Goal: Task Accomplishment & Management: Manage account settings

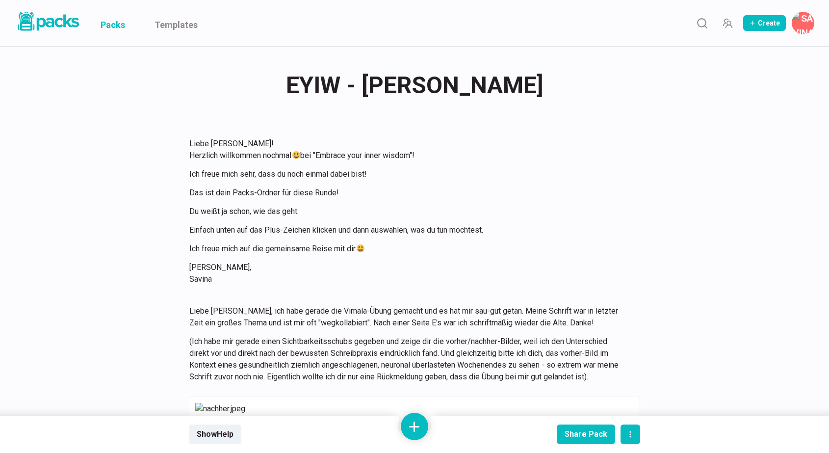
click at [113, 27] on link "Packs" at bounding box center [113, 23] width 25 height 46
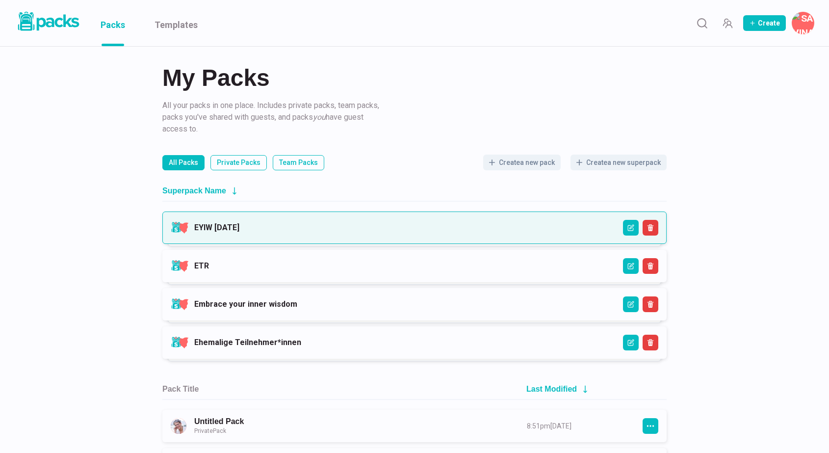
click at [235, 224] on link "EYIW [DATE]" at bounding box center [216, 227] width 45 height 9
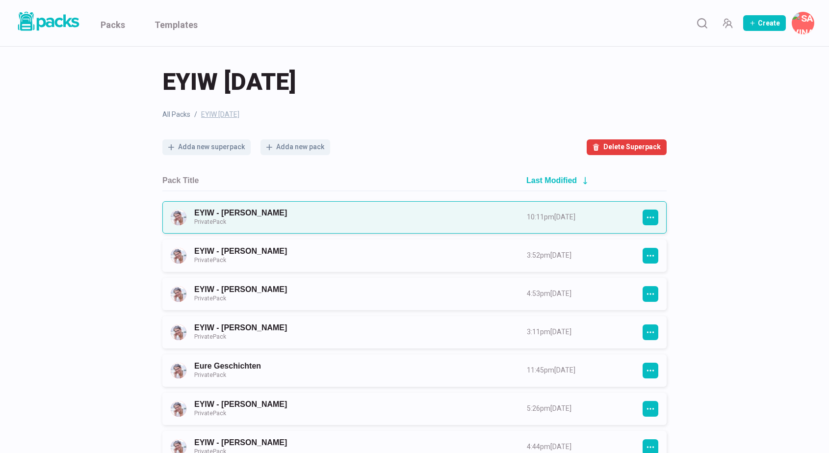
click at [509, 213] on link "EYIW - [PERSON_NAME] Private Pack" at bounding box center [351, 217] width 315 height 18
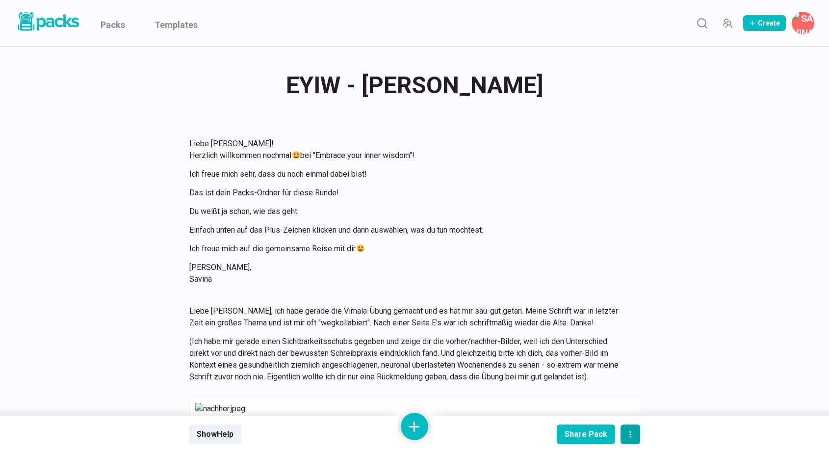
click at [628, 437] on icon "actions" at bounding box center [631, 434] width 8 height 8
click at [594, 432] on div "Share Pack" at bounding box center [586, 433] width 43 height 9
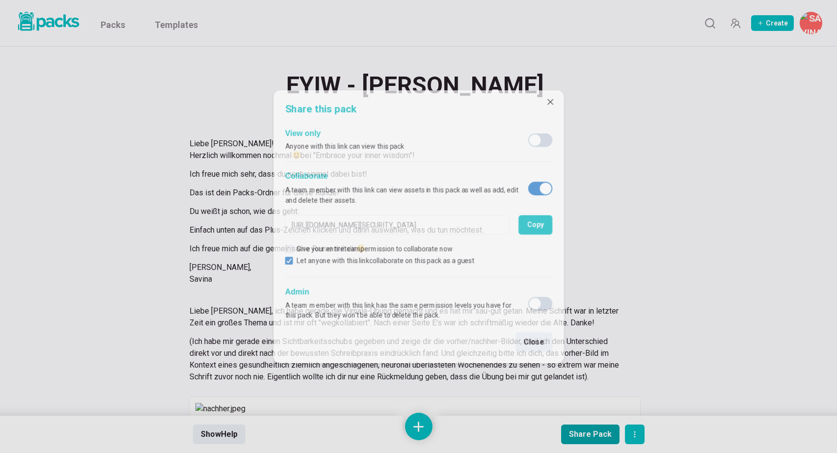
type input "[URL][DOMAIN_NAME][SECURITY_DATA]"
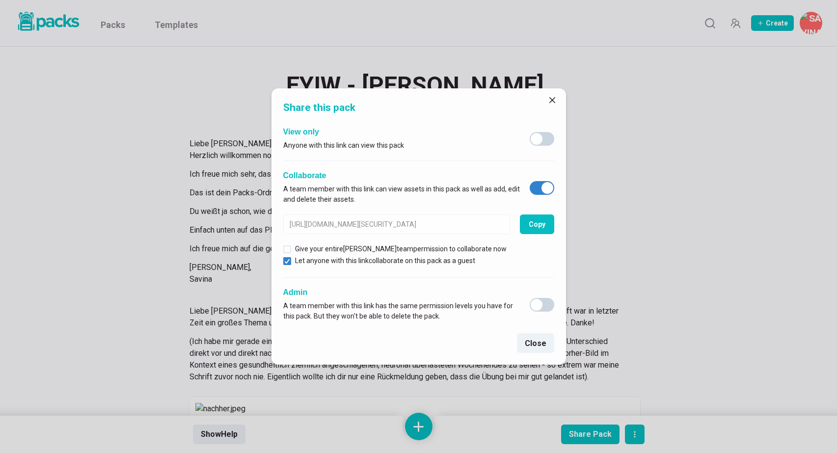
click at [547, 186] on span at bounding box center [547, 188] width 12 height 12
click at [529, 181] on input "checkbox" at bounding box center [529, 181] width 0 height 0
checkbox input "false"
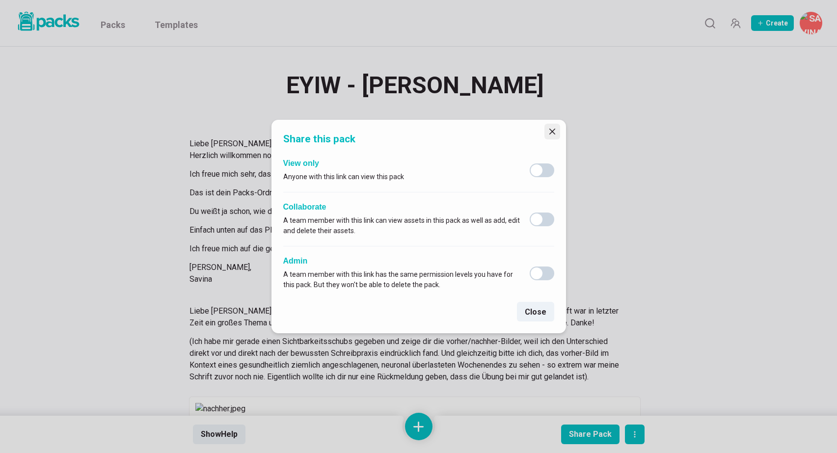
click at [552, 131] on icon "Close" at bounding box center [552, 132] width 6 height 6
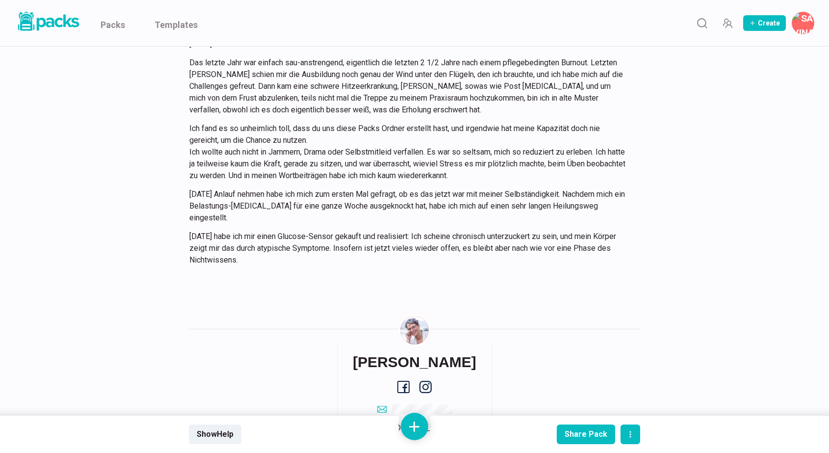
scroll to position [4081, 0]
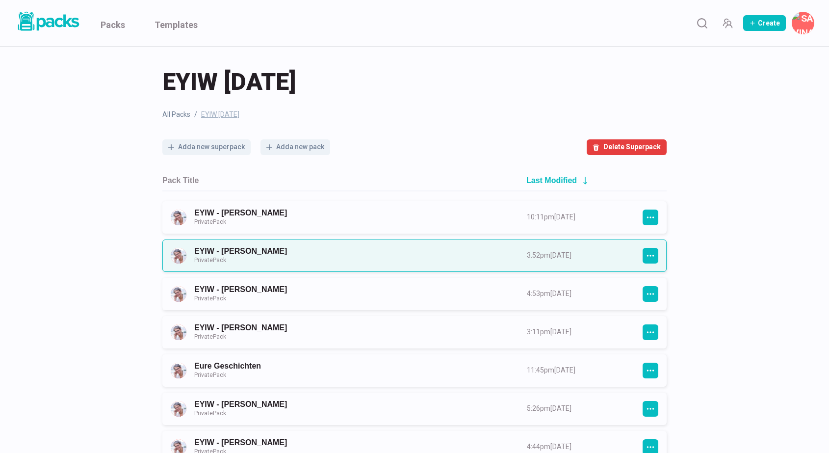
click at [299, 249] on link "EYIW - [PERSON_NAME] Private Pack" at bounding box center [351, 255] width 315 height 18
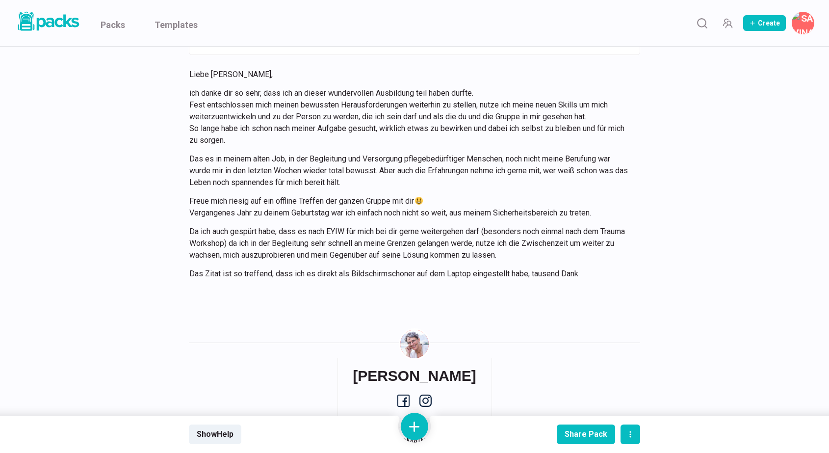
scroll to position [1220, 0]
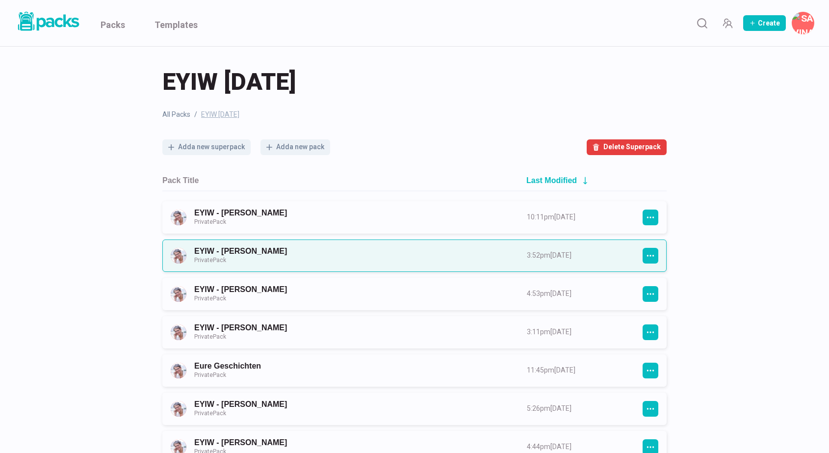
click at [415, 255] on link "EYIW - [PERSON_NAME] Private Pack" at bounding box center [351, 255] width 315 height 18
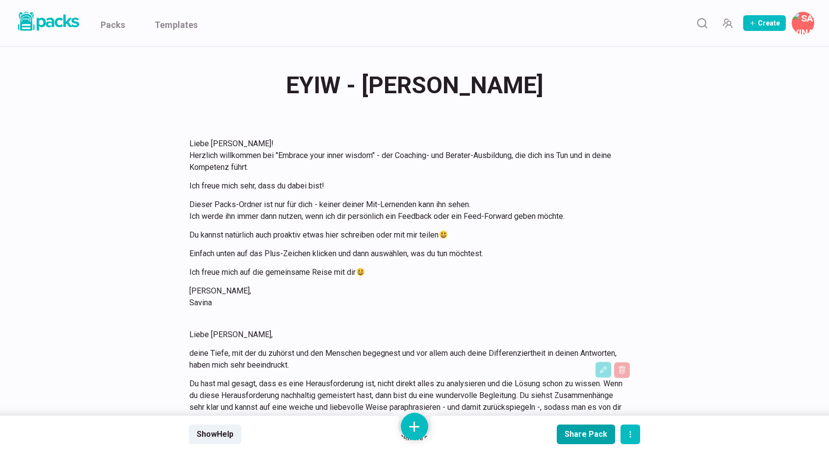
click at [583, 441] on button "Share Pack" at bounding box center [586, 434] width 58 height 20
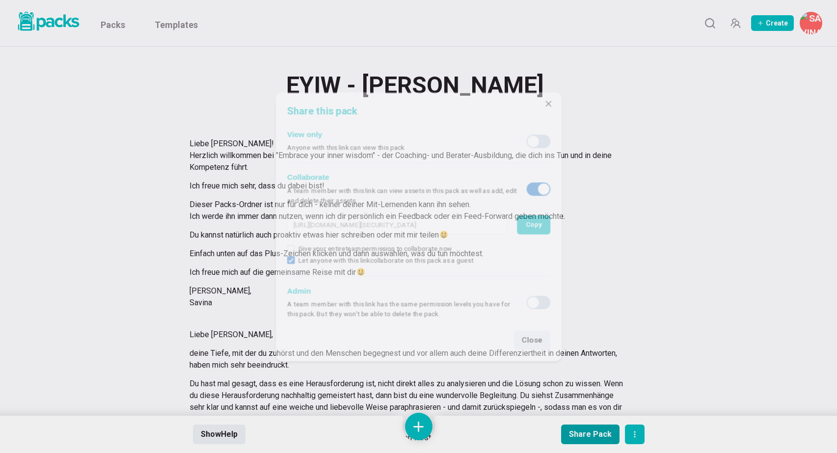
type input "[URL][DOMAIN_NAME][SECURITY_DATA]"
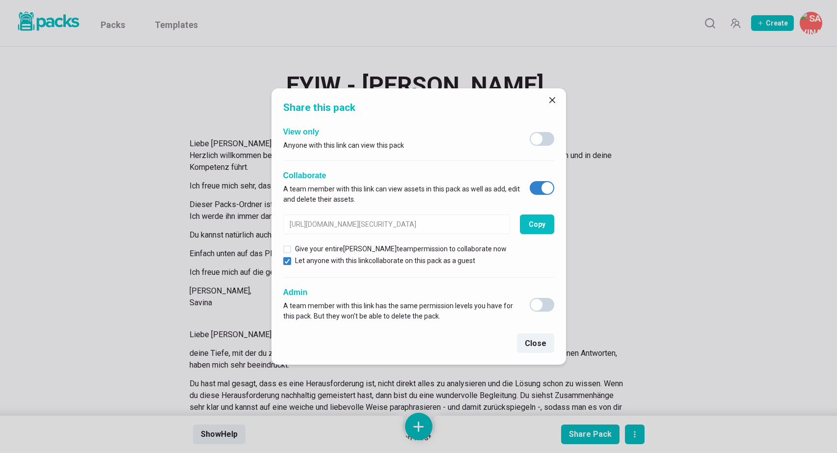
click at [544, 185] on span at bounding box center [547, 188] width 12 height 12
click at [529, 181] on input "checkbox" at bounding box center [529, 181] width 0 height 0
checkbox input "false"
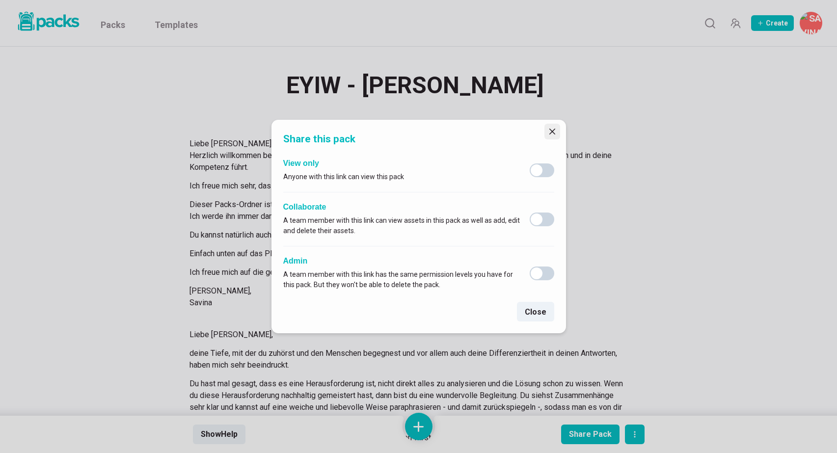
click at [557, 128] on button "Close" at bounding box center [552, 132] width 16 height 16
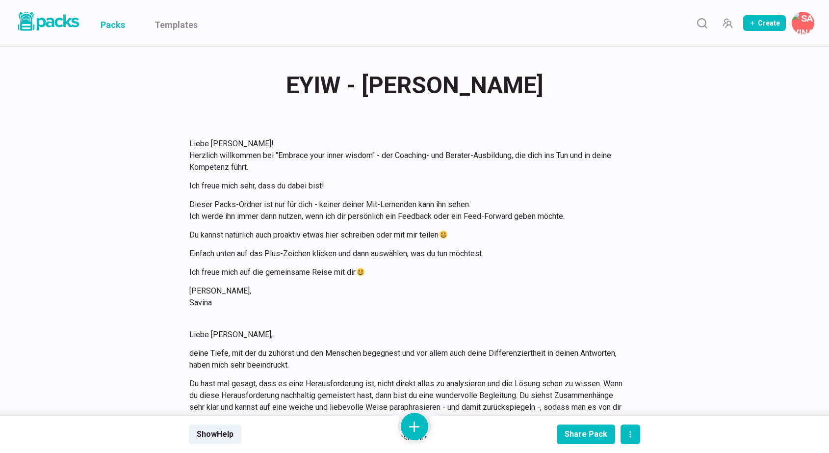
click at [119, 29] on link "Packs" at bounding box center [113, 23] width 25 height 46
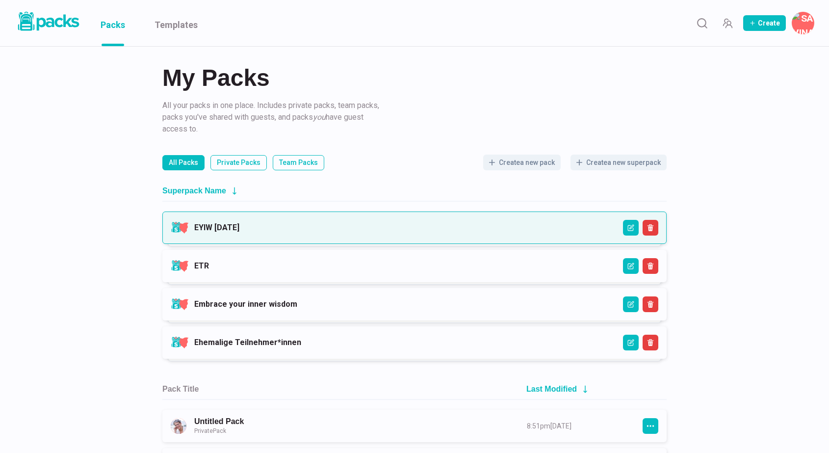
click at [239, 225] on link "EYIW [DATE]" at bounding box center [216, 227] width 45 height 9
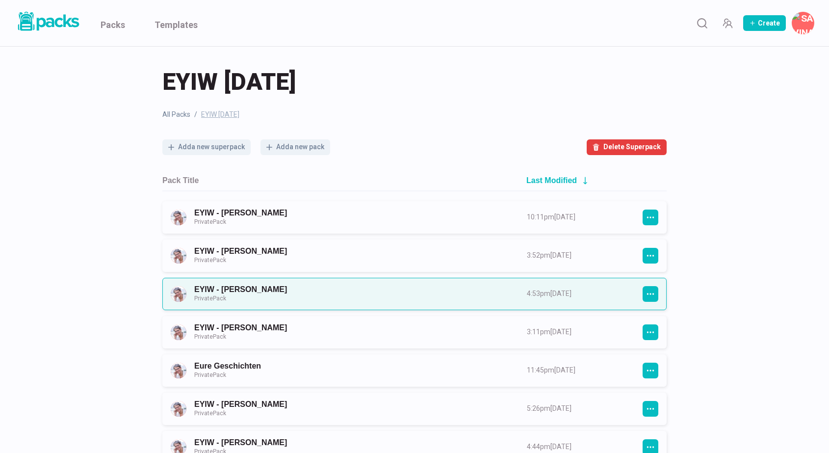
click at [349, 294] on link "EYIW - [PERSON_NAME] Private Pack" at bounding box center [351, 294] width 315 height 18
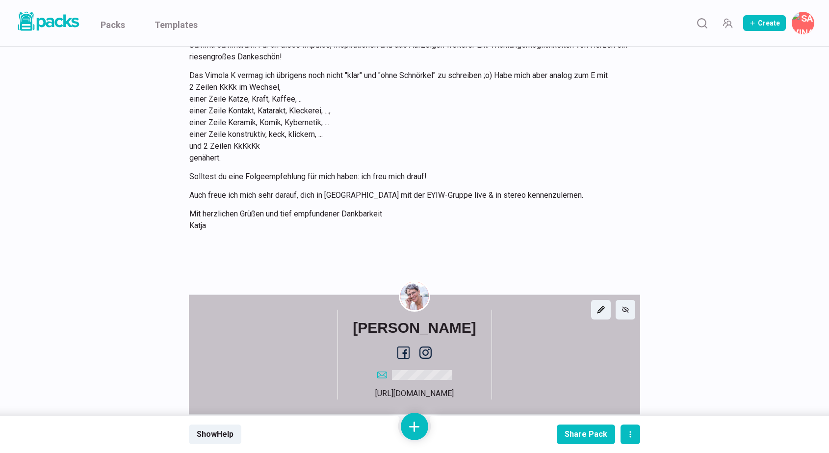
scroll to position [1673, 0]
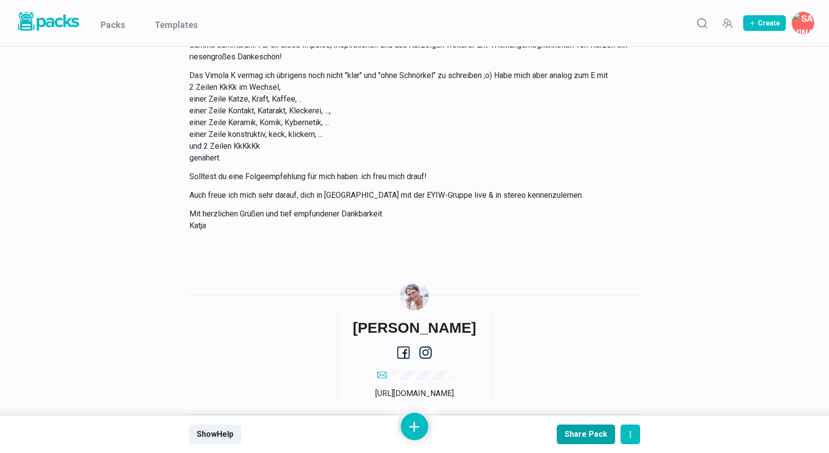
click at [575, 440] on button "Share Pack" at bounding box center [586, 434] width 58 height 20
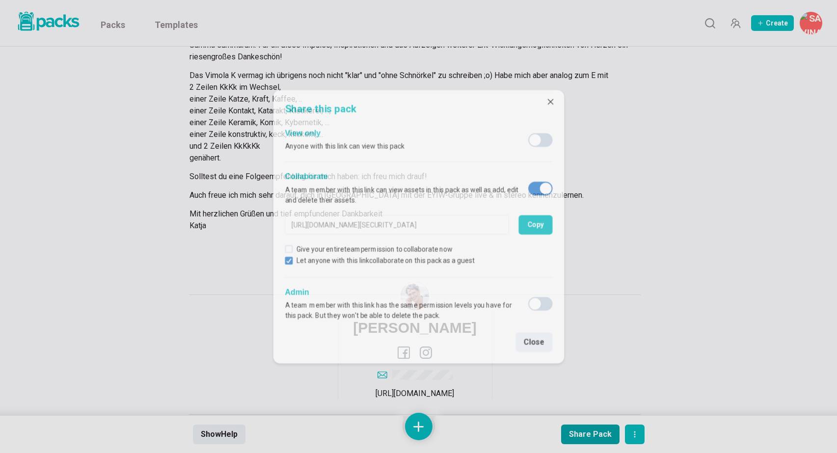
type input "[URL][DOMAIN_NAME][SECURITY_DATA]"
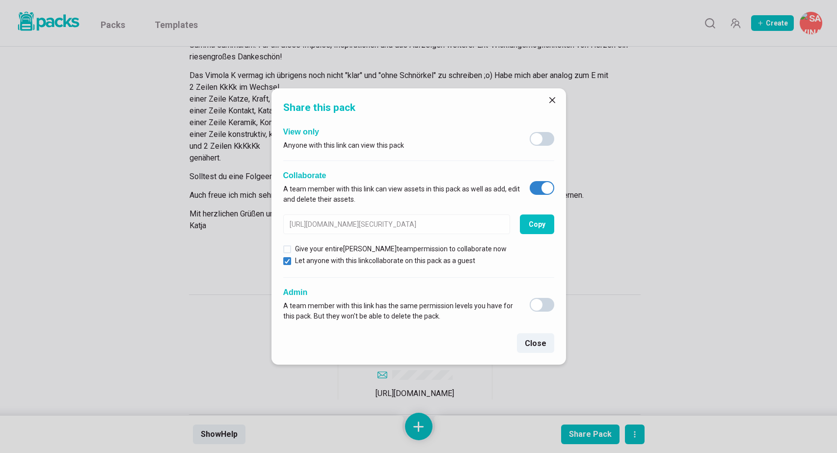
click at [545, 189] on span at bounding box center [547, 188] width 12 height 12
click at [529, 181] on input "checkbox" at bounding box center [529, 181] width 0 height 0
checkbox input "false"
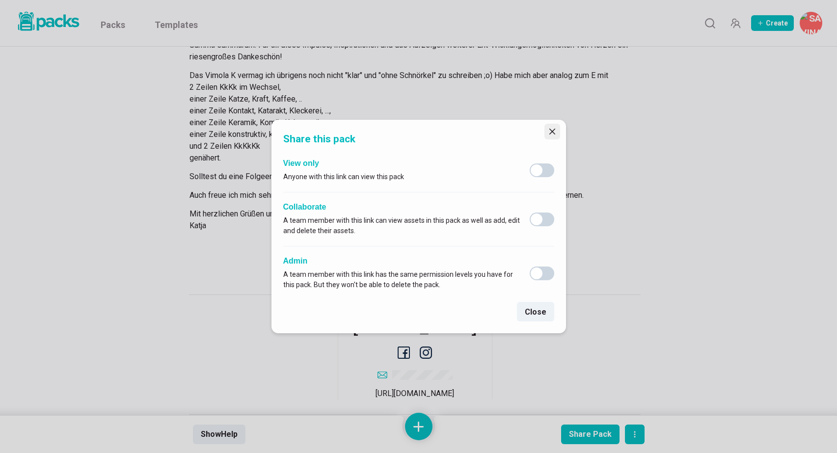
click at [557, 134] on button "Close" at bounding box center [552, 132] width 16 height 16
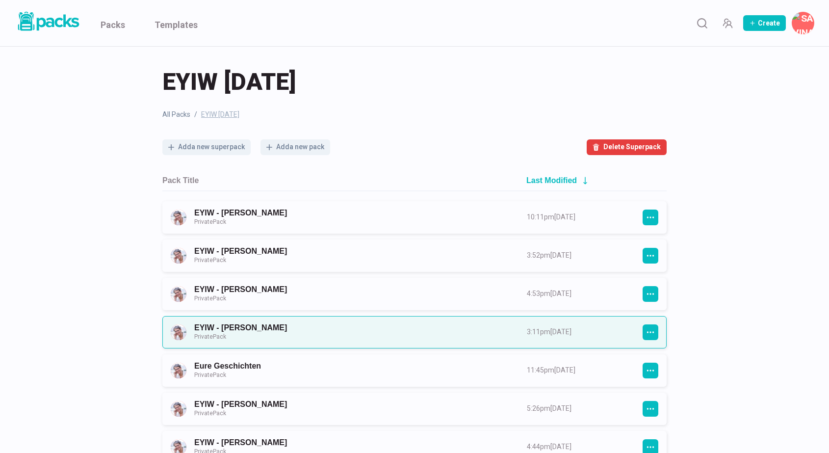
click at [263, 331] on link "EYIW - [PERSON_NAME] Private Pack" at bounding box center [351, 332] width 315 height 18
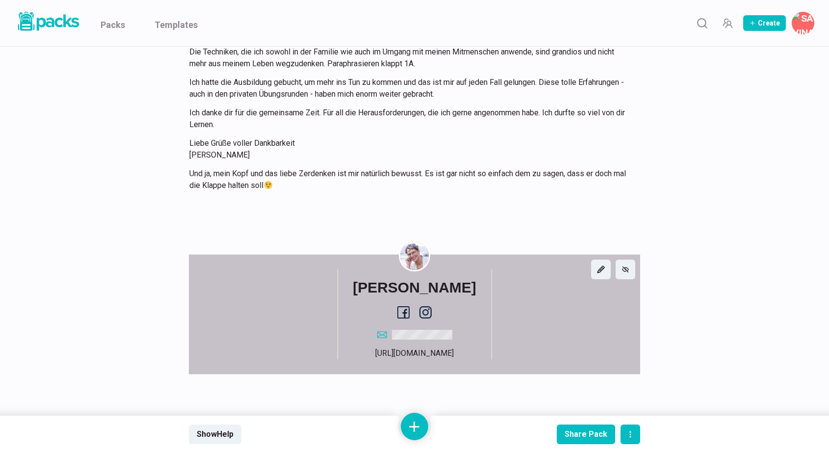
scroll to position [1366, 0]
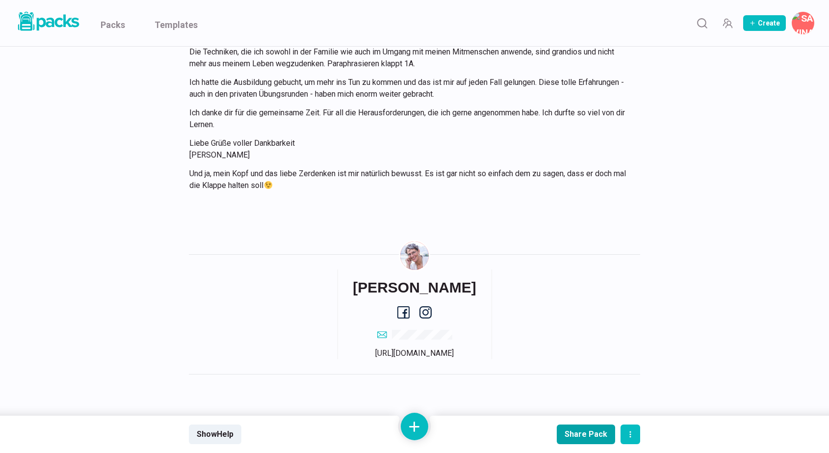
click at [569, 430] on div "Share Pack" at bounding box center [586, 433] width 43 height 9
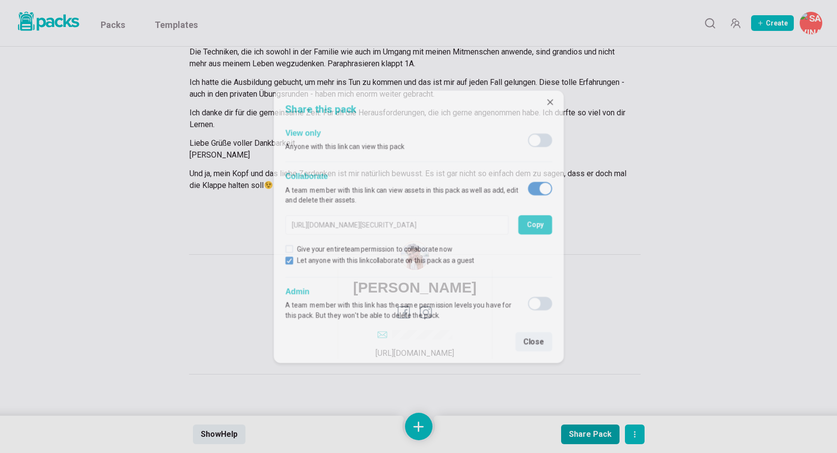
type input "[URL][DOMAIN_NAME][SECURITY_DATA]"
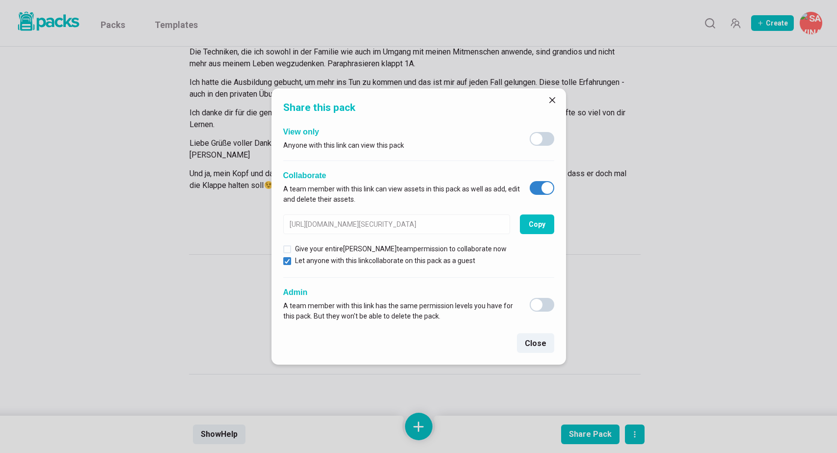
click at [544, 187] on span at bounding box center [547, 188] width 12 height 12
click at [529, 181] on input "checkbox" at bounding box center [529, 181] width 0 height 0
checkbox input "false"
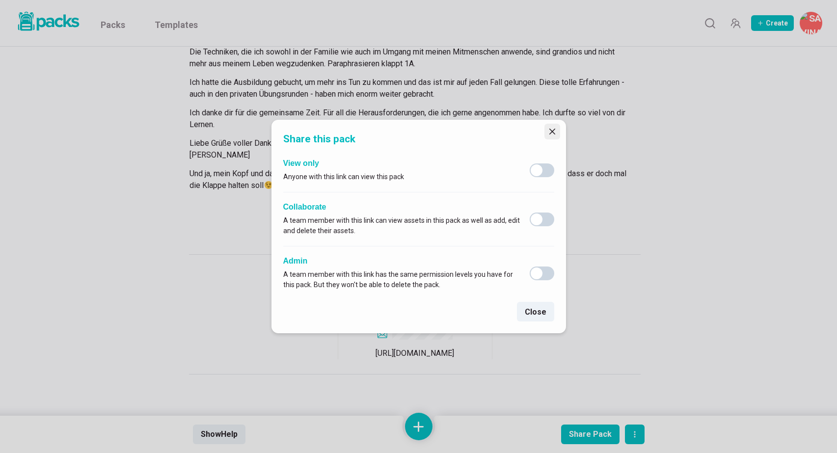
click at [552, 131] on icon "Close" at bounding box center [552, 132] width 6 height 6
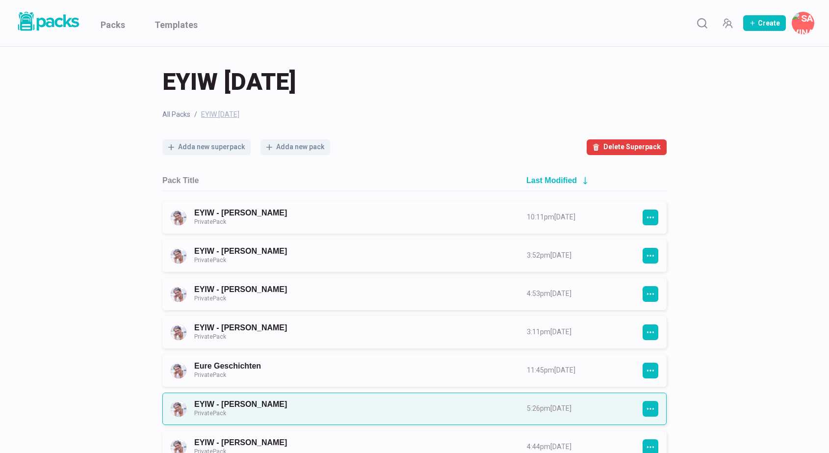
click at [301, 401] on link "EYIW - [PERSON_NAME] Private Pack" at bounding box center [351, 408] width 315 height 18
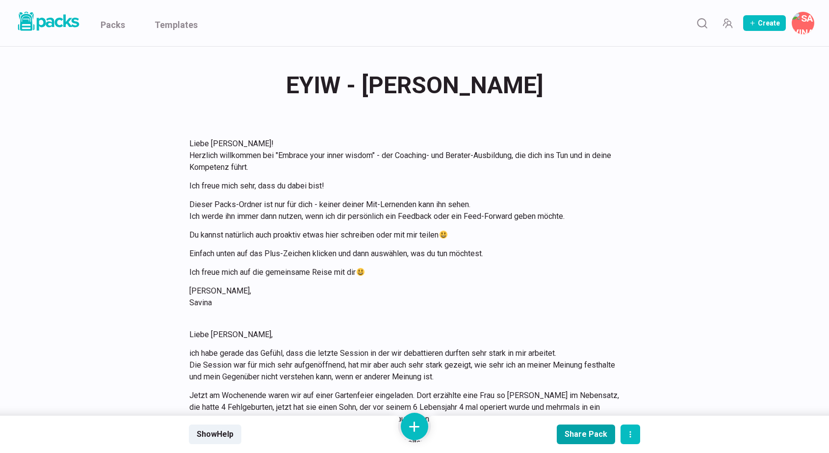
click at [582, 437] on div "Share Pack" at bounding box center [586, 433] width 43 height 9
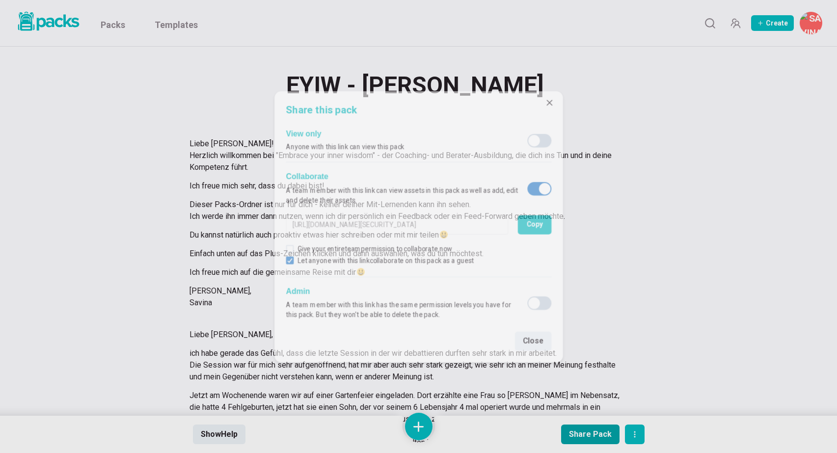
type input "[URL][DOMAIN_NAME][SECURITY_DATA]"
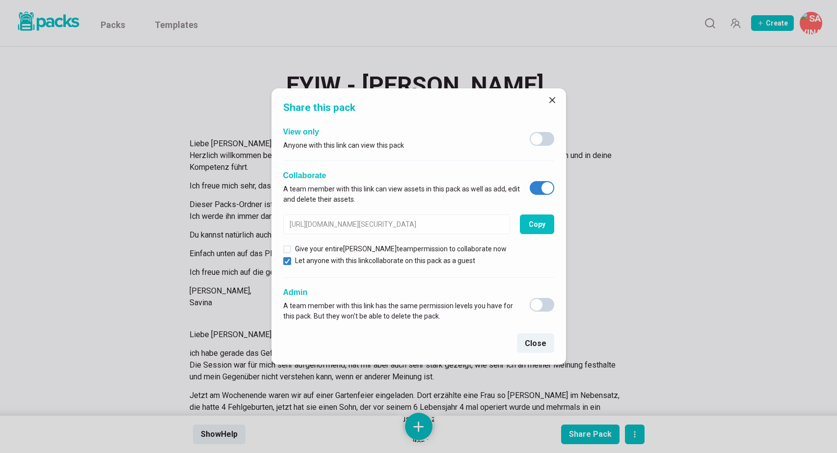
click at [545, 187] on span at bounding box center [547, 188] width 12 height 12
click at [529, 181] on input "checkbox" at bounding box center [529, 181] width 0 height 0
checkbox input "false"
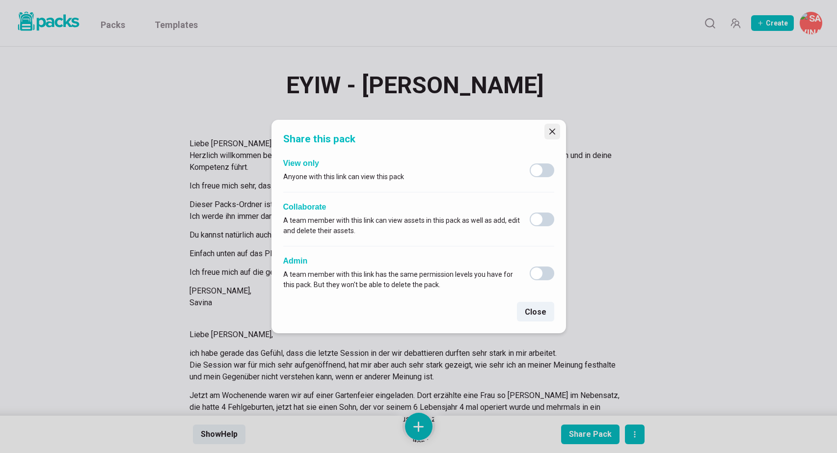
click at [553, 131] on icon "Close" at bounding box center [552, 132] width 6 height 6
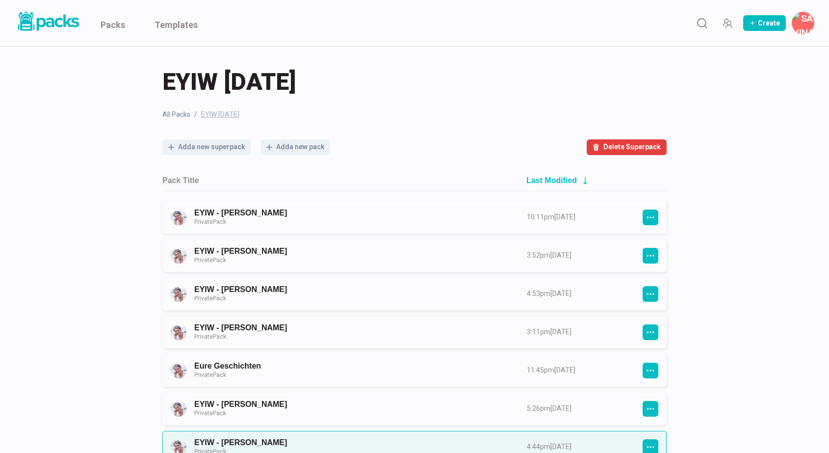
click at [316, 438] on link "EYIW - [PERSON_NAME] Private Pack" at bounding box center [351, 447] width 315 height 18
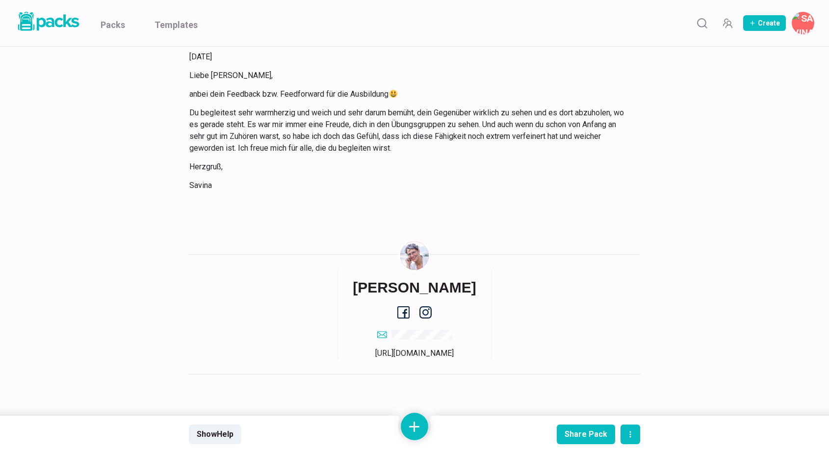
scroll to position [278, 0]
click at [573, 432] on div "Share Pack" at bounding box center [586, 433] width 43 height 9
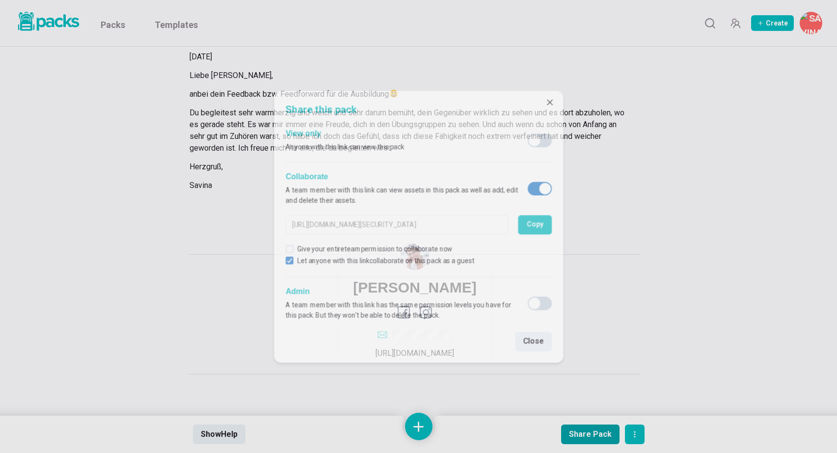
type input "[URL][DOMAIN_NAME][SECURITY_DATA]"
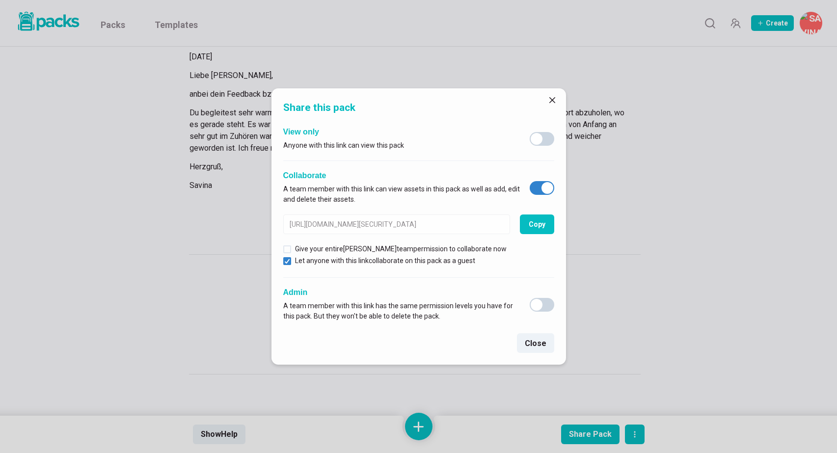
click at [546, 186] on span at bounding box center [547, 188] width 12 height 12
click at [529, 181] on input "checkbox" at bounding box center [529, 181] width 0 height 0
checkbox input "false"
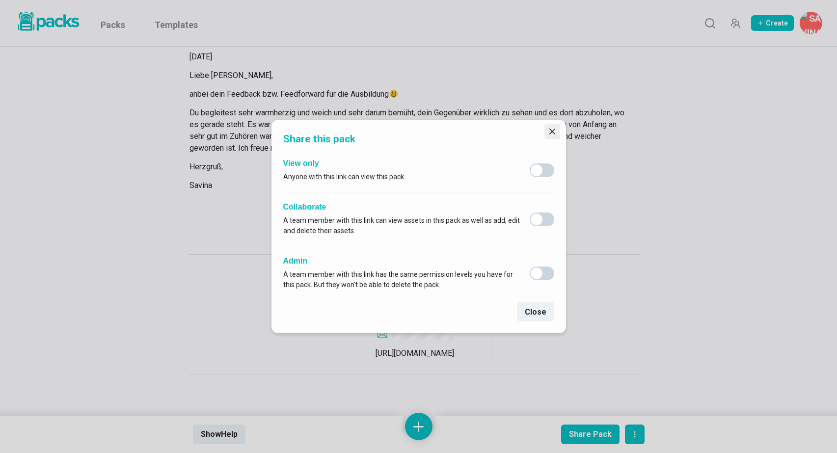
click at [550, 128] on button "Close" at bounding box center [552, 132] width 16 height 16
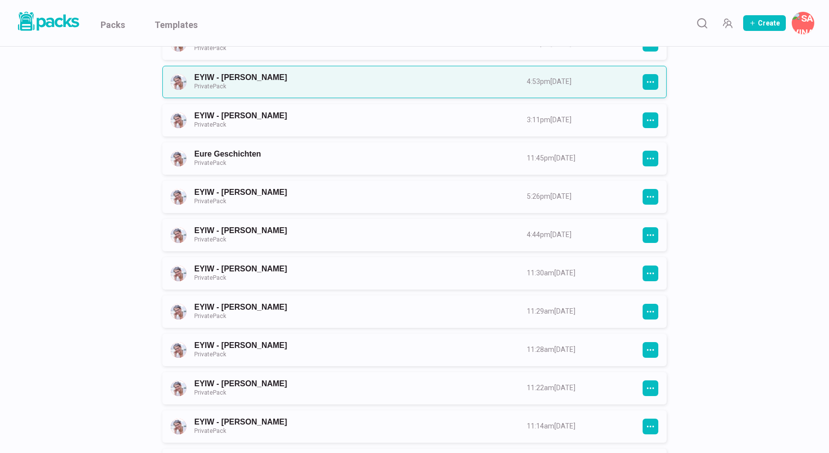
scroll to position [216, 0]
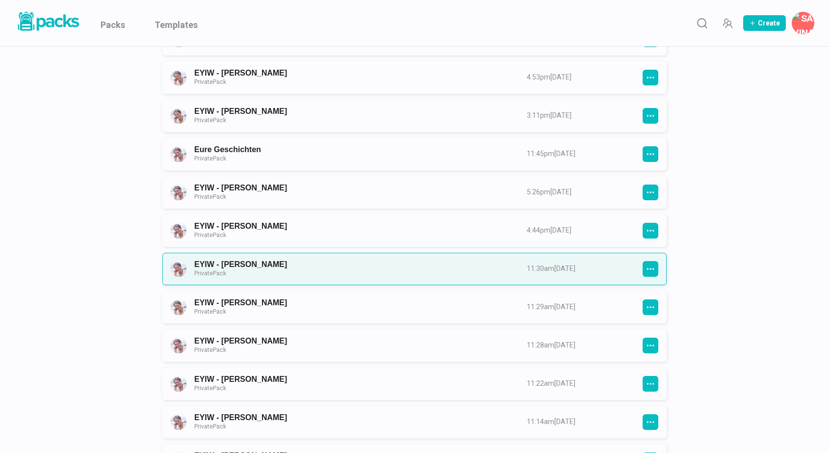
click at [392, 267] on link "EYIW - [PERSON_NAME] Private Pack" at bounding box center [351, 269] width 315 height 18
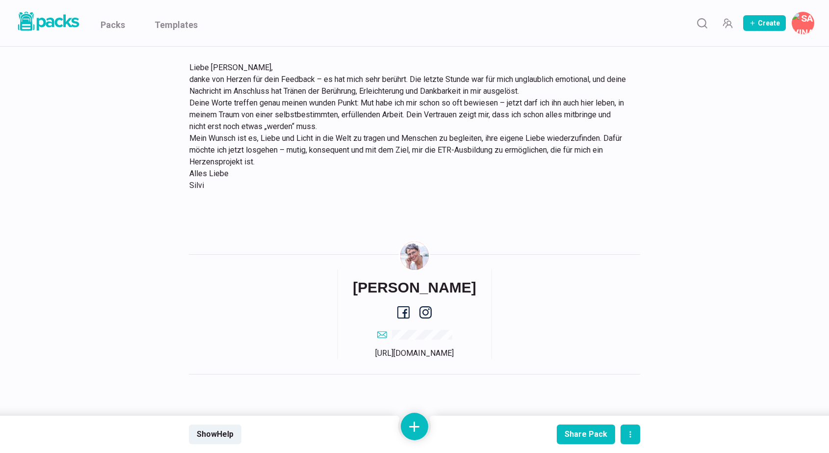
scroll to position [861, 0]
click at [571, 426] on button "Share Pack" at bounding box center [586, 434] width 58 height 20
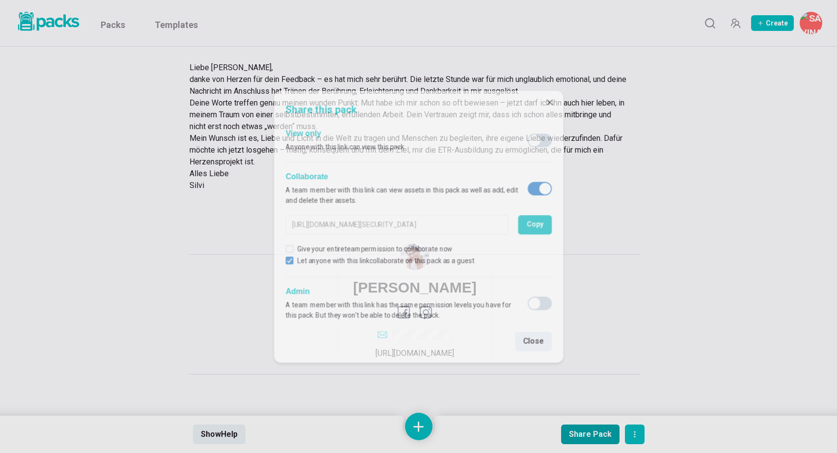
type input "[URL][DOMAIN_NAME][SECURITY_DATA]"
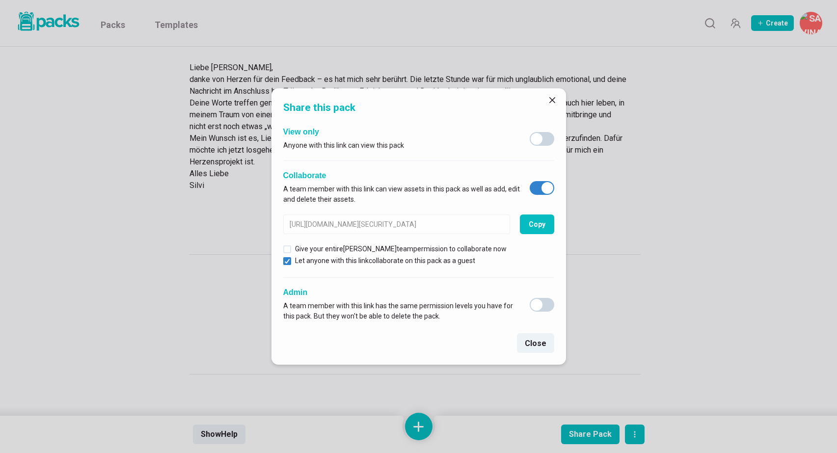
click at [543, 187] on span at bounding box center [547, 188] width 12 height 12
click at [529, 181] on input "checkbox" at bounding box center [529, 181] width 0 height 0
checkbox input "false"
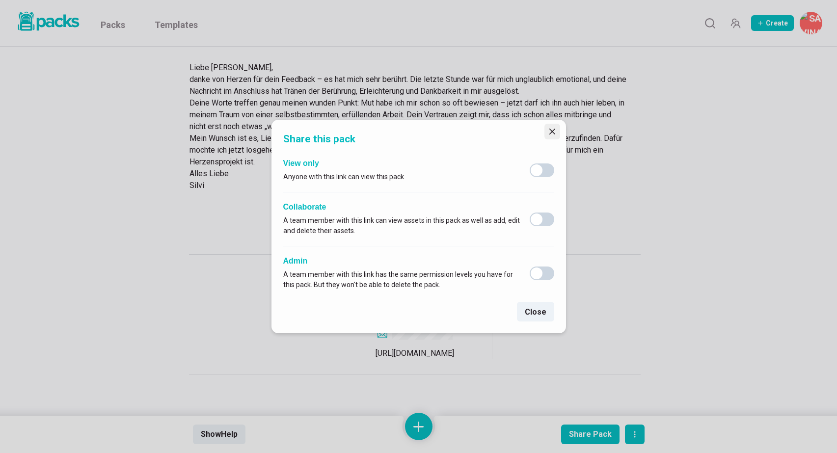
click at [553, 130] on icon "Close" at bounding box center [552, 132] width 6 height 6
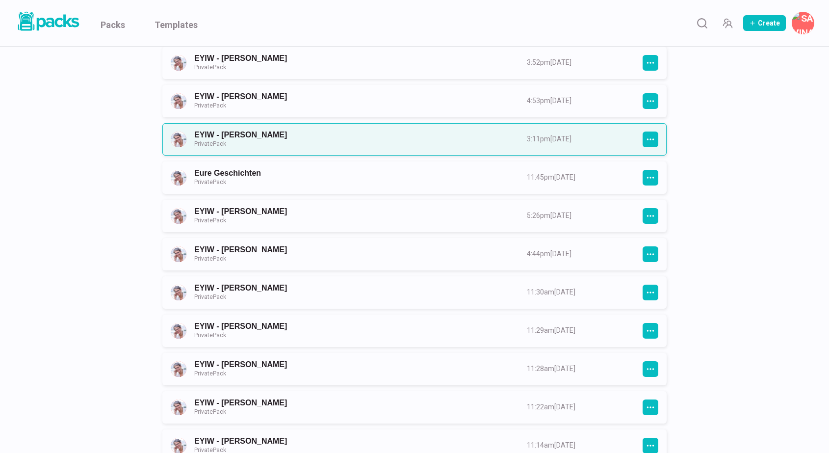
scroll to position [204, 0]
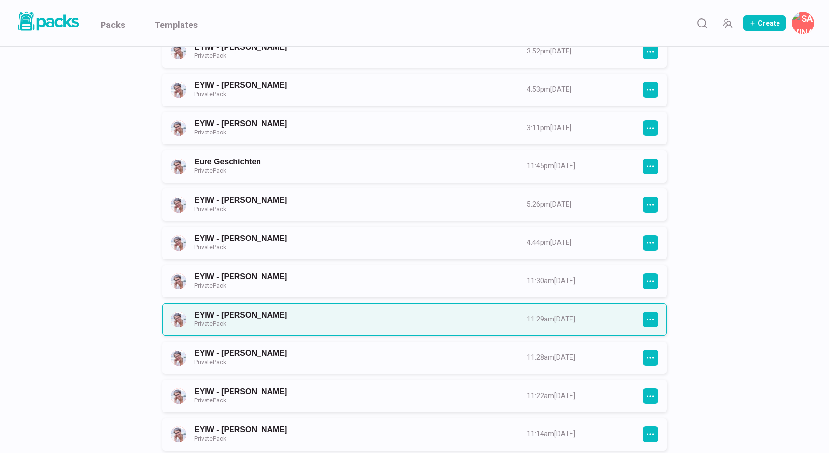
click at [331, 322] on link "EYIW - [PERSON_NAME] Private Pack" at bounding box center [351, 319] width 315 height 18
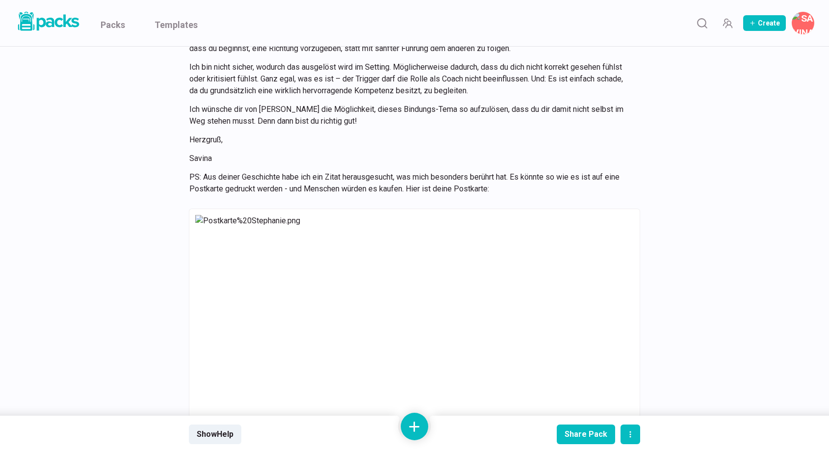
scroll to position [13226, 0]
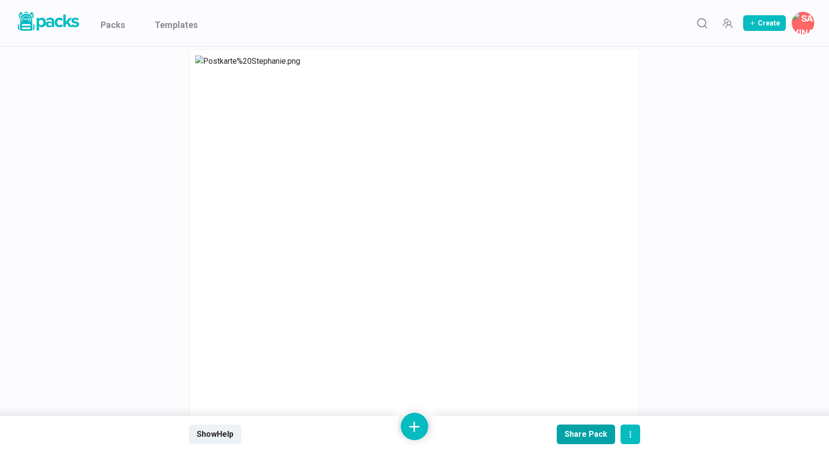
click at [586, 432] on div "Share Pack" at bounding box center [586, 433] width 43 height 9
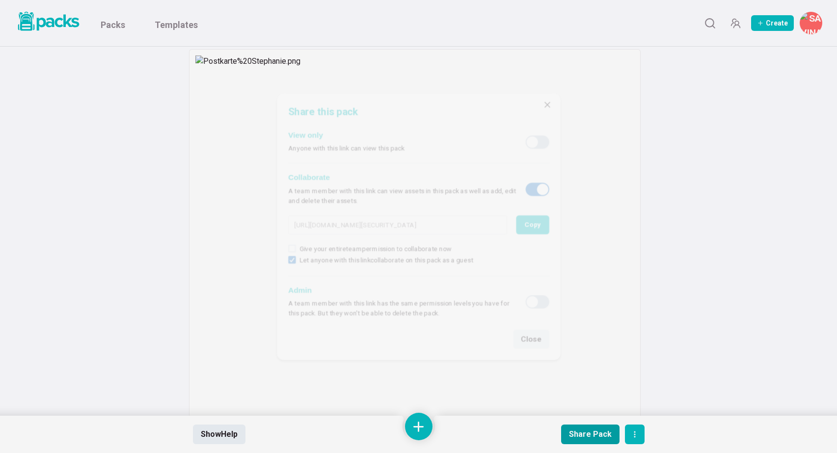
type input "[URL][DOMAIN_NAME][SECURITY_DATA]"
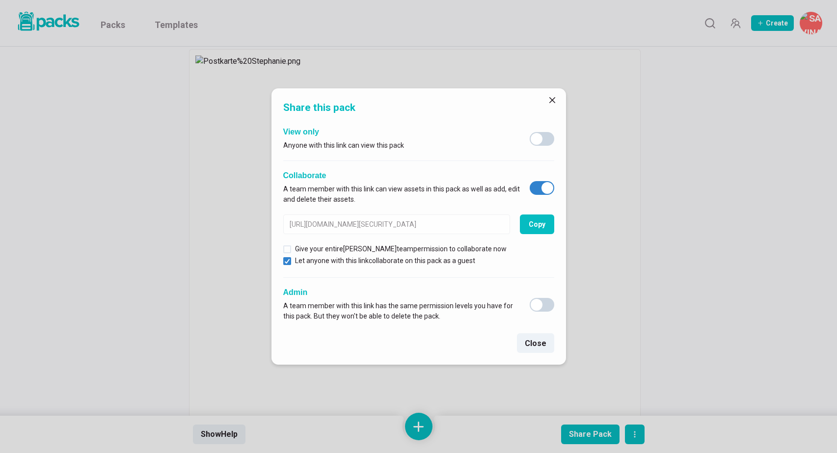
click at [544, 186] on span at bounding box center [547, 188] width 12 height 12
click at [529, 181] on input "checkbox" at bounding box center [529, 181] width 0 height 0
checkbox input "false"
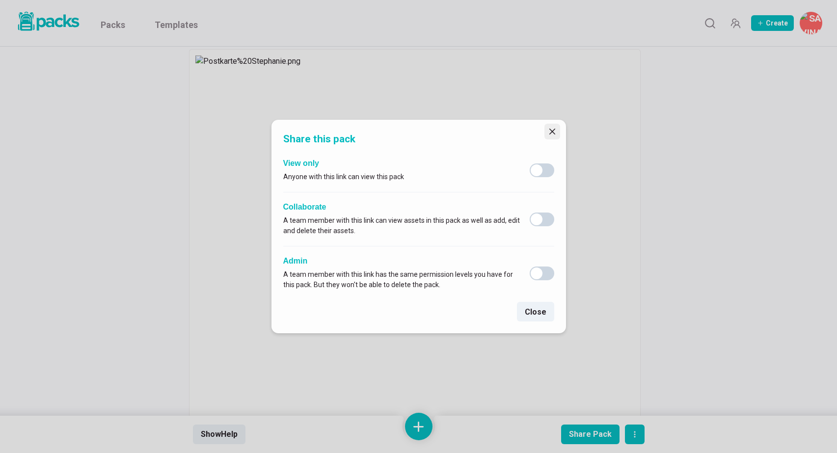
click at [551, 127] on button "Close" at bounding box center [552, 132] width 16 height 16
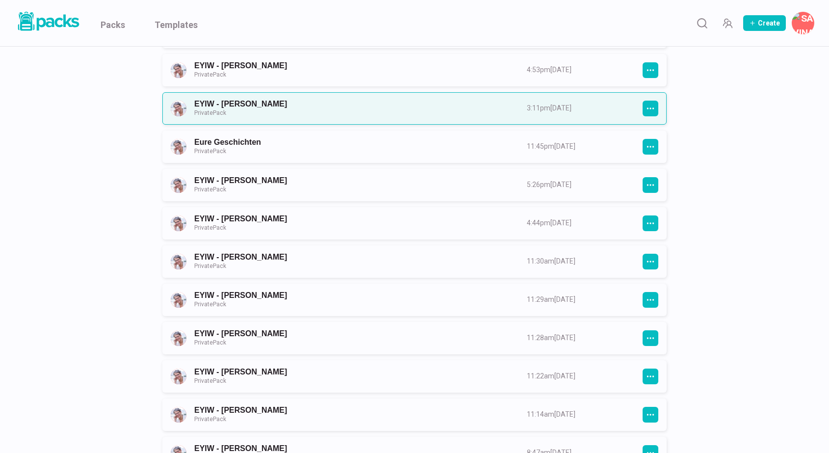
scroll to position [228, 0]
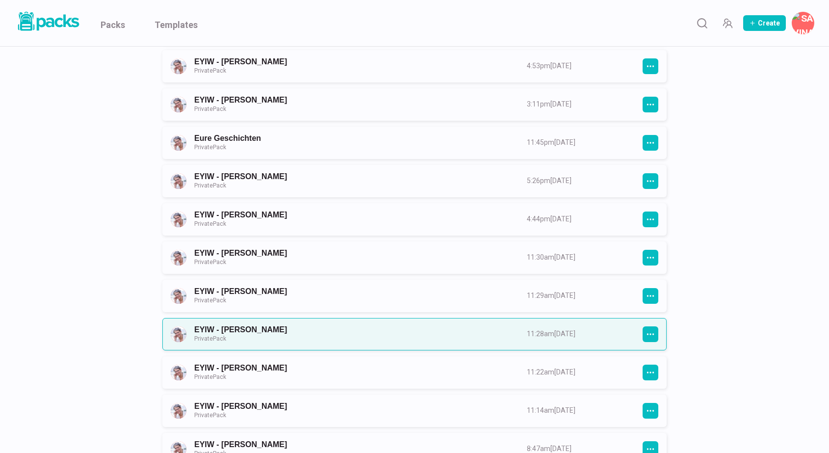
click at [386, 331] on link "EYIW - [PERSON_NAME] Private Pack" at bounding box center [351, 334] width 315 height 18
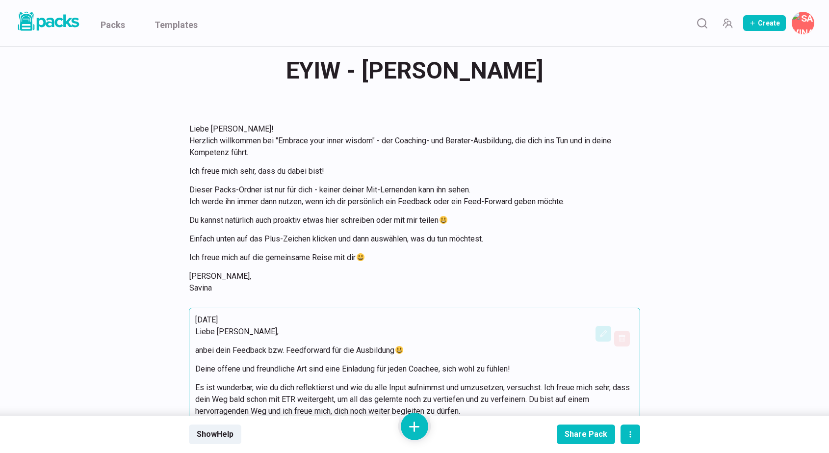
scroll to position [16, 0]
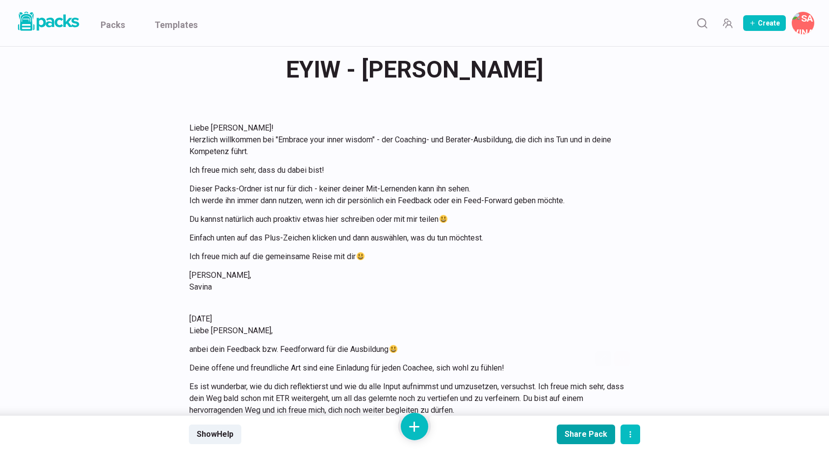
click at [583, 432] on div "Share Pack" at bounding box center [586, 433] width 43 height 9
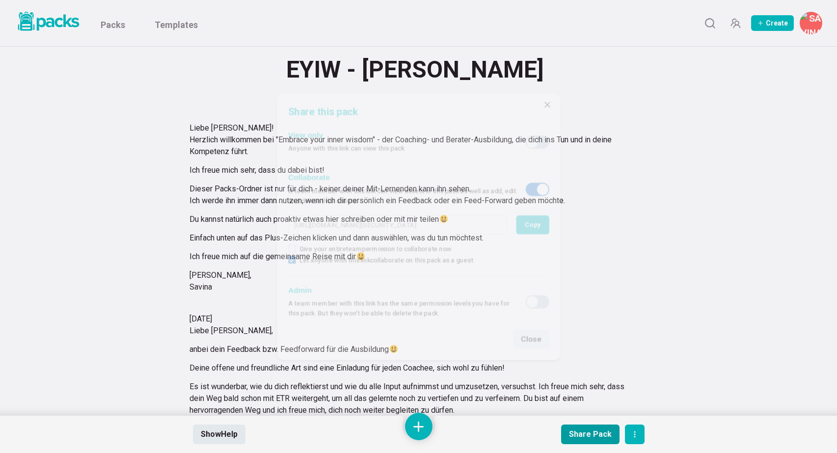
type input "[URL][DOMAIN_NAME][SECURITY_DATA]"
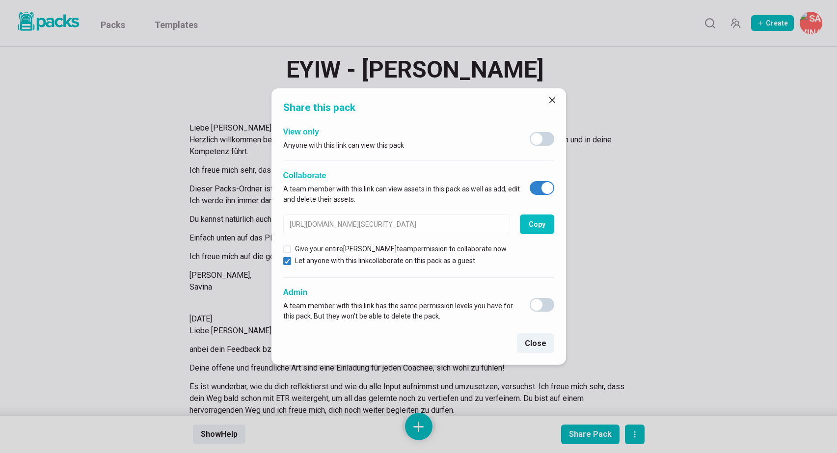
click at [549, 182] on span at bounding box center [547, 188] width 12 height 12
click at [529, 181] on input "checkbox" at bounding box center [529, 181] width 0 height 0
checkbox input "false"
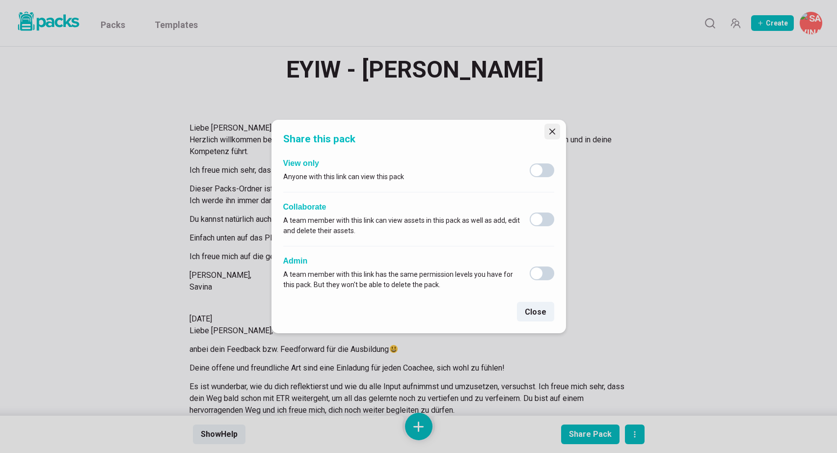
click at [551, 131] on icon "Close" at bounding box center [552, 132] width 6 height 6
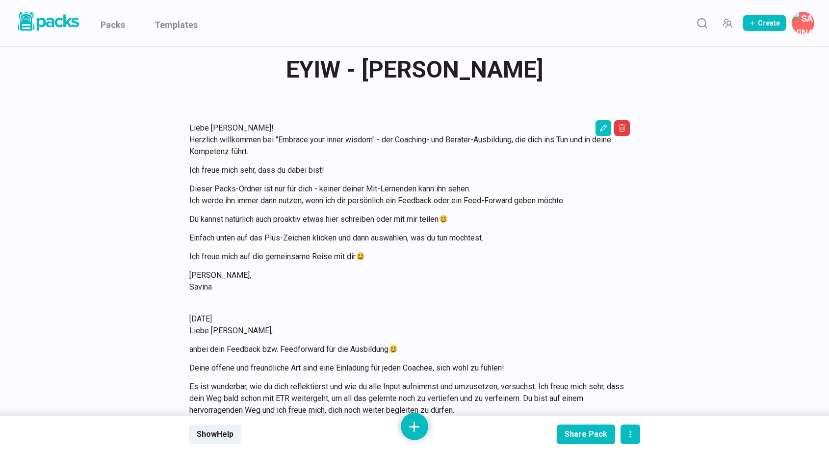
scroll to position [228, 0]
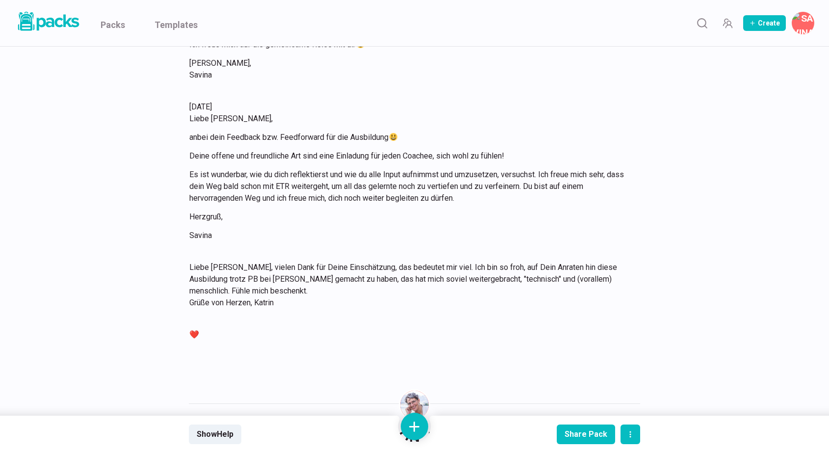
click at [357, 380] on div "EYIW - [PERSON_NAME] EYIW - [PERSON_NAME] Liebe [PERSON_NAME]! Herzlich willkom…" at bounding box center [414, 181] width 451 height 724
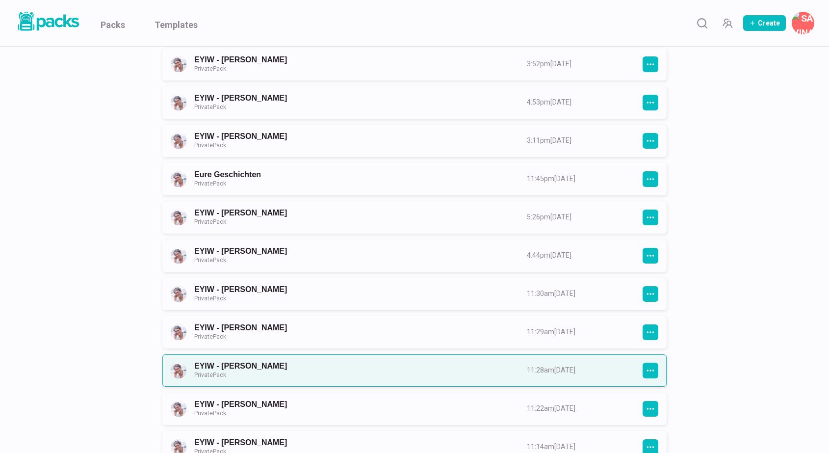
scroll to position [196, 0]
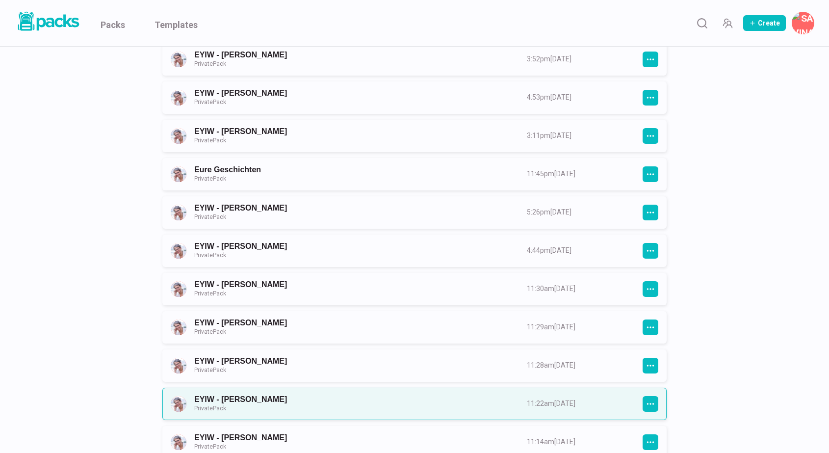
click at [314, 397] on link "EYIW - [PERSON_NAME] Private Pack" at bounding box center [351, 403] width 315 height 18
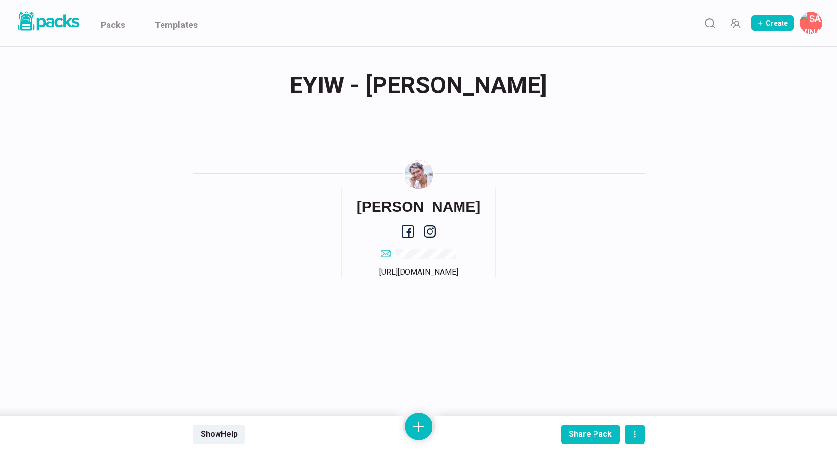
click at [587, 445] on div "Share Pack Templatize Preview pack Duplicate pack Delete pack" at bounding box center [541, 434] width 208 height 37
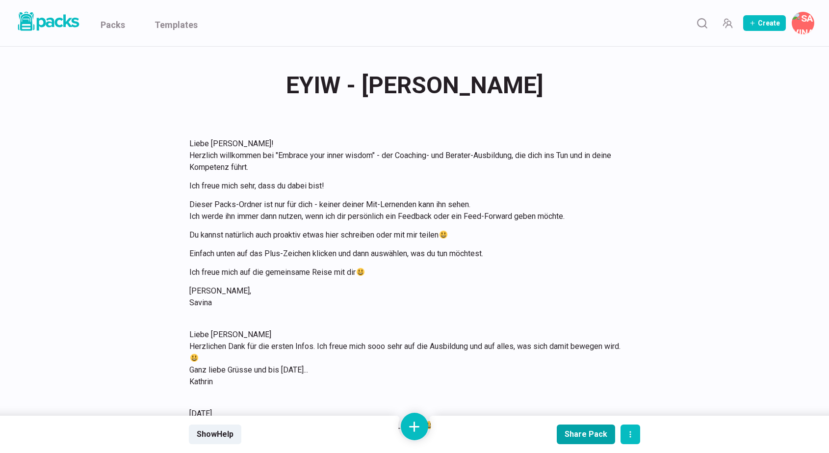
click at [587, 433] on div "Share Pack" at bounding box center [586, 433] width 43 height 9
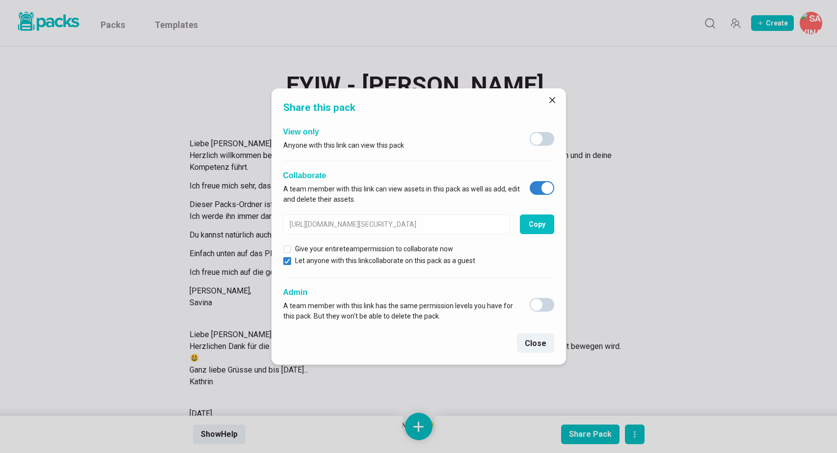
type input "[URL][DOMAIN_NAME][SECURITY_DATA]"
click at [547, 186] on span at bounding box center [547, 188] width 12 height 12
click at [529, 181] on input "checkbox" at bounding box center [529, 181] width 0 height 0
checkbox input "false"
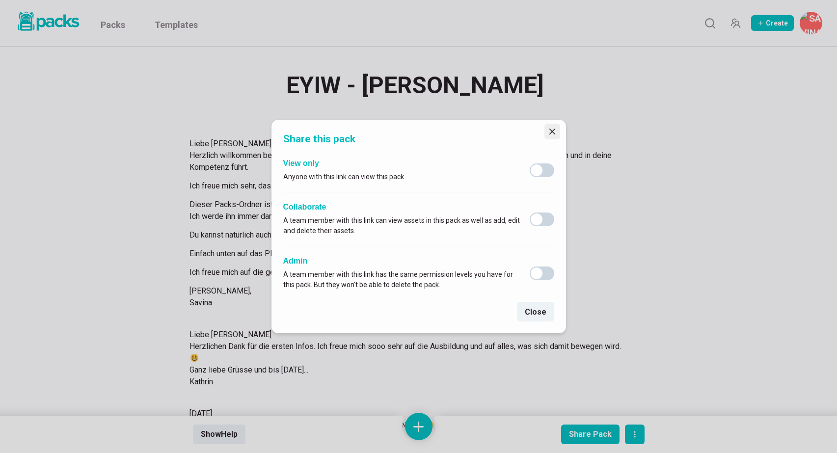
click at [550, 131] on icon "Close" at bounding box center [552, 132] width 6 height 6
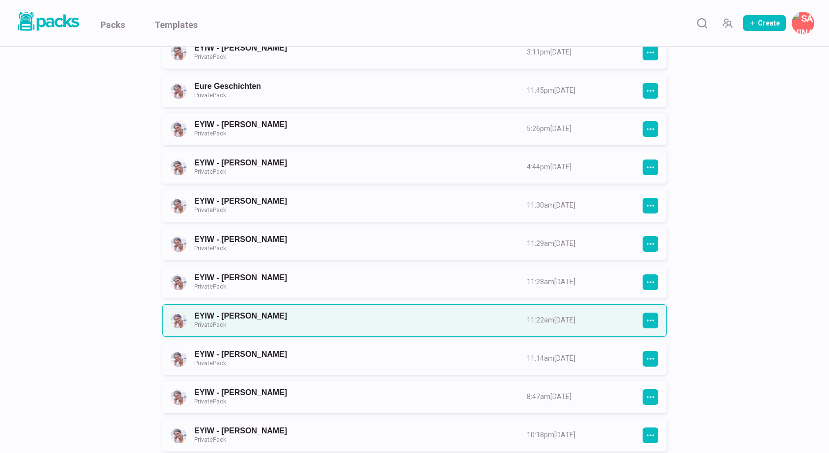
scroll to position [284, 0]
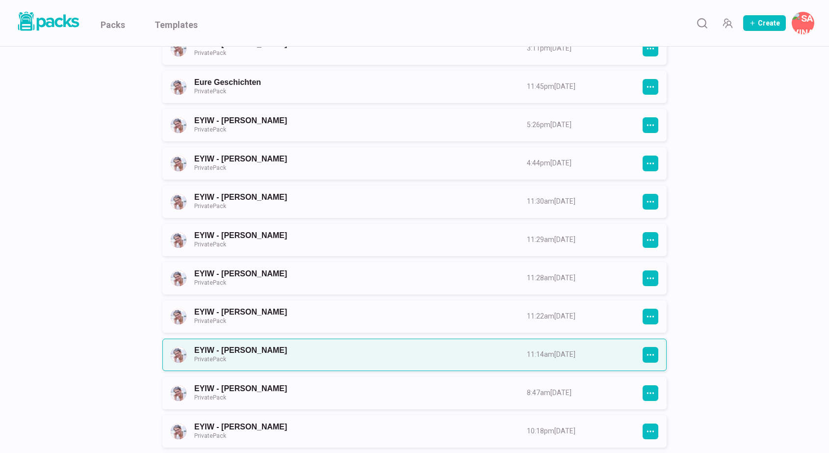
click at [437, 346] on link "EYIW - [PERSON_NAME] Private Pack" at bounding box center [351, 354] width 315 height 18
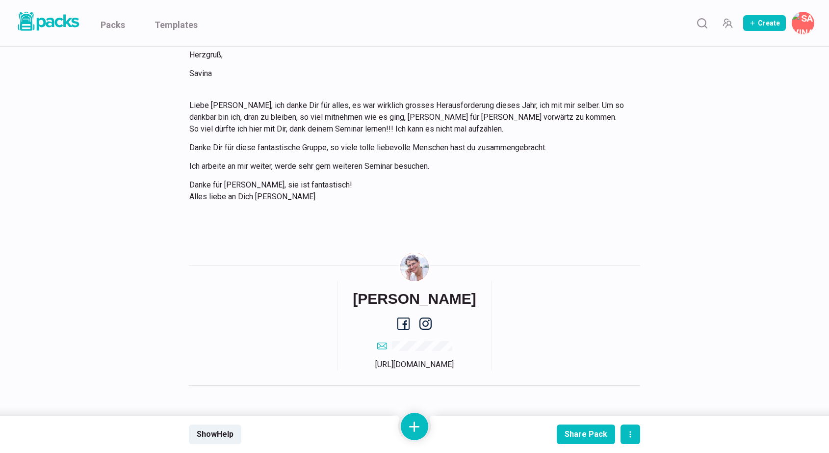
scroll to position [1408, 0]
click at [580, 435] on div "Share Pack" at bounding box center [586, 433] width 43 height 9
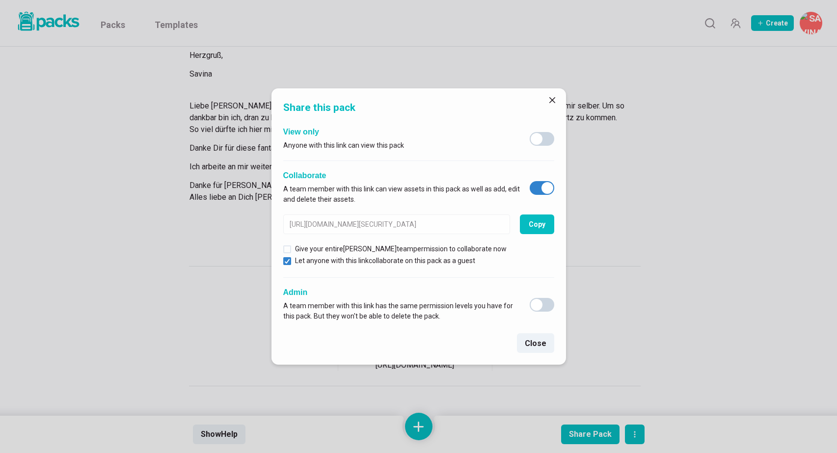
click at [544, 189] on span at bounding box center [547, 188] width 12 height 12
click at [529, 181] on input "checkbox" at bounding box center [529, 181] width 0 height 0
checkbox input "false"
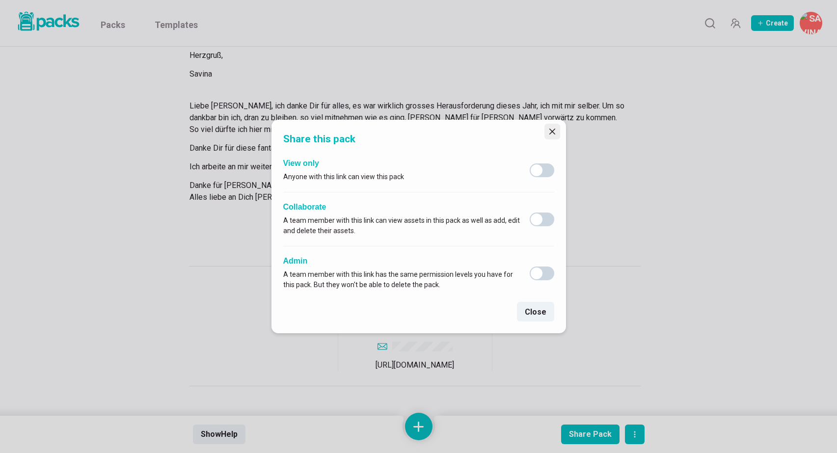
click at [552, 132] on icon "Close" at bounding box center [552, 132] width 6 height 6
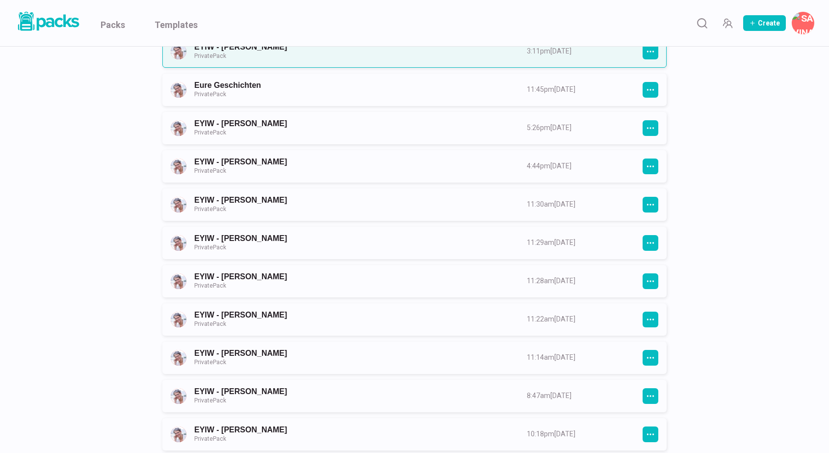
scroll to position [306, 0]
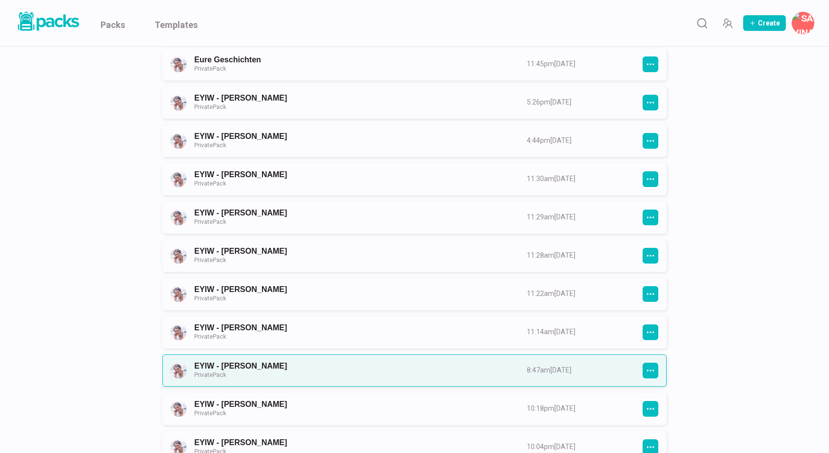
click at [456, 369] on link "EYIW - [PERSON_NAME] Private Pack" at bounding box center [351, 370] width 315 height 18
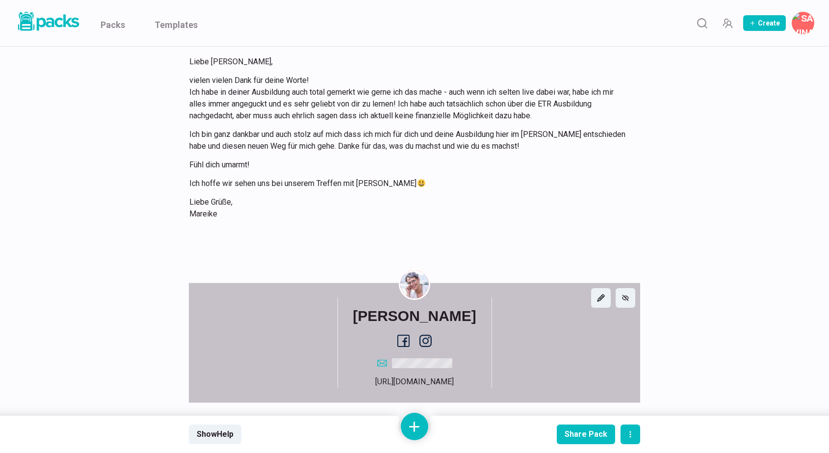
scroll to position [524, 0]
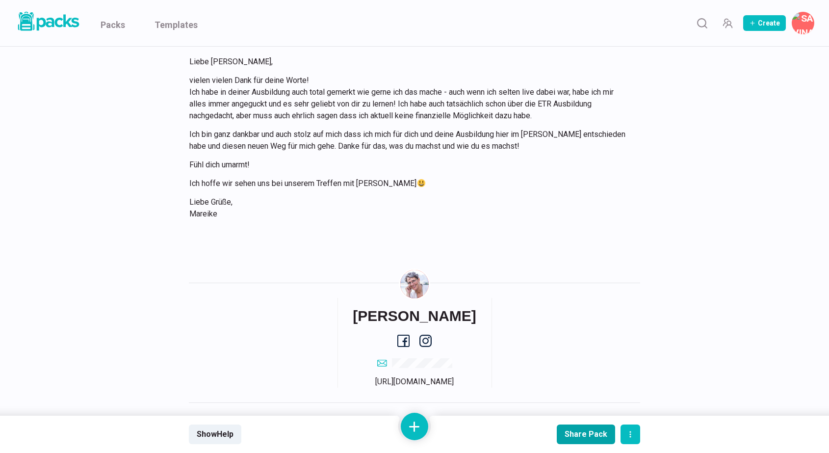
click at [576, 434] on div "Share Pack" at bounding box center [586, 433] width 43 height 9
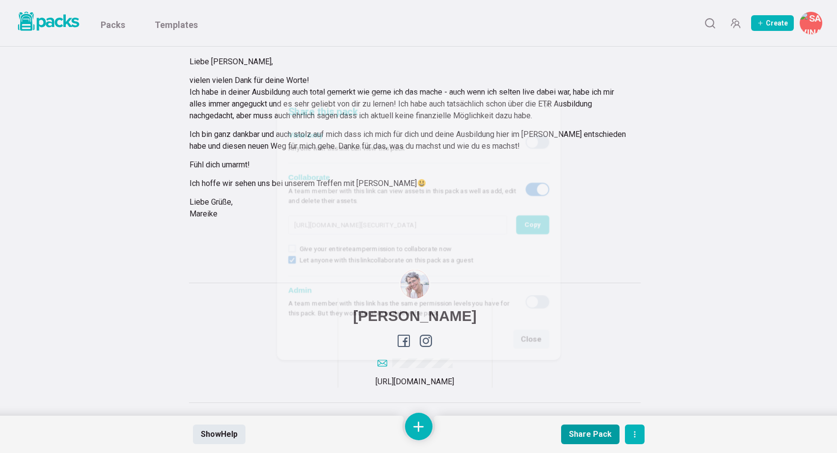
type input "[URL][DOMAIN_NAME][SECURITY_DATA]"
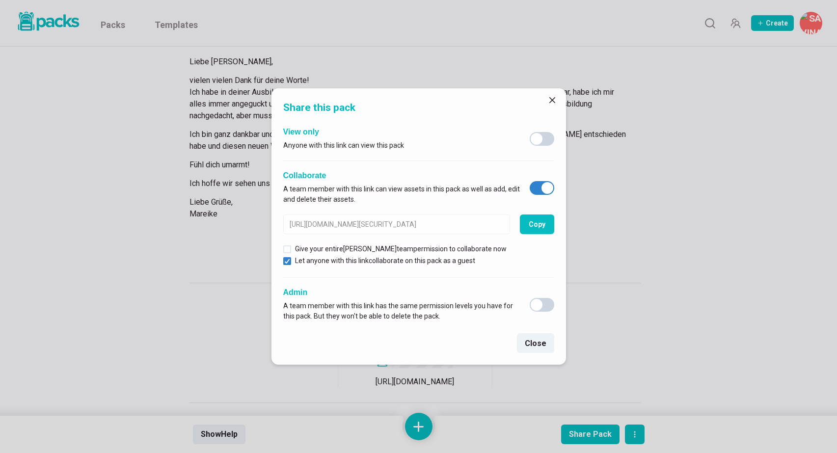
click at [546, 187] on span at bounding box center [547, 188] width 12 height 12
click at [529, 181] on input "checkbox" at bounding box center [529, 181] width 0 height 0
checkbox input "false"
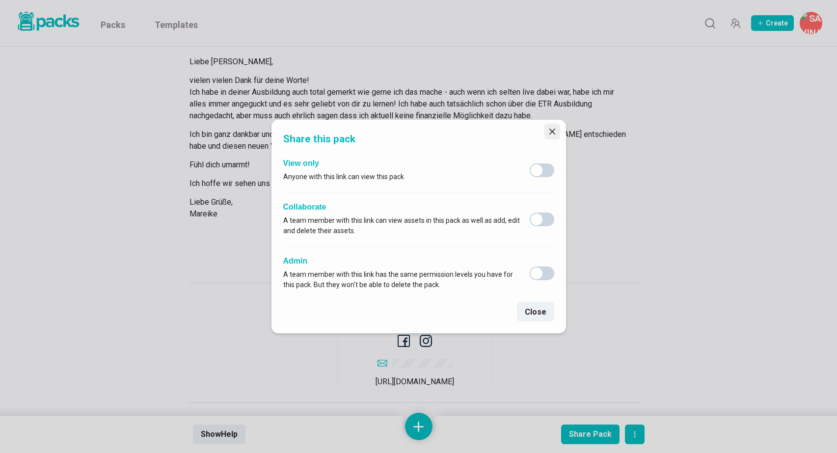
click at [551, 131] on icon "Close" at bounding box center [552, 132] width 6 height 6
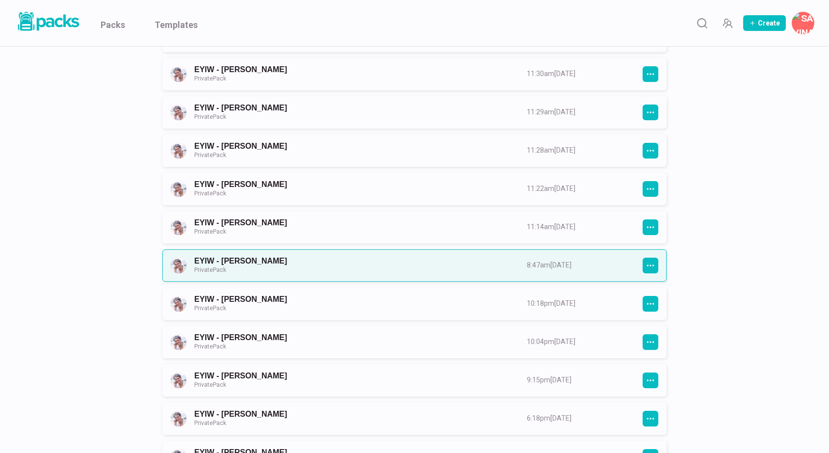
scroll to position [415, 0]
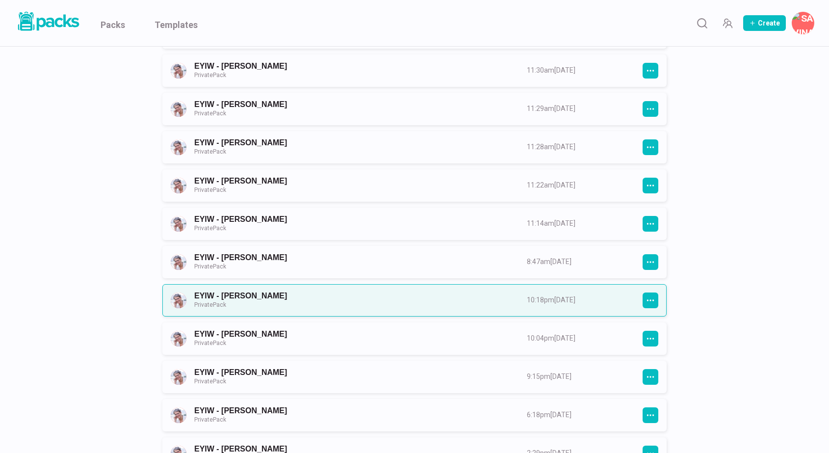
click at [482, 302] on link "EYIW - [PERSON_NAME] Private Pack" at bounding box center [351, 300] width 315 height 18
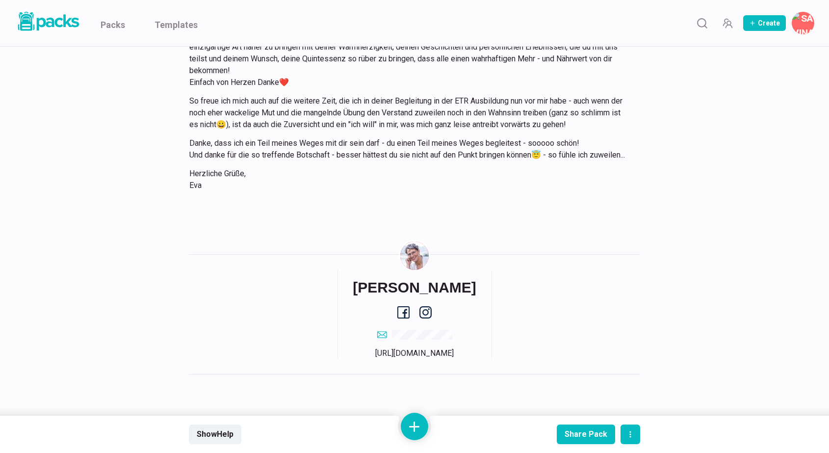
scroll to position [5407, 0]
click at [581, 432] on div "Share Pack" at bounding box center [586, 433] width 43 height 9
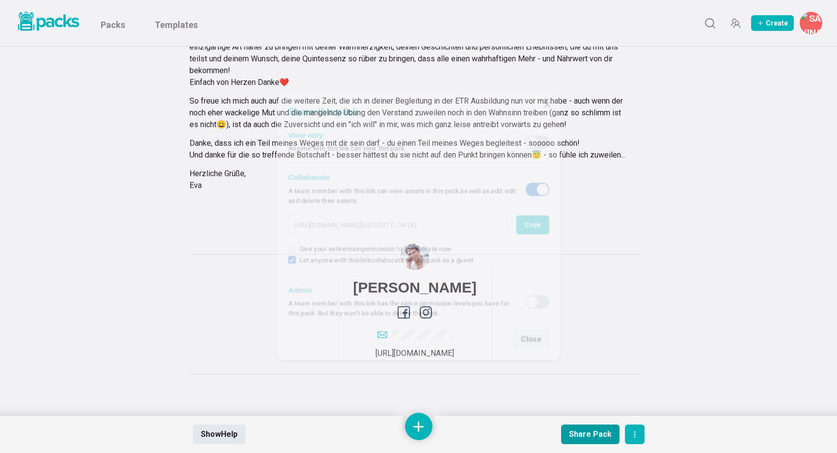
type input "[URL][DOMAIN_NAME][SECURITY_DATA]"
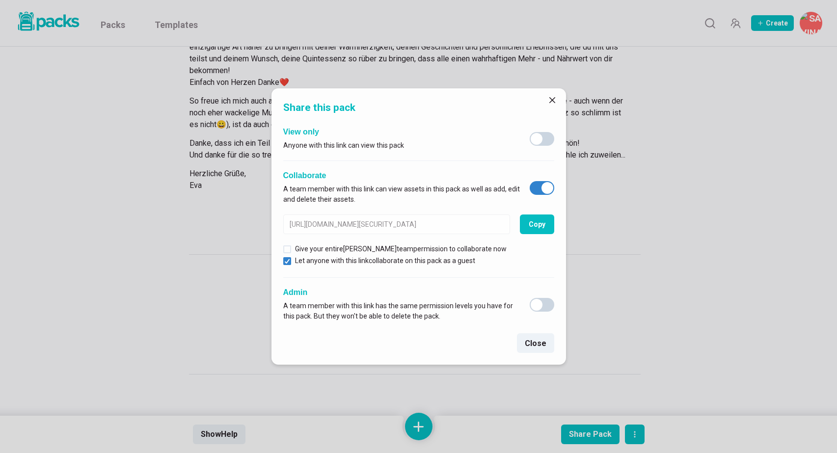
click at [547, 191] on span at bounding box center [547, 188] width 12 height 12
click at [529, 181] on input "checkbox" at bounding box center [529, 181] width 0 height 0
checkbox input "false"
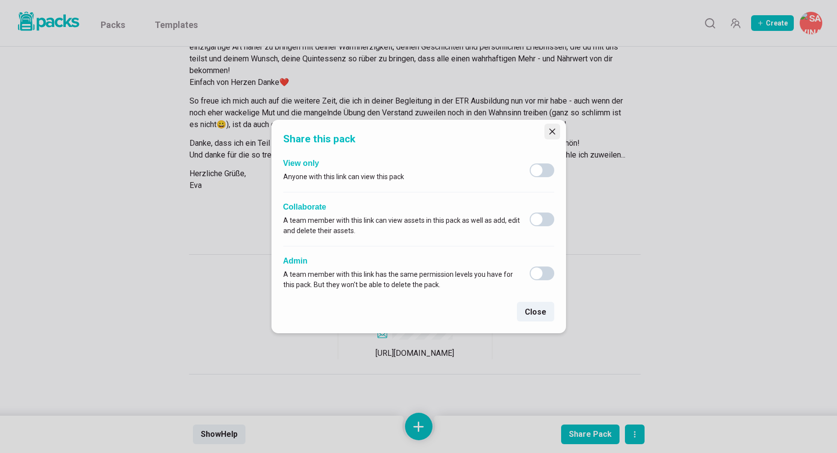
click at [552, 134] on icon "Close" at bounding box center [552, 132] width 6 height 6
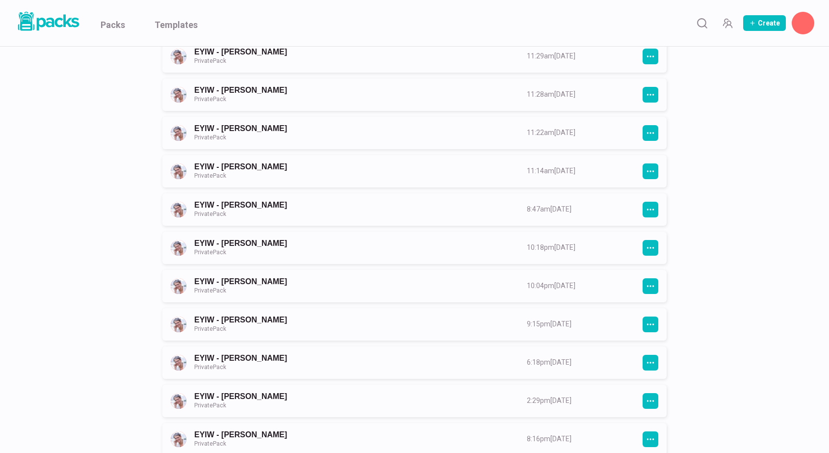
scroll to position [487, 0]
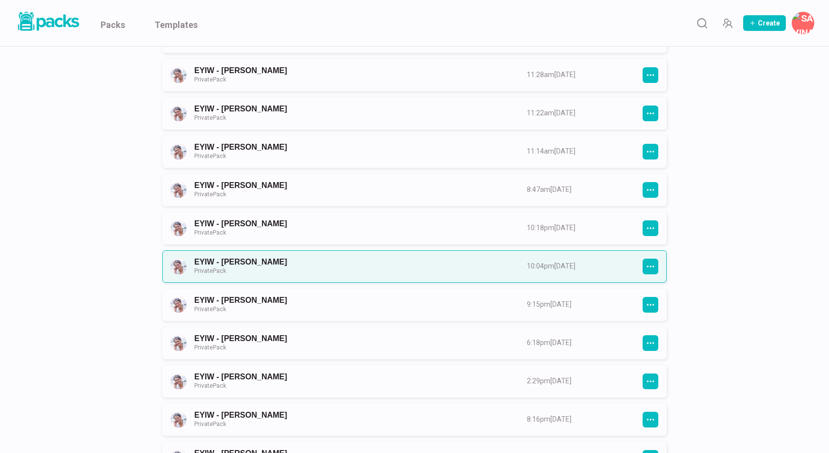
click at [381, 270] on link "EYIW - [PERSON_NAME] Private Pack" at bounding box center [351, 266] width 315 height 18
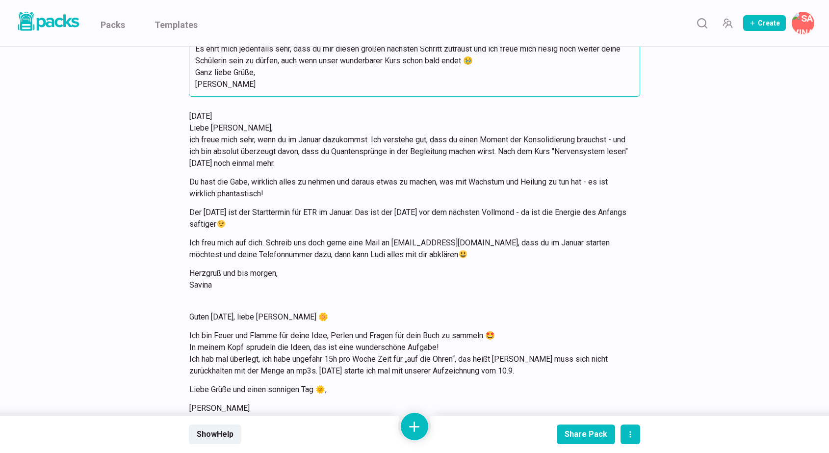
scroll to position [407, 0]
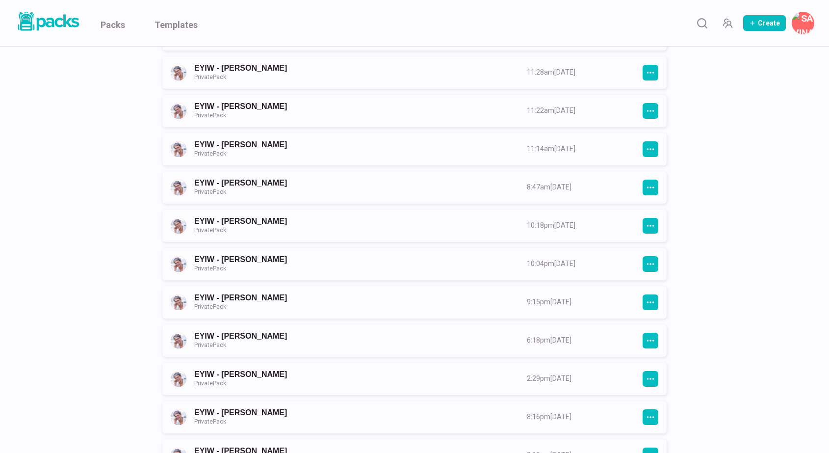
scroll to position [492, 0]
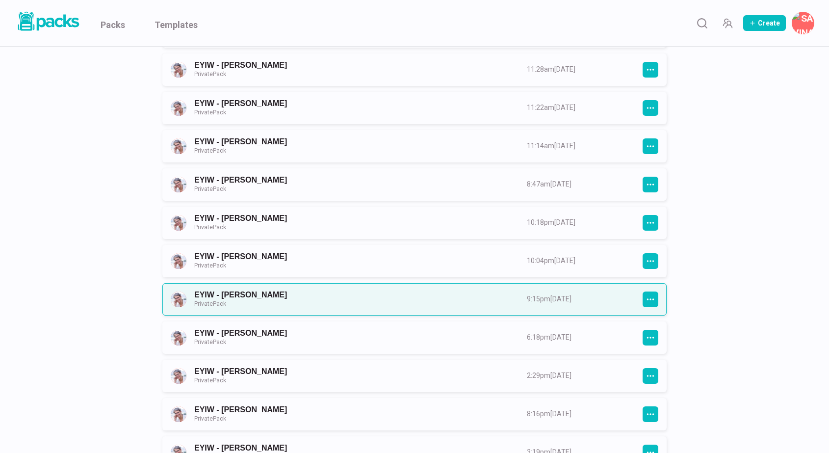
click at [426, 300] on link "EYIW - [PERSON_NAME] Private Pack" at bounding box center [351, 299] width 315 height 18
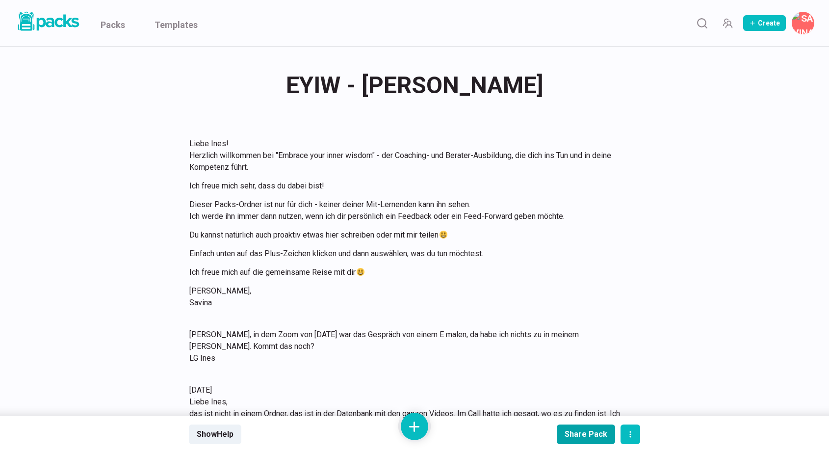
click at [582, 431] on div "Share Pack" at bounding box center [586, 433] width 43 height 9
type input "[URL][DOMAIN_NAME][SECURITY_DATA]"
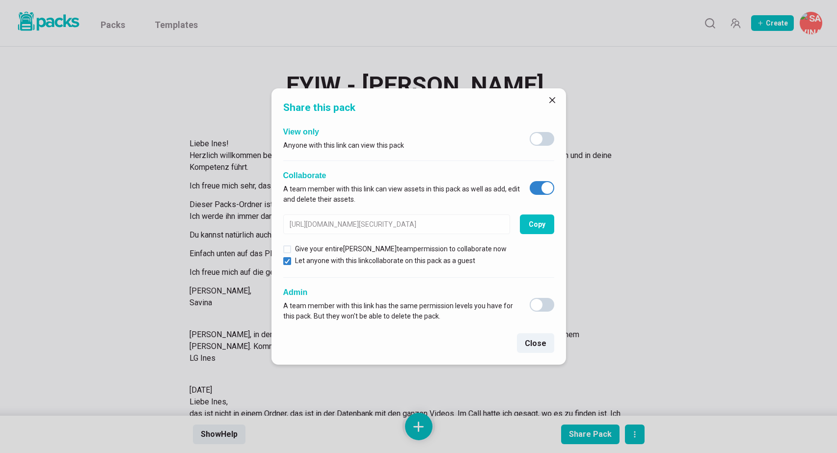
click at [544, 186] on span at bounding box center [547, 188] width 12 height 12
click at [529, 181] on input "checkbox" at bounding box center [529, 181] width 0 height 0
checkbox input "false"
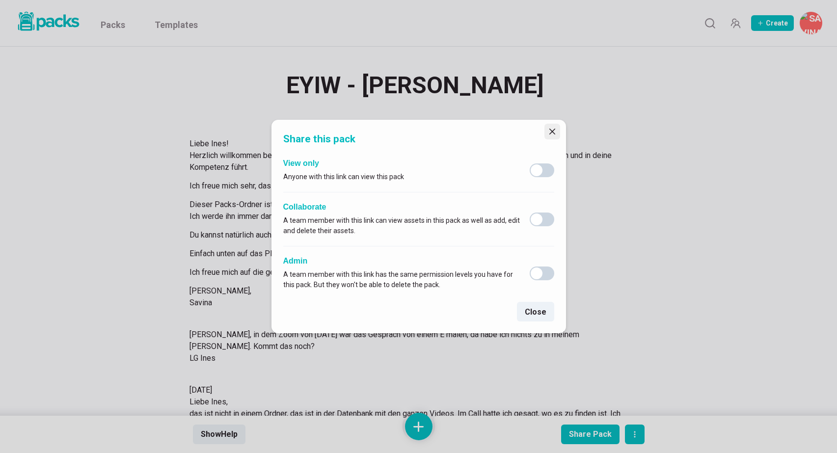
click at [551, 125] on button "Close" at bounding box center [552, 132] width 16 height 16
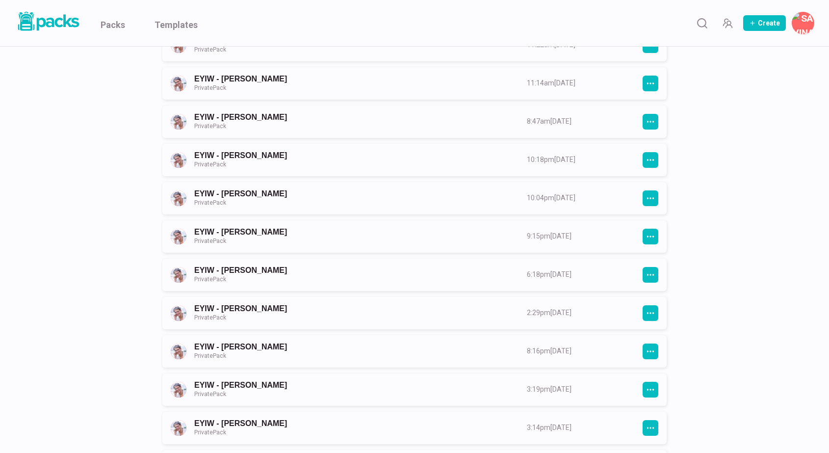
scroll to position [557, 0]
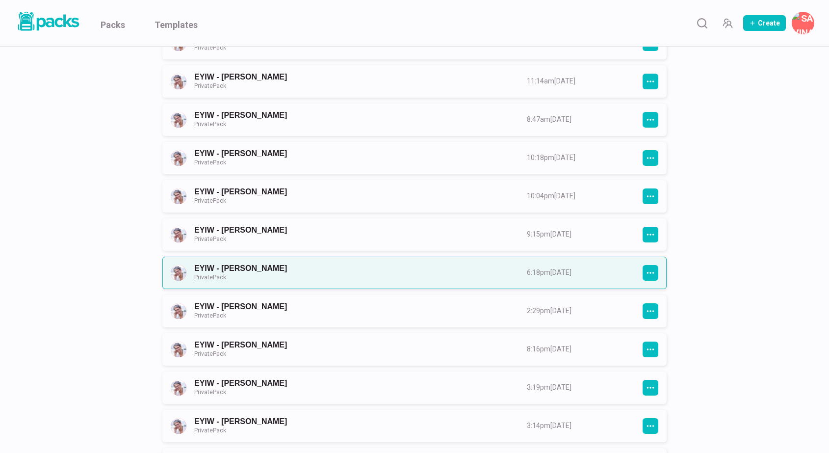
click at [440, 282] on link "EYIW - [PERSON_NAME] Private Pack" at bounding box center [351, 272] width 315 height 18
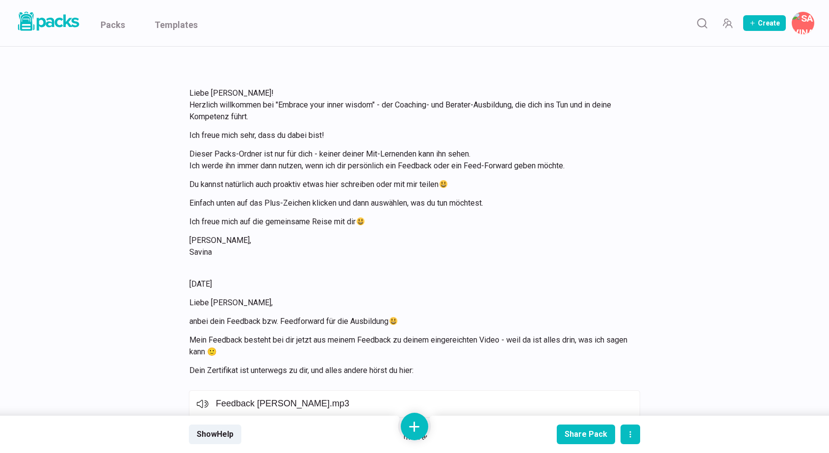
scroll to position [58, 0]
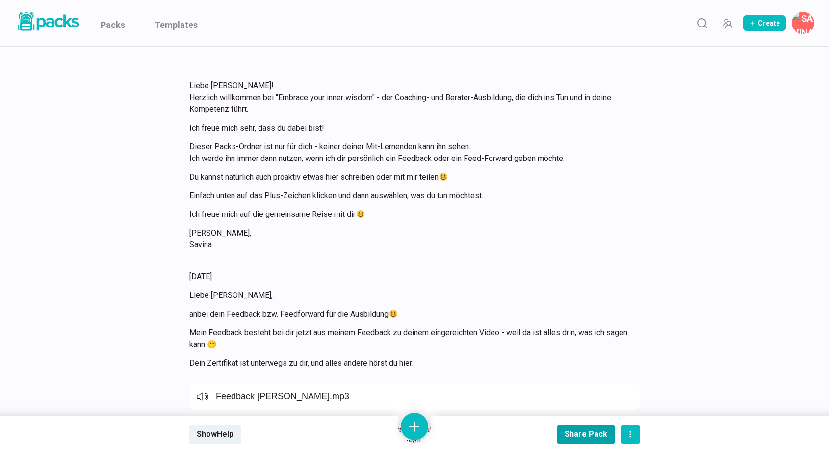
click at [588, 439] on button "Share Pack" at bounding box center [586, 434] width 58 height 20
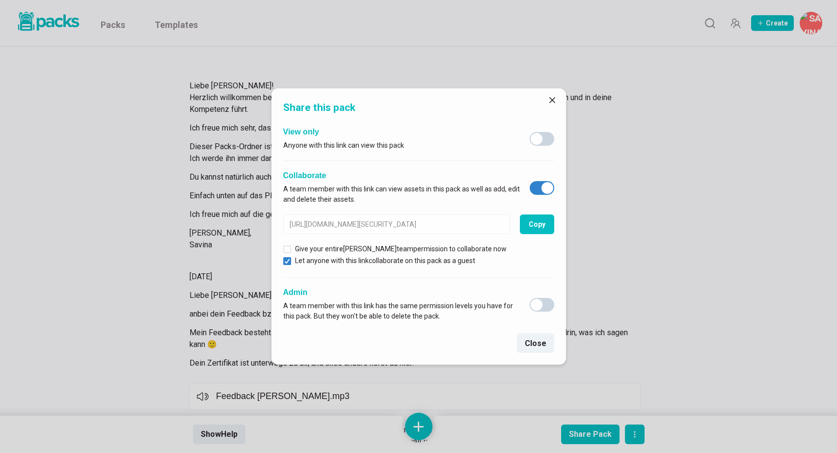
click at [547, 188] on span at bounding box center [547, 188] width 12 height 12
click at [529, 181] on input "checkbox" at bounding box center [529, 181] width 0 height 0
checkbox input "false"
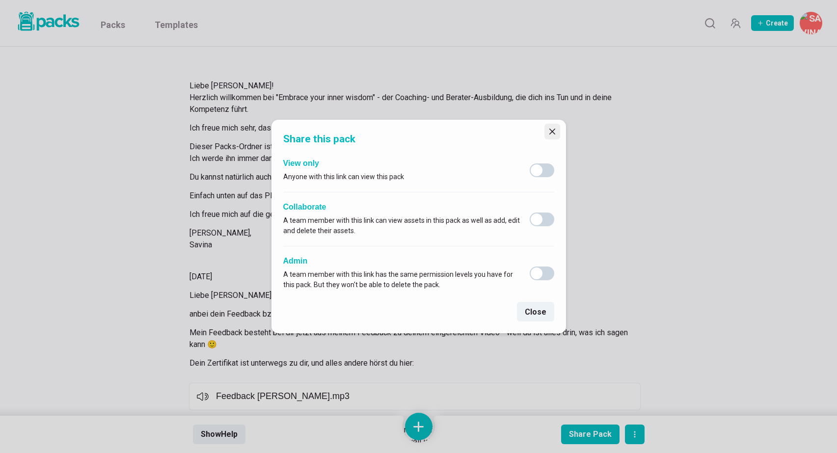
click at [550, 131] on icon "Close" at bounding box center [552, 132] width 6 height 6
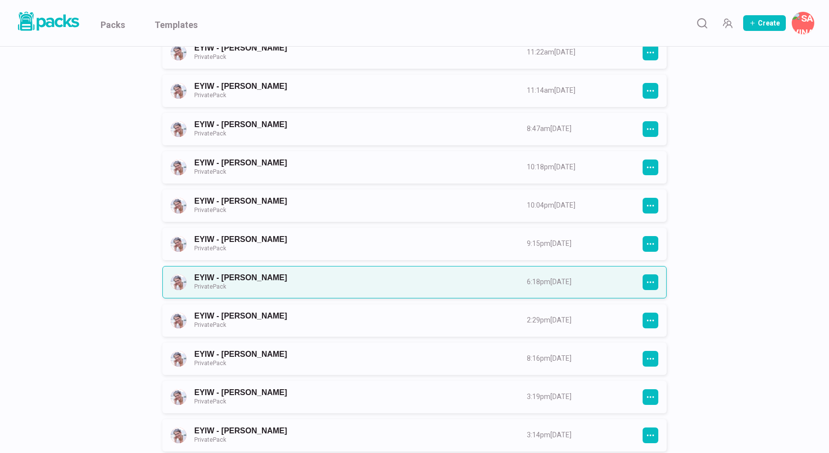
scroll to position [552, 0]
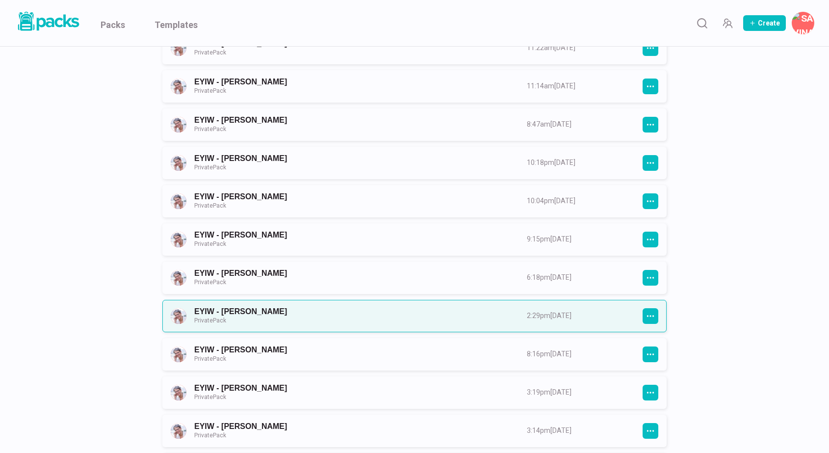
click at [422, 323] on link "EYIW - [PERSON_NAME] Private Pack" at bounding box center [351, 316] width 315 height 18
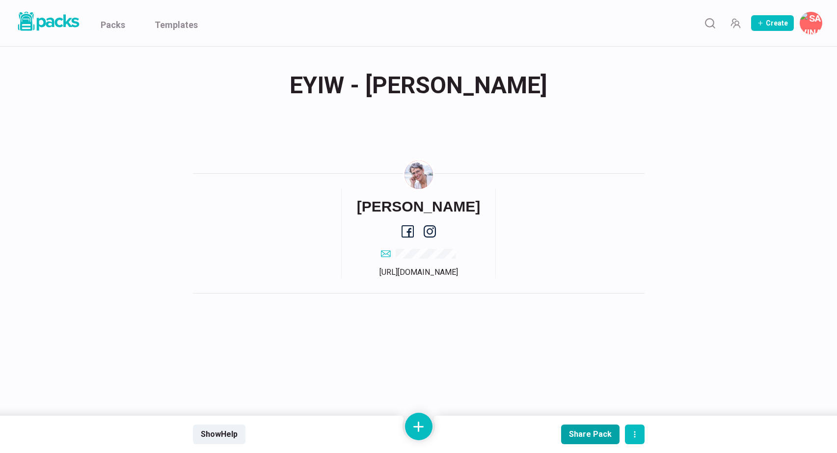
click at [589, 434] on div "Share Pack" at bounding box center [590, 433] width 43 height 9
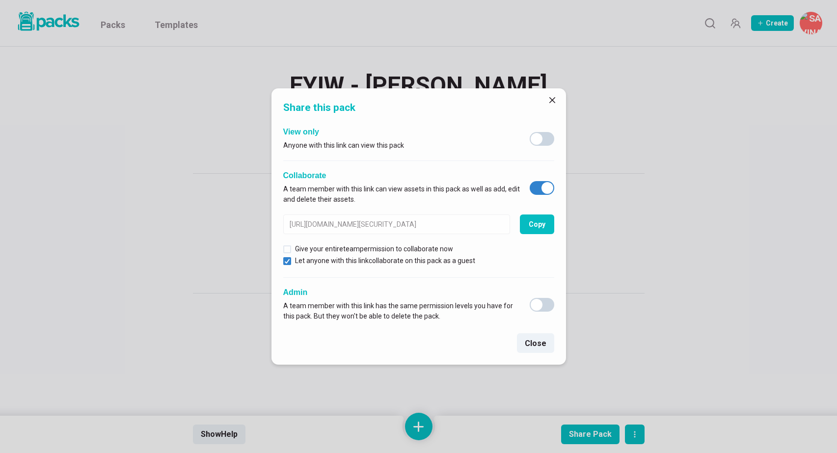
click at [549, 188] on span at bounding box center [547, 188] width 12 height 12
click at [529, 181] on input "checkbox" at bounding box center [529, 181] width 0 height 0
click at [545, 184] on span at bounding box center [547, 188] width 12 height 12
click at [529, 181] on input "checkbox" at bounding box center [529, 181] width 0 height 0
checkbox input "true"
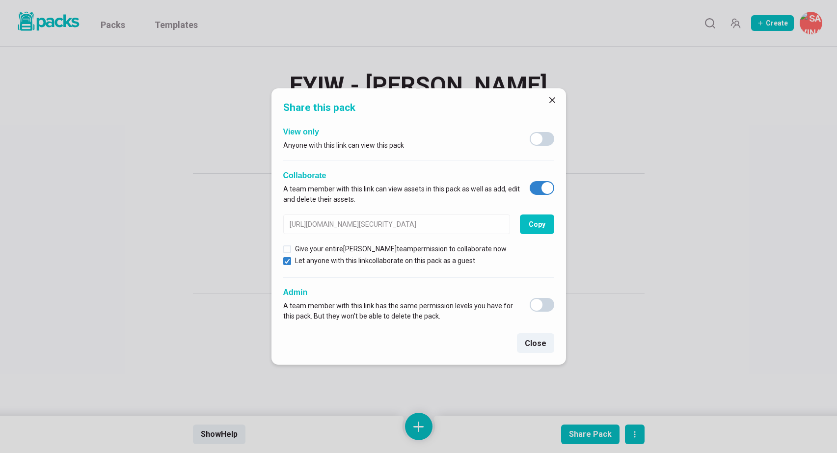
type input "[URL][DOMAIN_NAME][SECURITY_DATA]"
checkbox input "false"
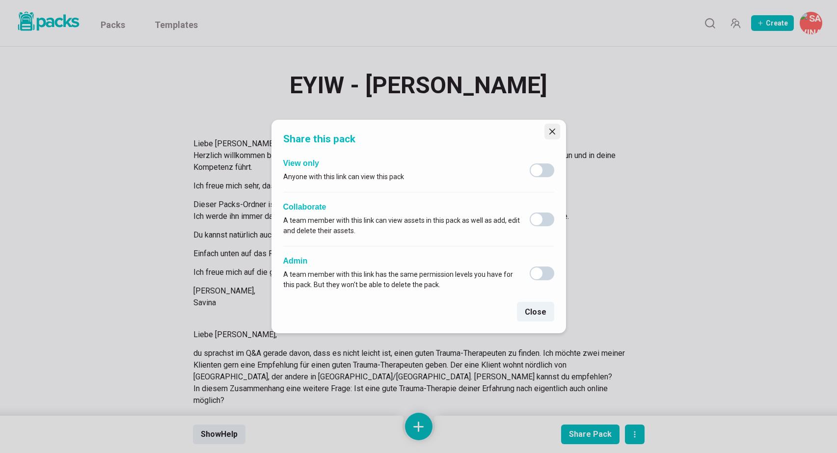
click at [550, 131] on icon "Close" at bounding box center [552, 132] width 6 height 6
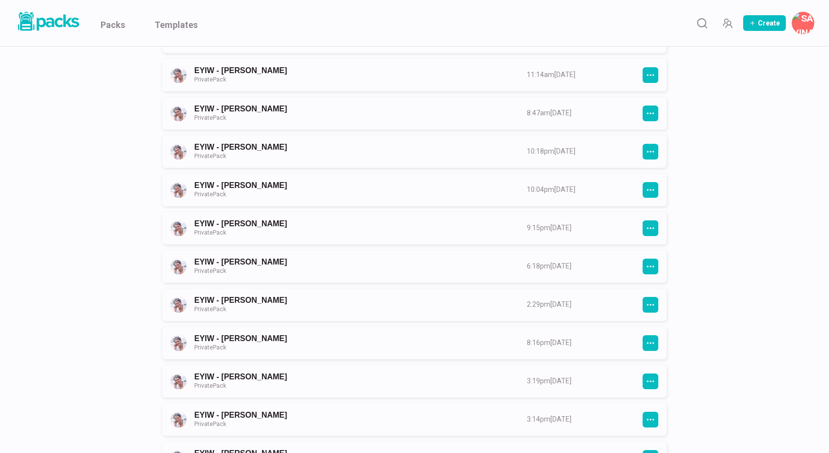
scroll to position [568, 0]
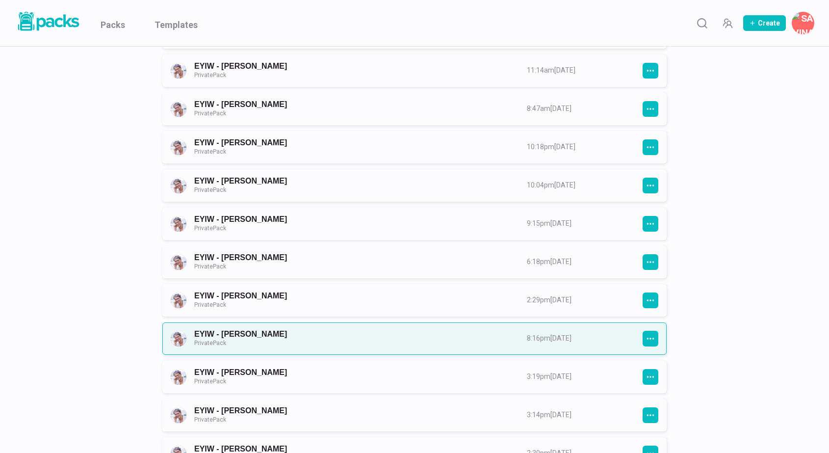
click at [392, 347] on link "EYIW - [PERSON_NAME] Private Pack" at bounding box center [351, 338] width 315 height 18
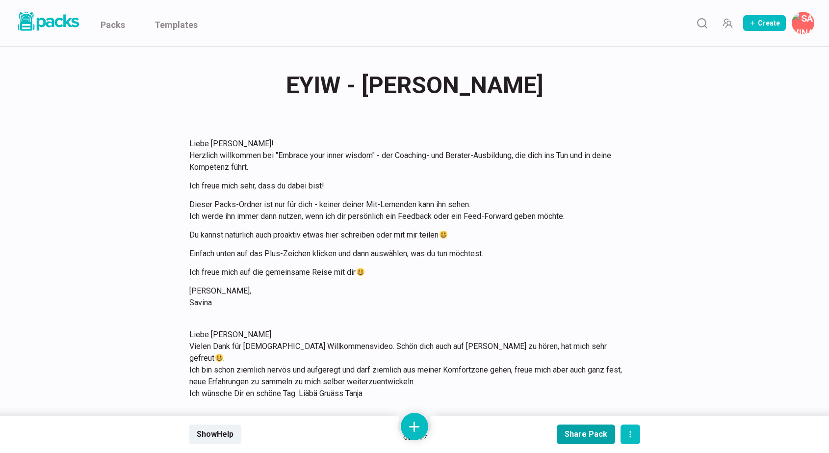
click at [587, 432] on div "Share Pack" at bounding box center [586, 433] width 43 height 9
type input "[URL][DOMAIN_NAME][SECURITY_DATA]"
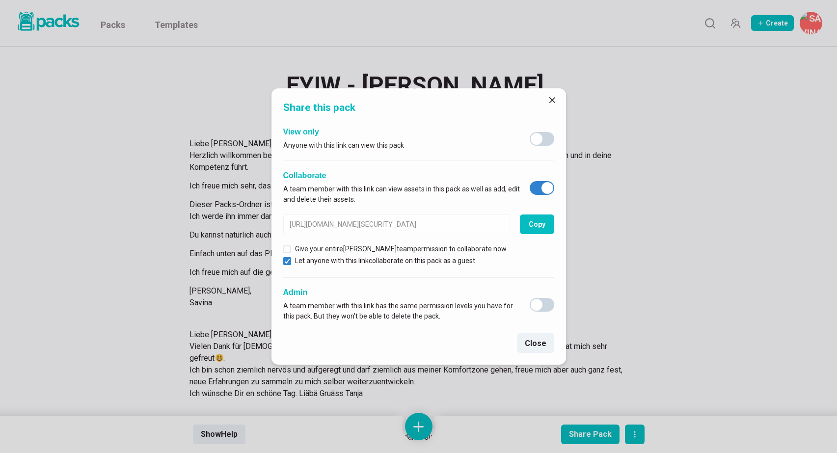
click at [546, 189] on span at bounding box center [547, 188] width 12 height 12
click at [529, 181] on input "checkbox" at bounding box center [529, 181] width 0 height 0
checkbox input "false"
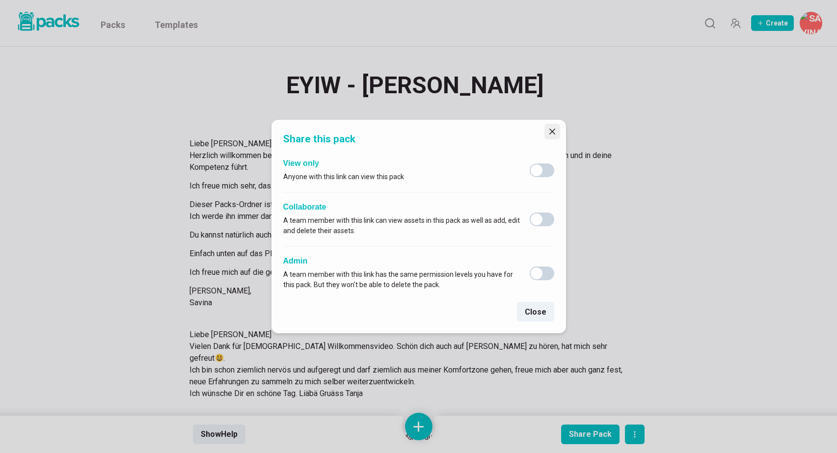
click at [552, 127] on button "Close" at bounding box center [552, 132] width 16 height 16
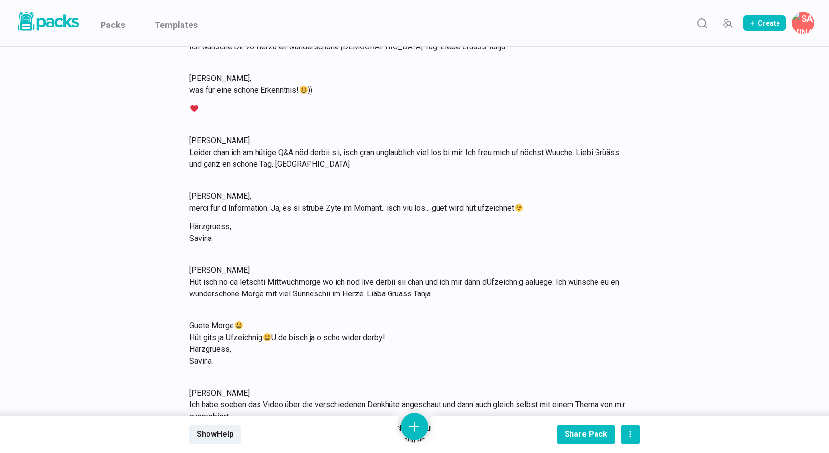
scroll to position [675, 0]
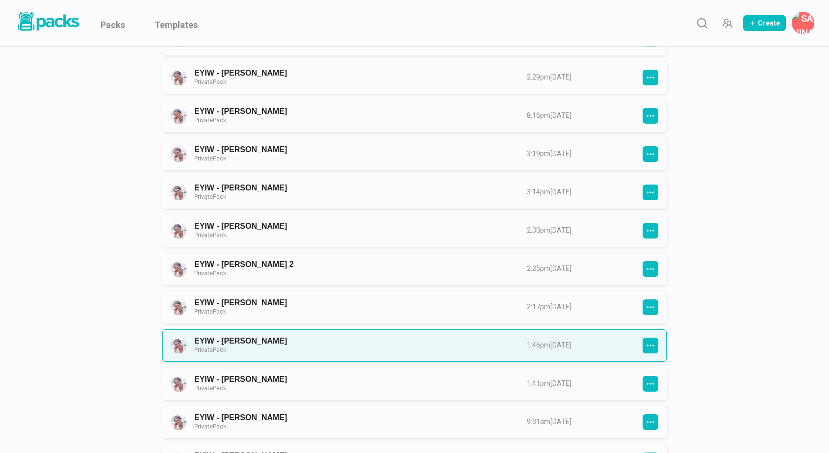
scroll to position [776, 0]
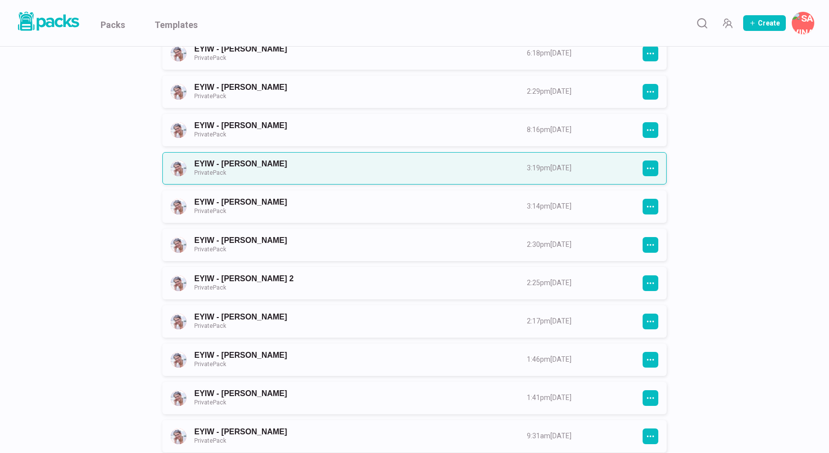
click at [441, 172] on link "EYIW - [PERSON_NAME] Private Pack" at bounding box center [351, 168] width 315 height 18
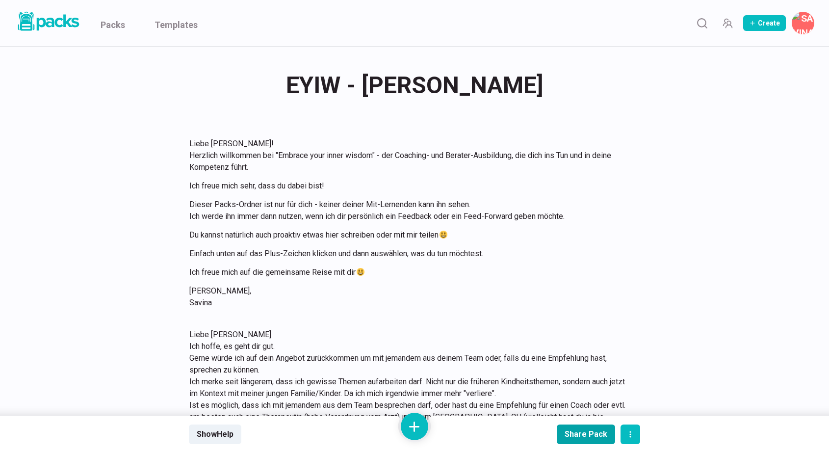
click at [574, 433] on div "Share Pack" at bounding box center [586, 433] width 43 height 9
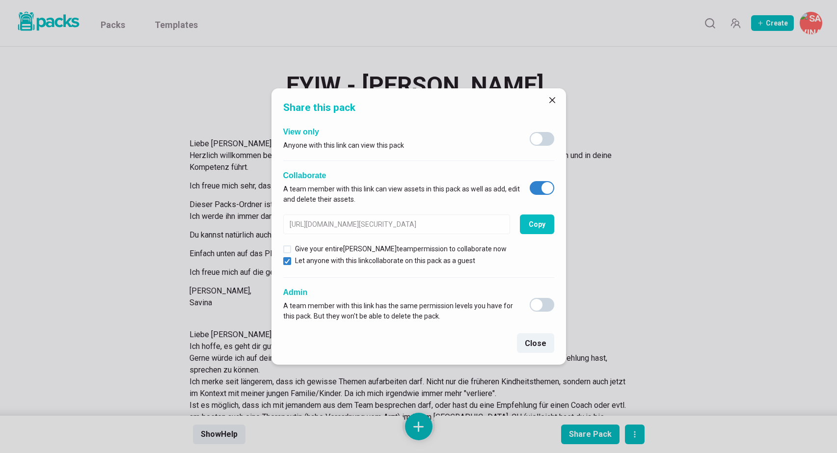
click at [546, 187] on span at bounding box center [547, 188] width 12 height 12
click at [529, 181] on input "checkbox" at bounding box center [529, 181] width 0 height 0
checkbox input "false"
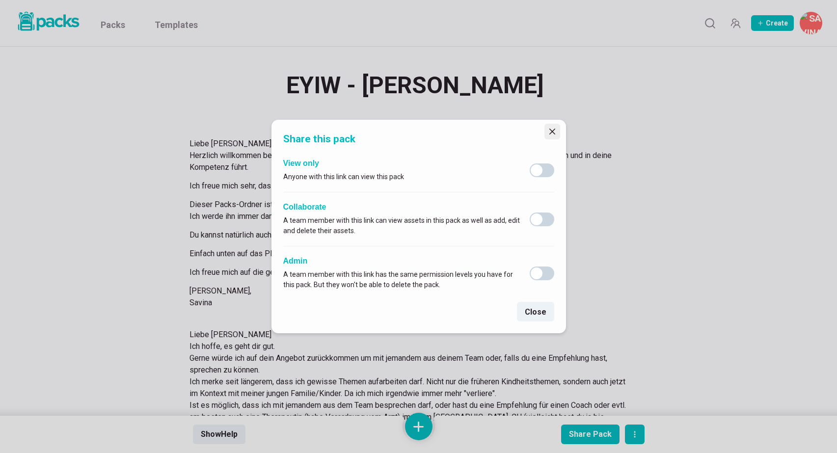
click at [553, 132] on icon "Close" at bounding box center [552, 132] width 6 height 6
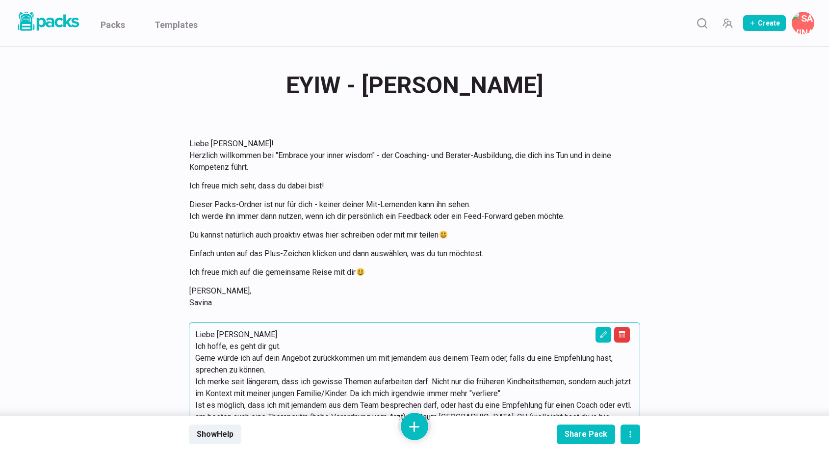
scroll to position [1, 0]
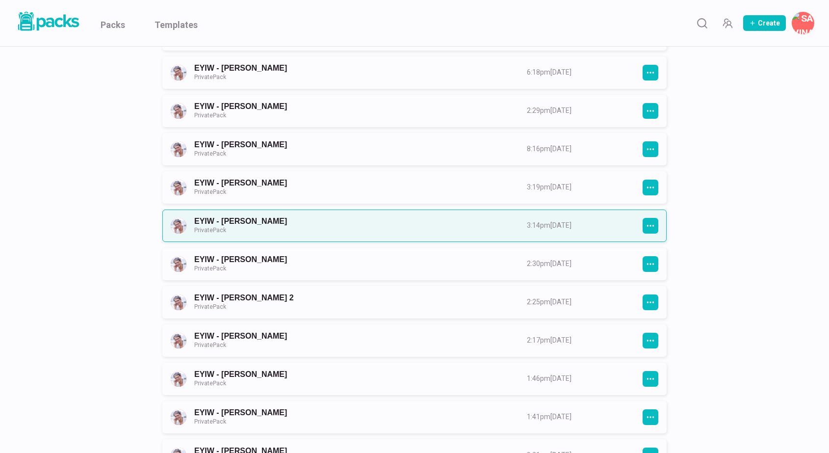
scroll to position [762, 0]
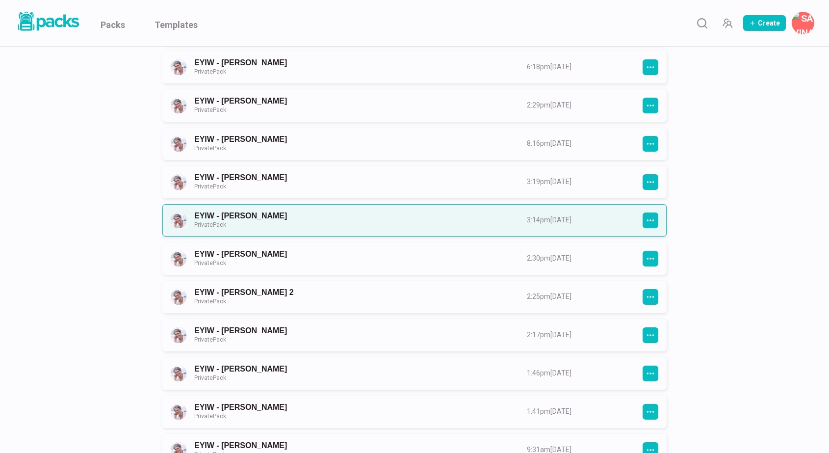
click at [405, 224] on link "EYIW - [PERSON_NAME] Private Pack" at bounding box center [351, 220] width 315 height 18
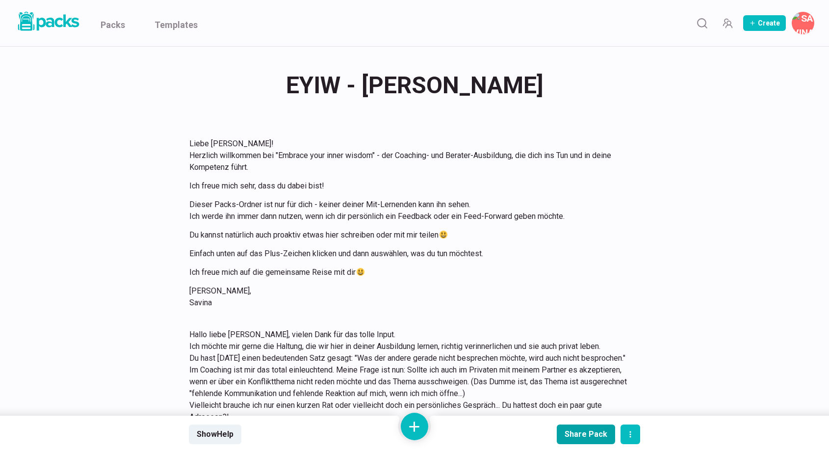
click at [590, 428] on button "Share Pack" at bounding box center [586, 434] width 58 height 20
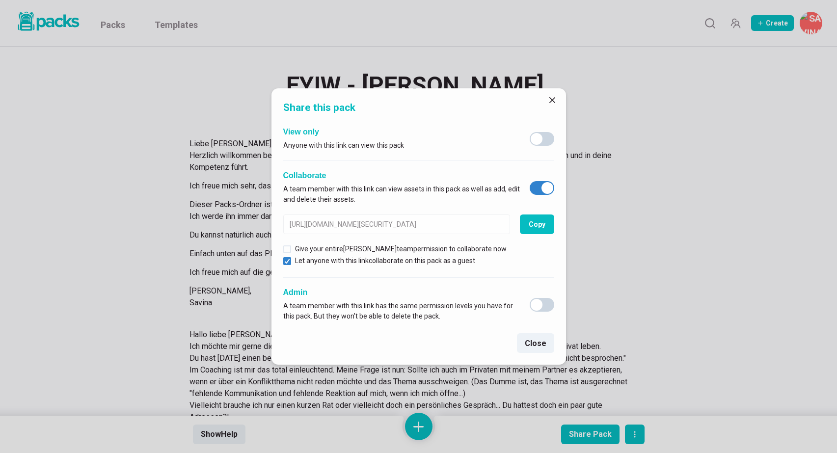
click at [548, 185] on span at bounding box center [547, 188] width 12 height 12
click at [529, 181] on input "checkbox" at bounding box center [529, 181] width 0 height 0
checkbox input "false"
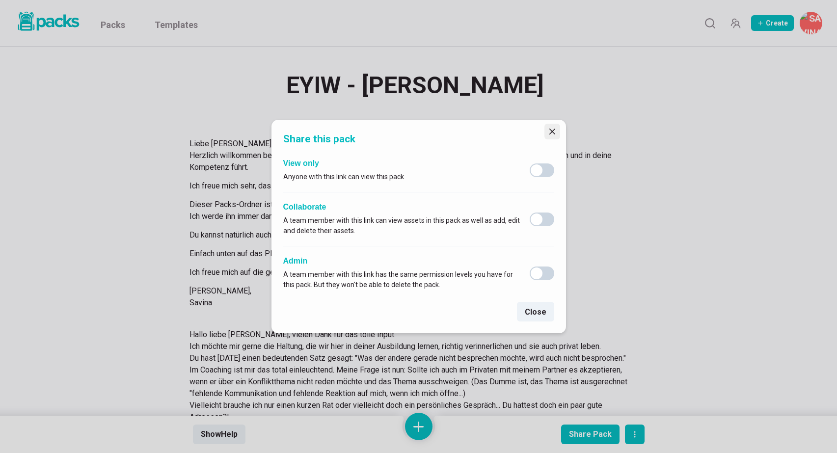
click at [551, 128] on button "Close" at bounding box center [552, 132] width 16 height 16
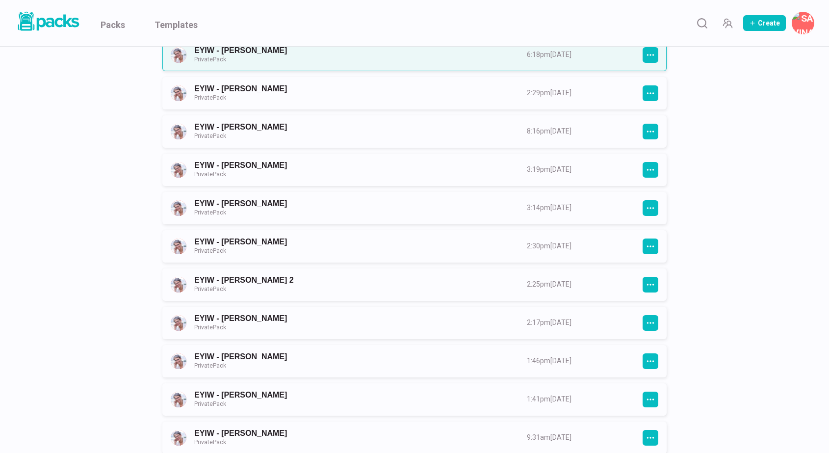
scroll to position [786, 0]
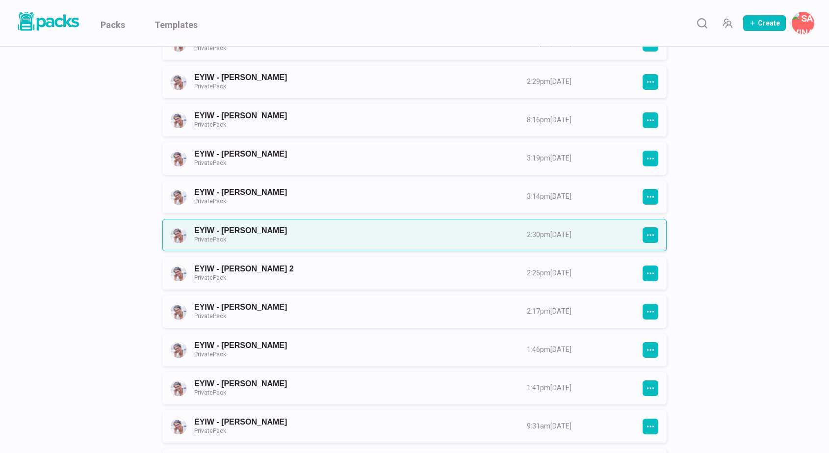
click at [370, 239] on link "EYIW - [PERSON_NAME] Private Pack" at bounding box center [351, 235] width 315 height 18
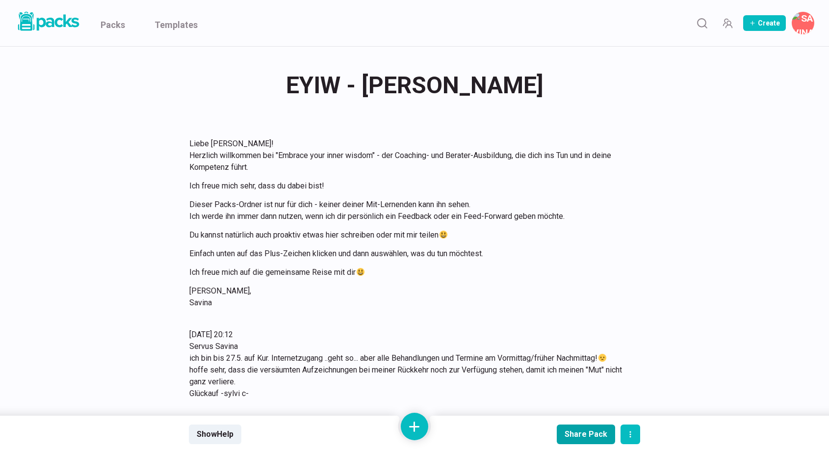
click at [583, 431] on div "Share Pack" at bounding box center [586, 433] width 43 height 9
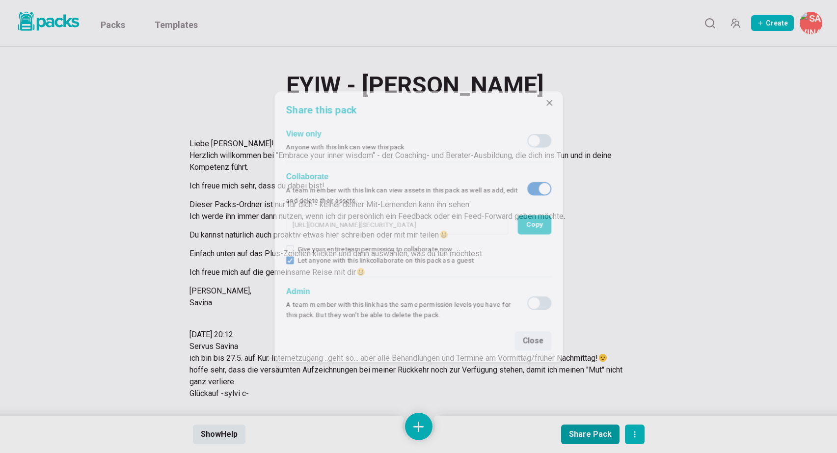
type input "[URL][DOMAIN_NAME][SECURITY_DATA]"
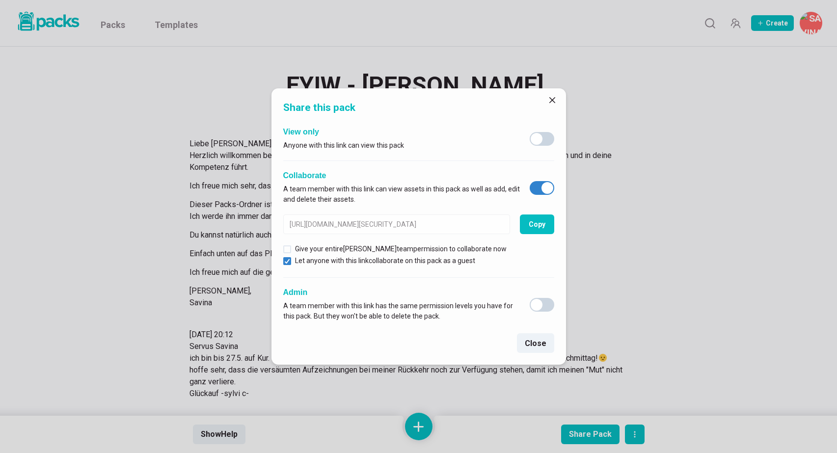
click at [545, 185] on span at bounding box center [547, 188] width 12 height 12
click at [529, 181] on input "checkbox" at bounding box center [529, 181] width 0 height 0
checkbox input "false"
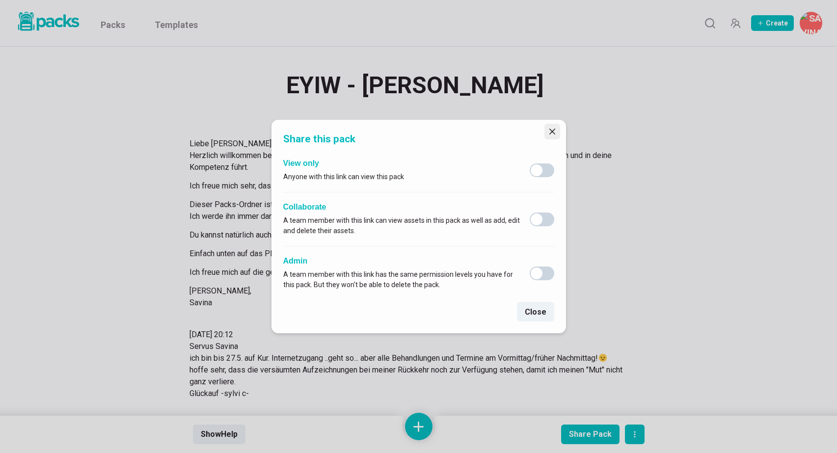
click at [550, 129] on icon "Close" at bounding box center [552, 132] width 6 height 6
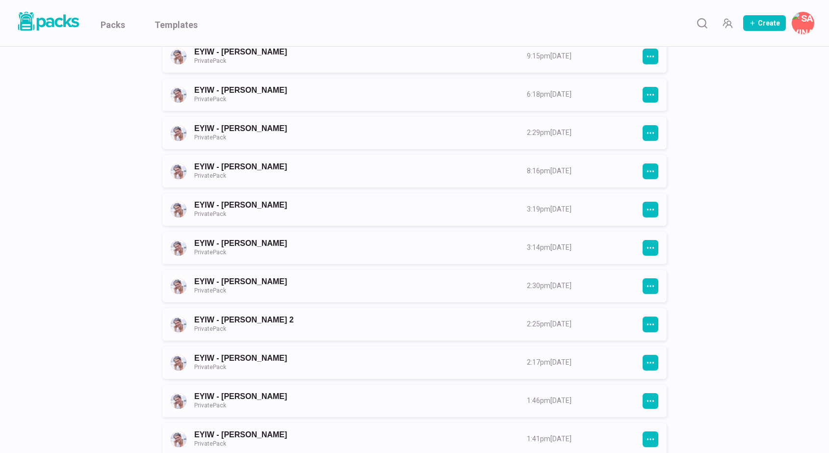
scroll to position [738, 0]
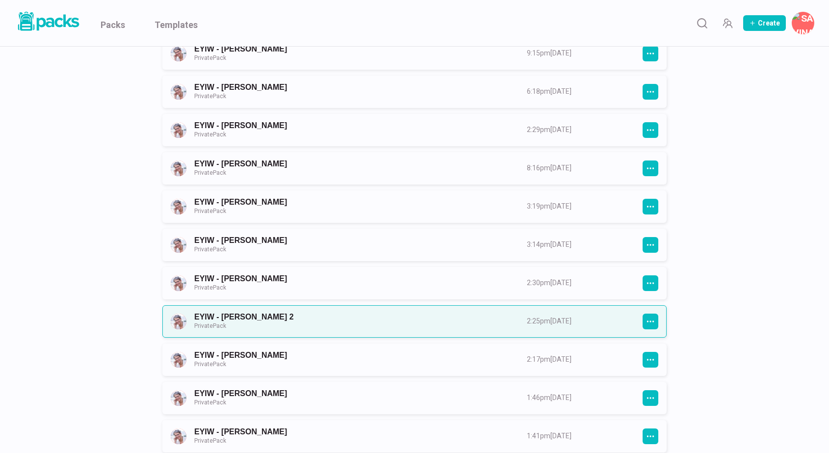
click at [467, 325] on link "EYIW - [PERSON_NAME] 2 Private Pack" at bounding box center [351, 321] width 315 height 18
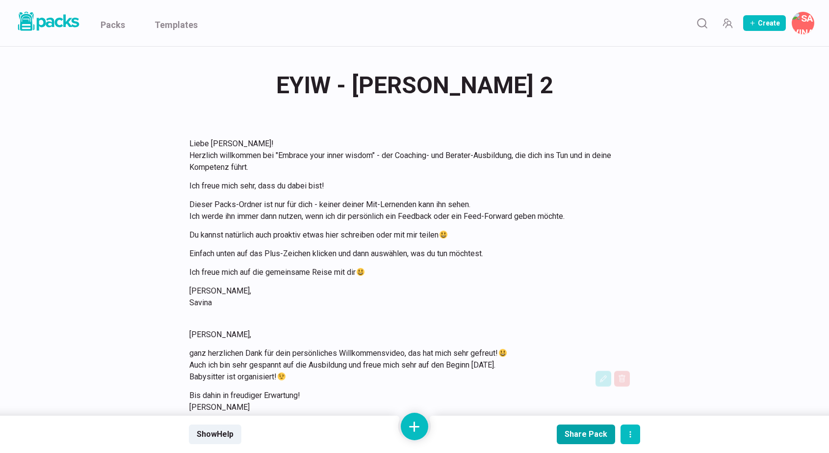
click at [577, 430] on div "Share Pack" at bounding box center [586, 433] width 43 height 9
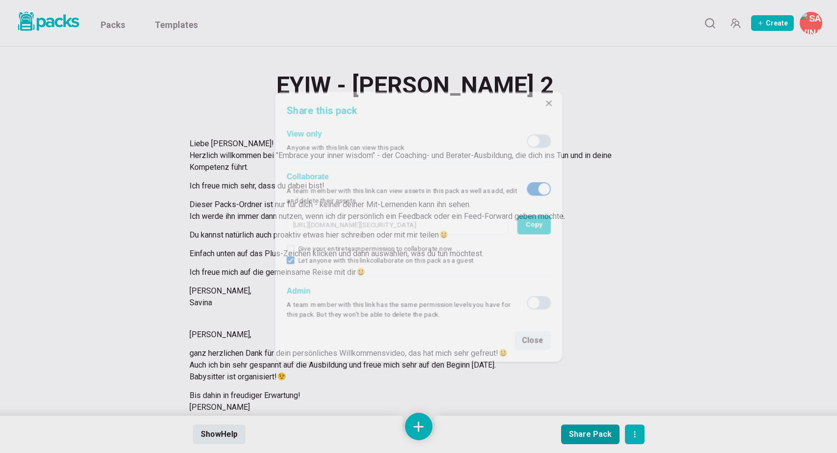
type input "[URL][DOMAIN_NAME][SECURITY_DATA]"
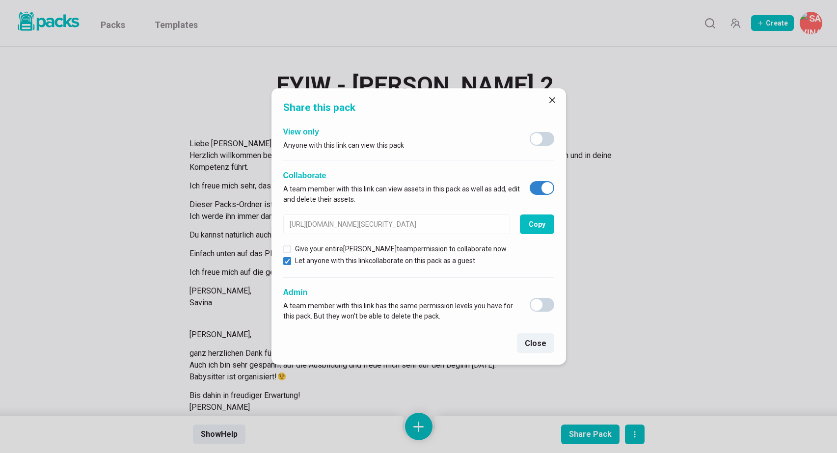
click at [545, 186] on span at bounding box center [547, 188] width 12 height 12
click at [529, 181] on input "checkbox" at bounding box center [529, 181] width 0 height 0
checkbox input "false"
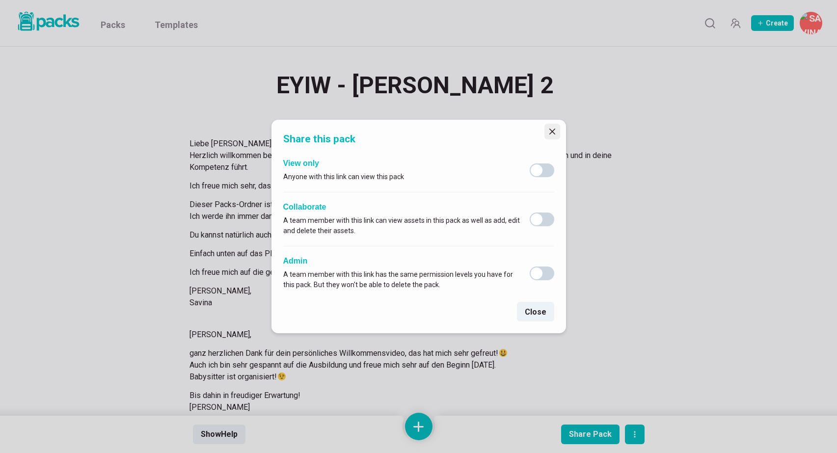
click at [550, 131] on icon "Close" at bounding box center [552, 132] width 6 height 6
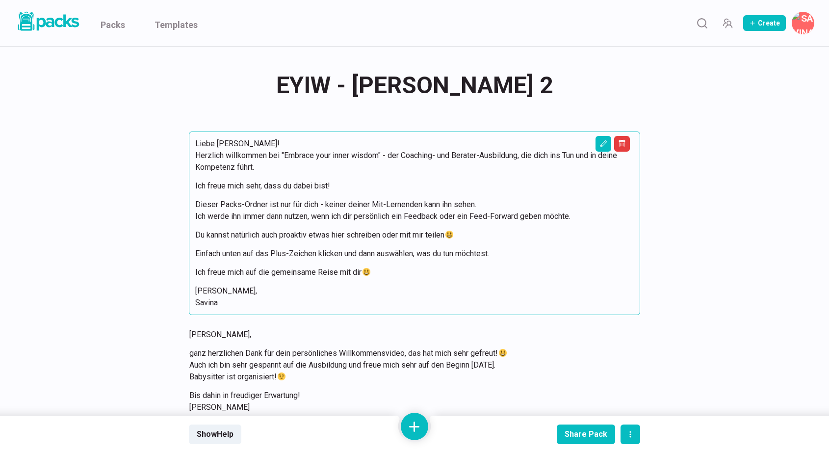
scroll to position [0, 0]
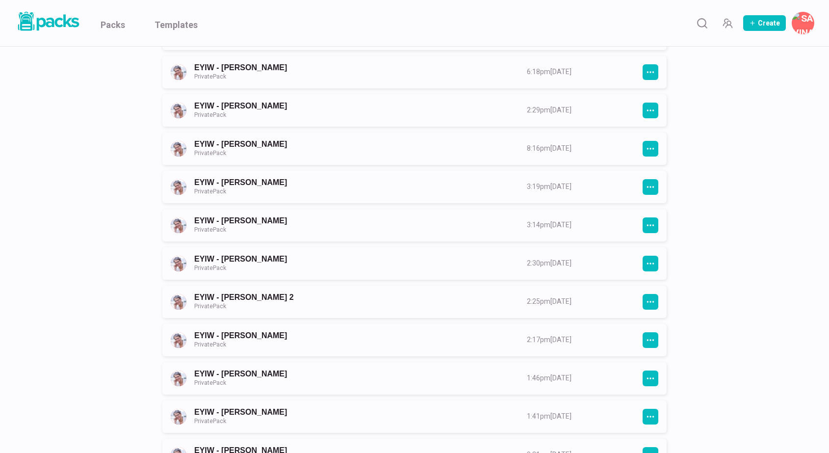
scroll to position [760, 0]
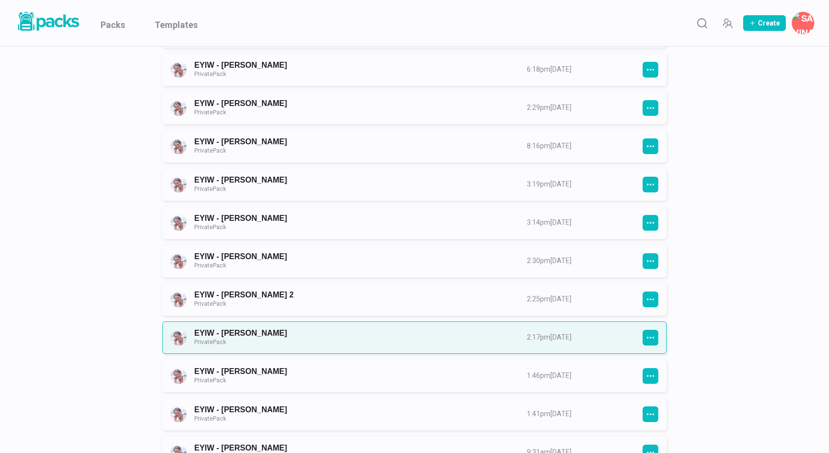
click at [486, 332] on link "EYIW - [PERSON_NAME] Private Pack" at bounding box center [351, 337] width 315 height 18
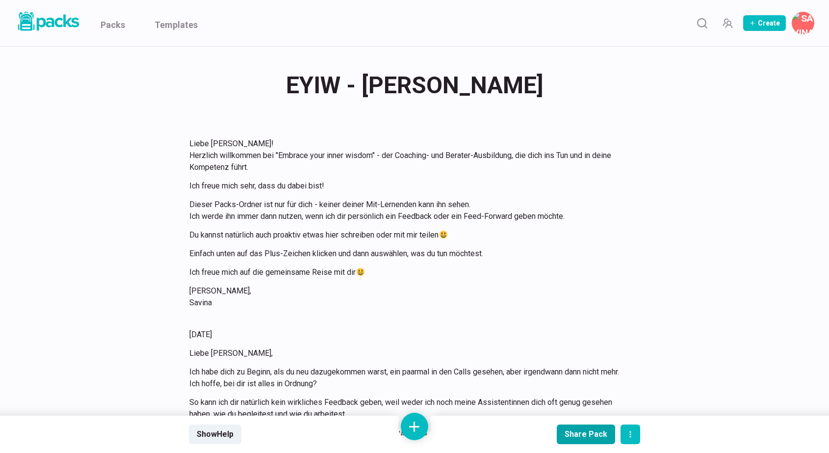
click at [567, 427] on button "Share Pack" at bounding box center [586, 434] width 58 height 20
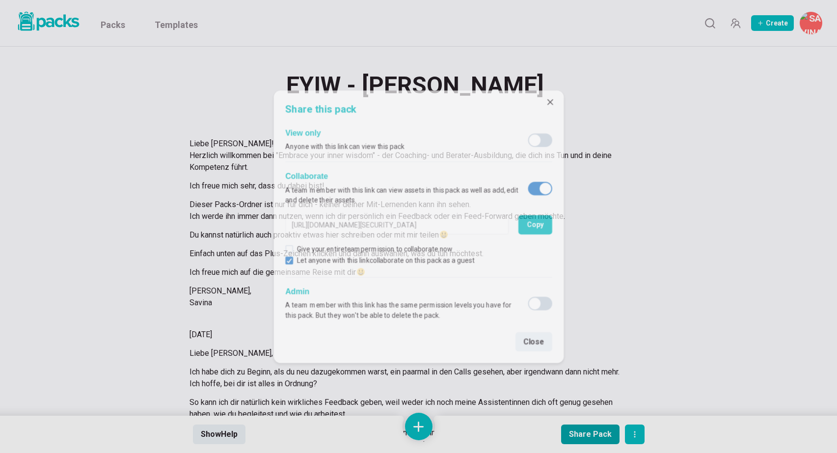
type input "[URL][DOMAIN_NAME][SECURITY_DATA]"
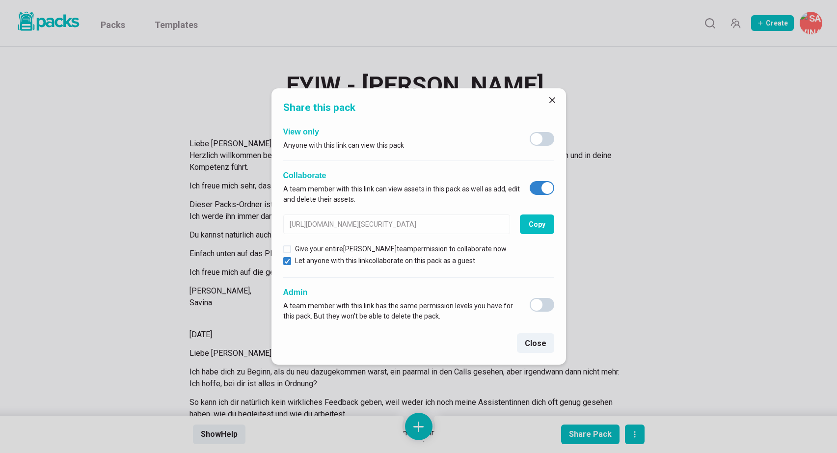
click at [546, 191] on span at bounding box center [547, 188] width 12 height 12
click at [529, 181] on input "checkbox" at bounding box center [529, 181] width 0 height 0
checkbox input "false"
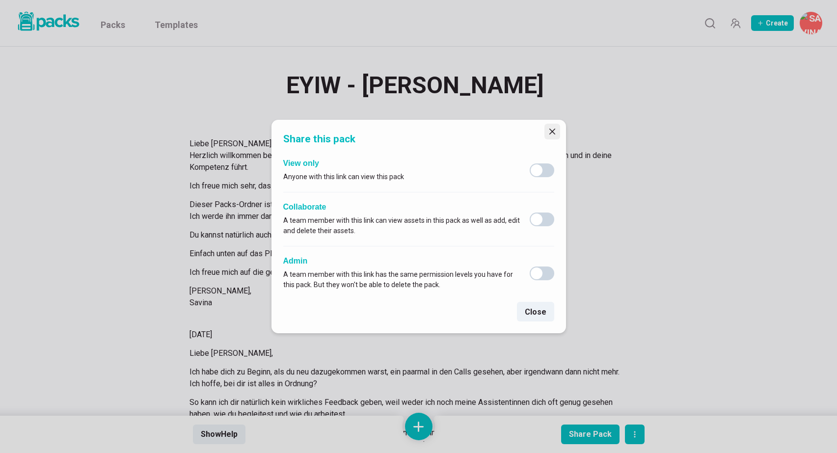
click at [551, 129] on icon "Close" at bounding box center [552, 132] width 6 height 6
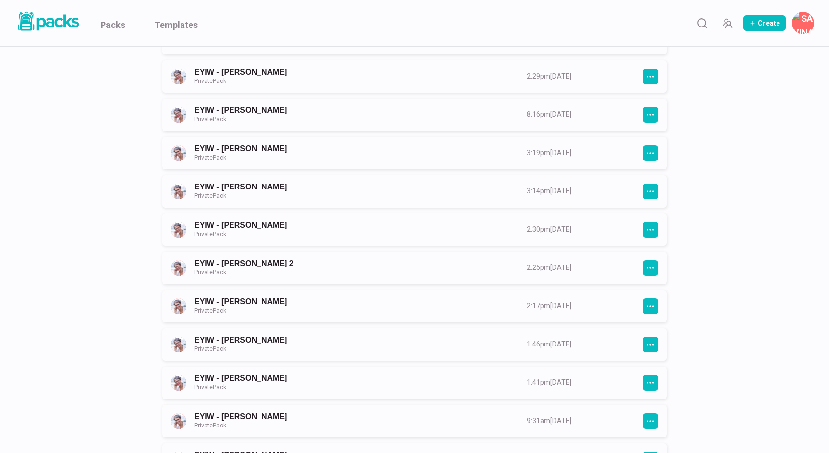
scroll to position [792, 0]
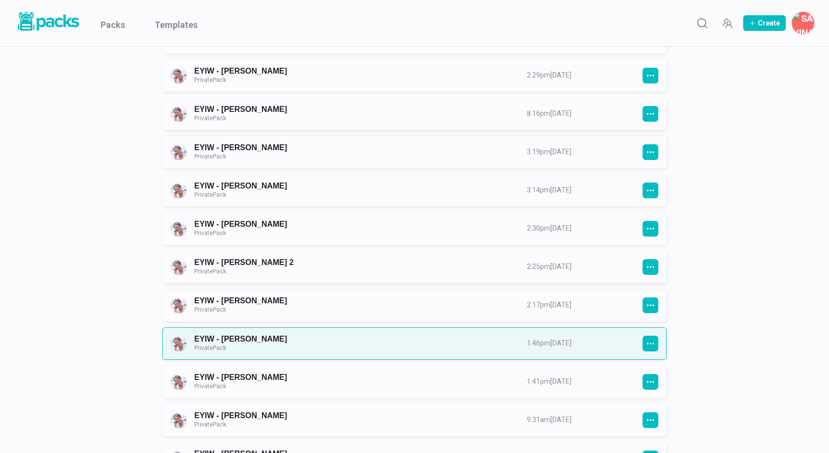
click at [451, 342] on link "EYIW - [PERSON_NAME] Private Pack" at bounding box center [351, 343] width 315 height 18
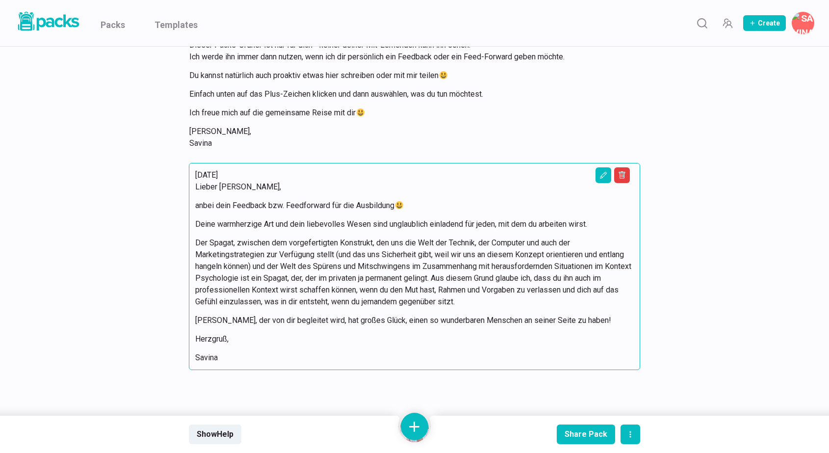
scroll to position [160, 0]
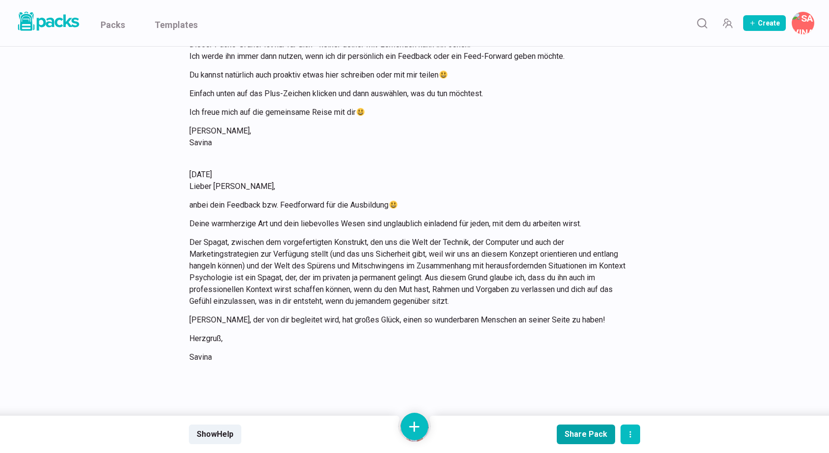
click at [579, 430] on div "Share Pack" at bounding box center [586, 433] width 43 height 9
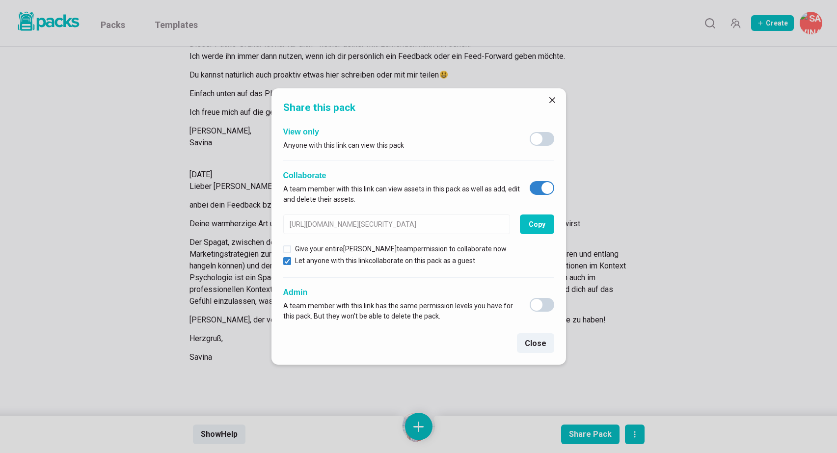
click at [546, 187] on span at bounding box center [547, 188] width 12 height 12
click at [529, 181] on input "checkbox" at bounding box center [529, 181] width 0 height 0
checkbox input "false"
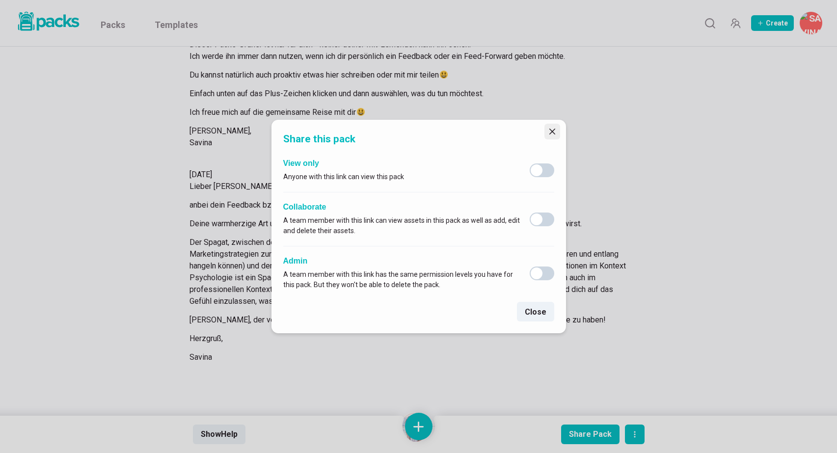
click at [552, 131] on icon "Close" at bounding box center [552, 132] width 6 height 6
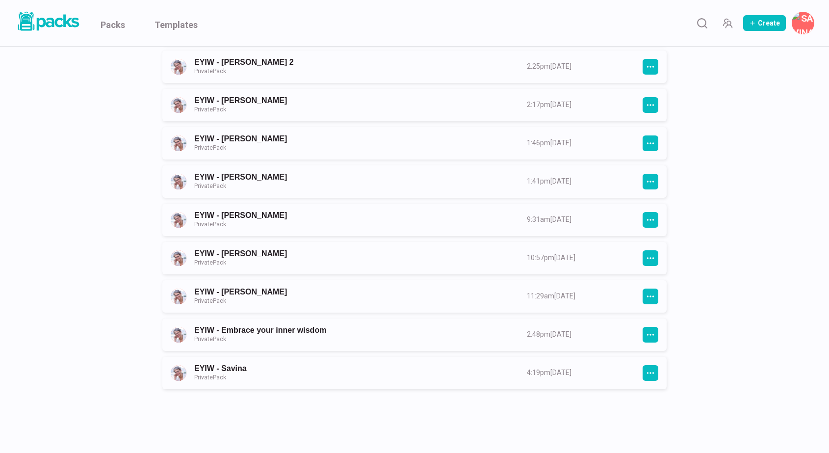
scroll to position [1005, 0]
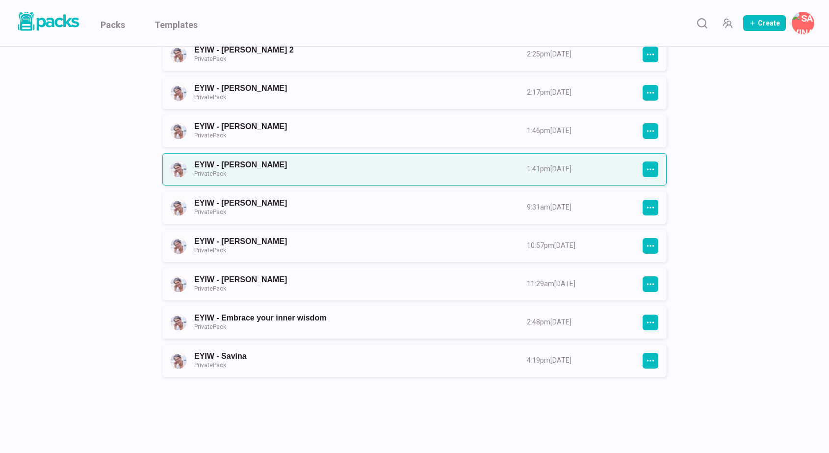
click at [350, 175] on link "EYIW - [PERSON_NAME] Private Pack" at bounding box center [351, 169] width 315 height 18
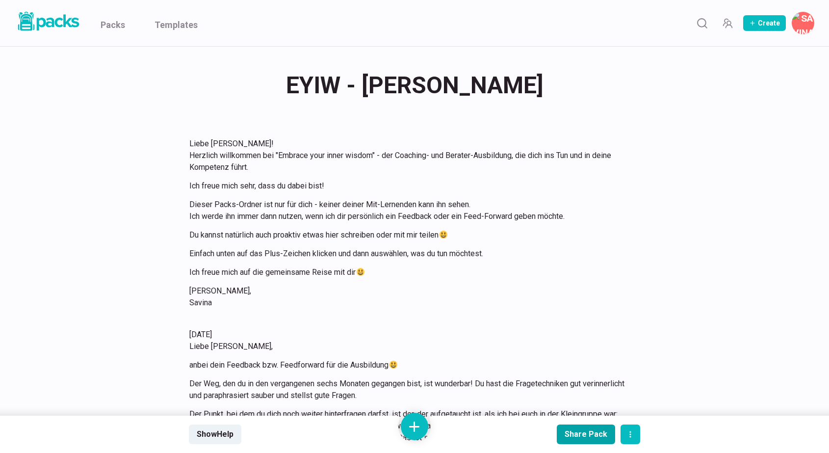
click at [586, 438] on div "Share Pack" at bounding box center [586, 433] width 43 height 9
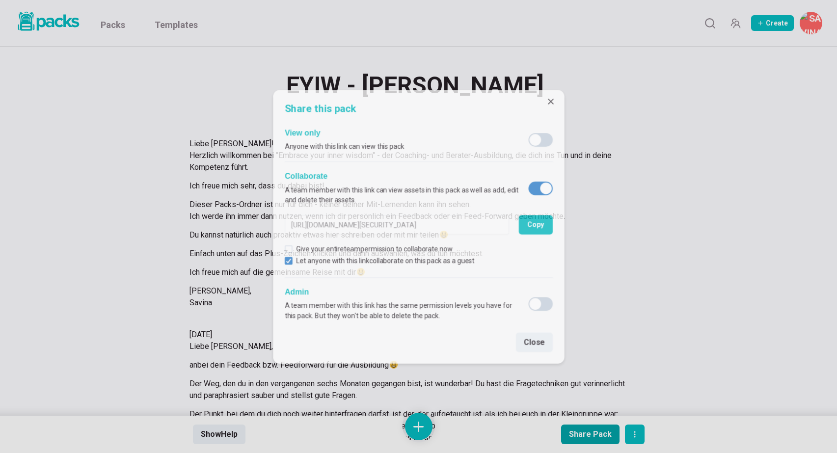
type input "[URL][DOMAIN_NAME][SECURITY_DATA]"
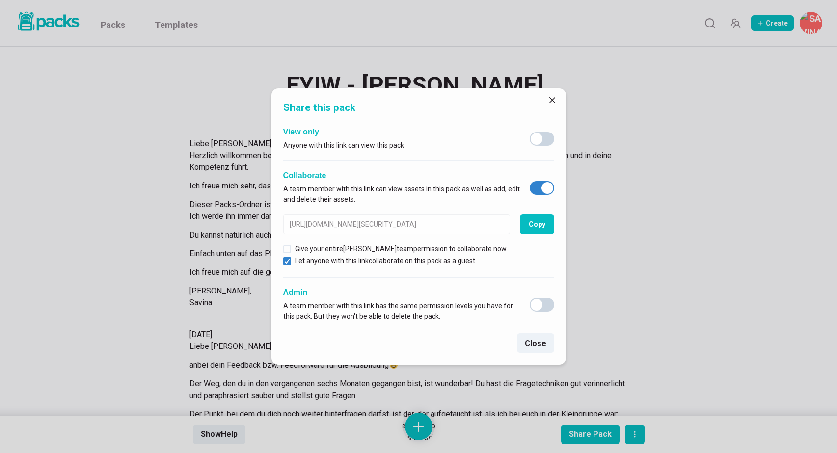
click at [546, 185] on span at bounding box center [547, 188] width 12 height 12
click at [529, 181] on input "checkbox" at bounding box center [529, 181] width 0 height 0
checkbox input "false"
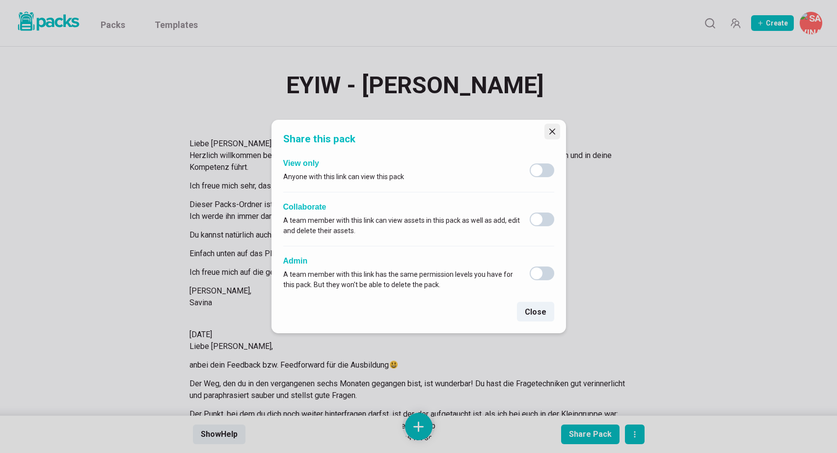
click at [551, 131] on icon "Close" at bounding box center [552, 132] width 6 height 6
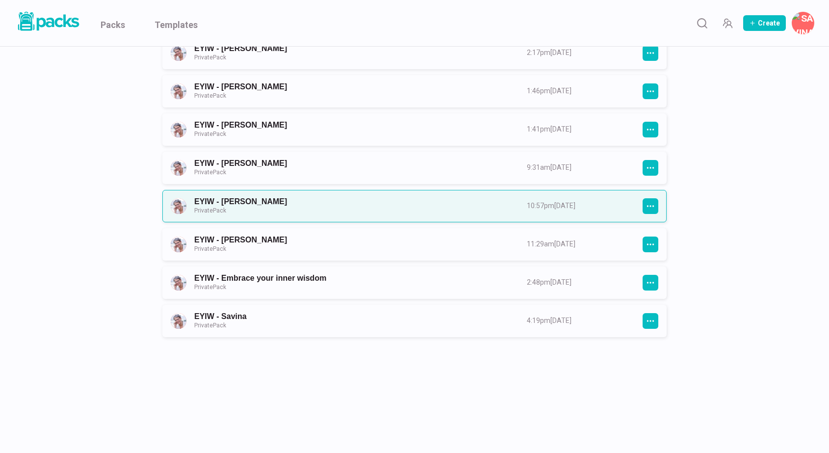
scroll to position [1048, 0]
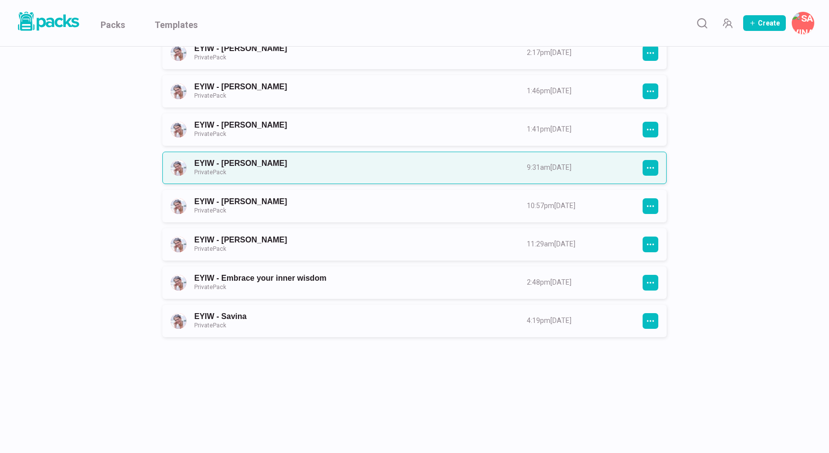
click at [360, 170] on link "EYIW - [PERSON_NAME] Private Pack" at bounding box center [351, 167] width 315 height 18
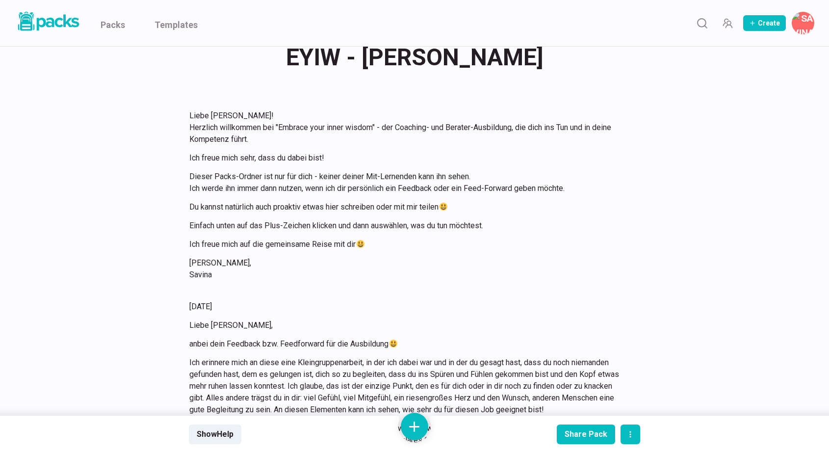
scroll to position [37, 0]
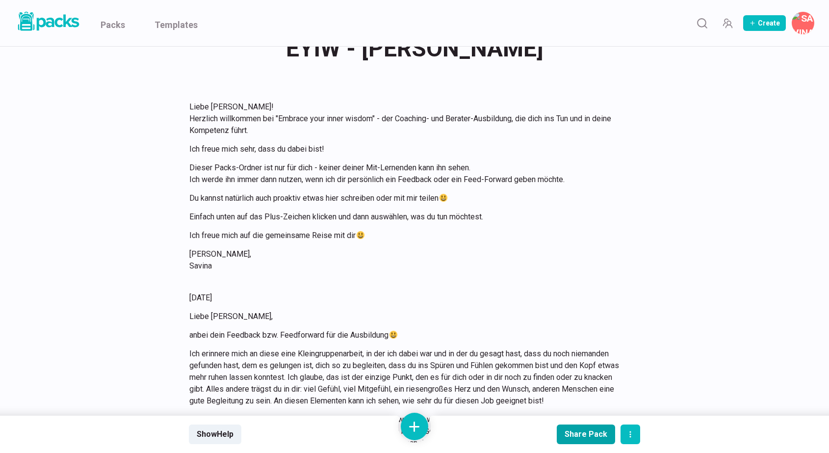
click at [577, 431] on div "Share Pack" at bounding box center [586, 433] width 43 height 9
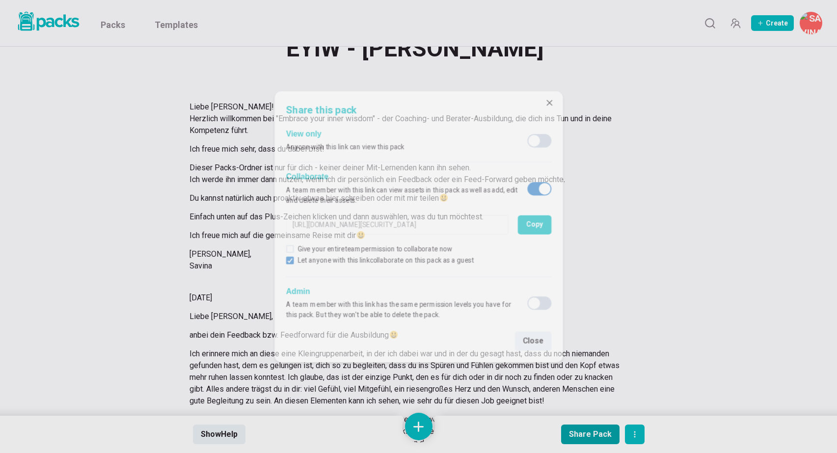
type input "[URL][DOMAIN_NAME][SECURITY_DATA]"
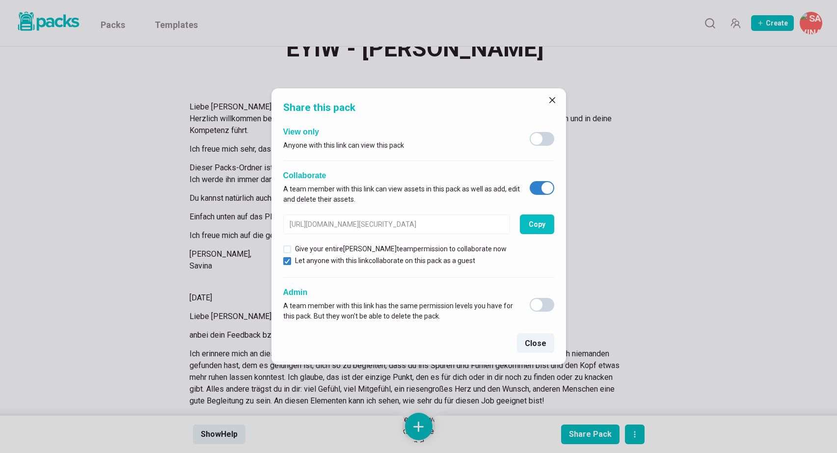
click at [545, 187] on span at bounding box center [547, 188] width 12 height 12
click at [529, 181] on input "checkbox" at bounding box center [529, 181] width 0 height 0
checkbox input "false"
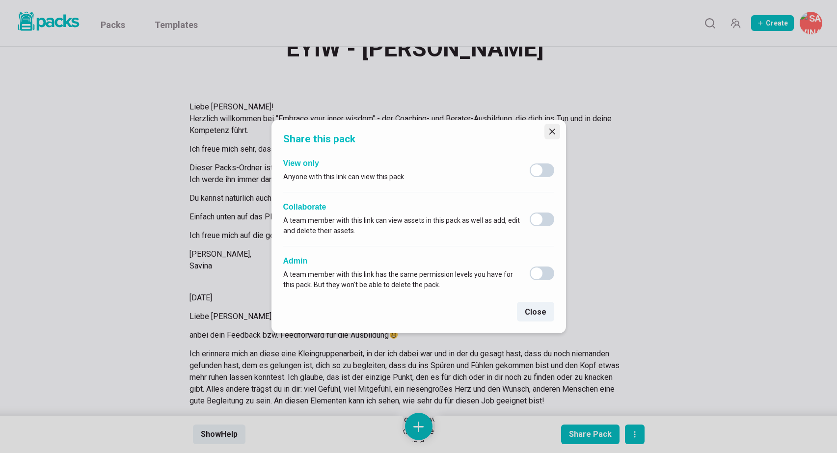
click at [550, 130] on icon "Close" at bounding box center [552, 132] width 6 height 6
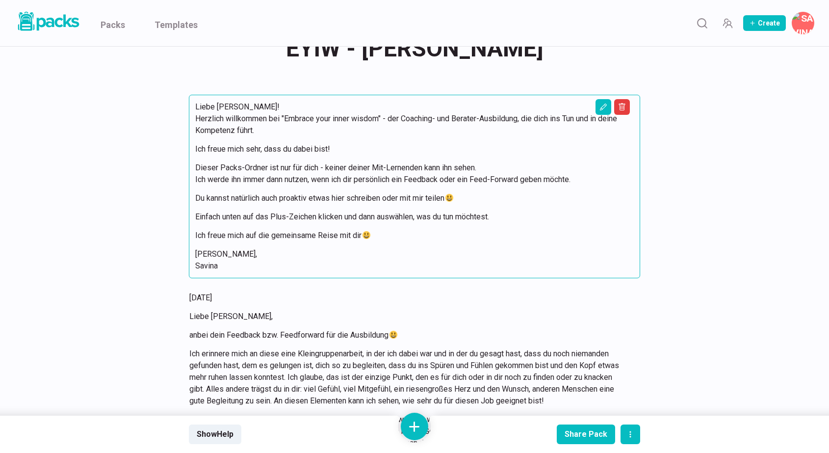
scroll to position [37, 0]
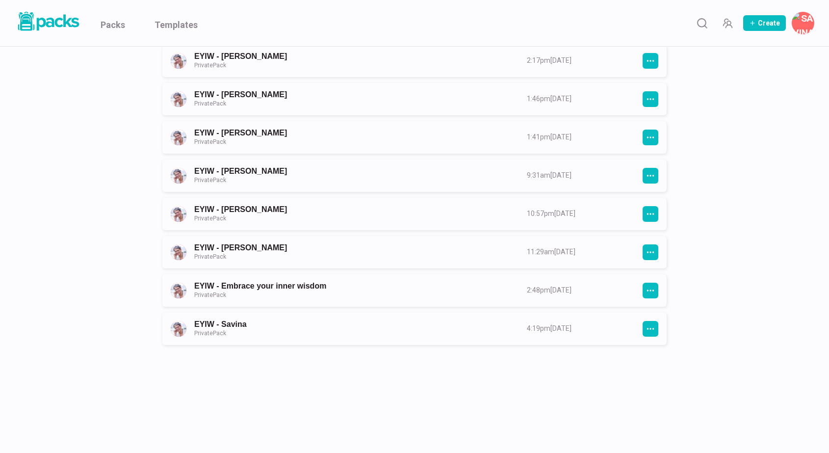
scroll to position [1040, 0]
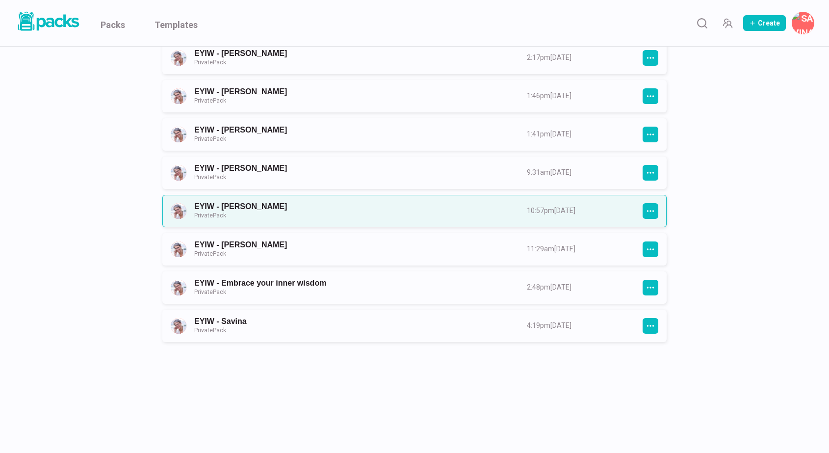
click at [372, 208] on link "EYIW - [PERSON_NAME] Private Pack" at bounding box center [351, 211] width 315 height 18
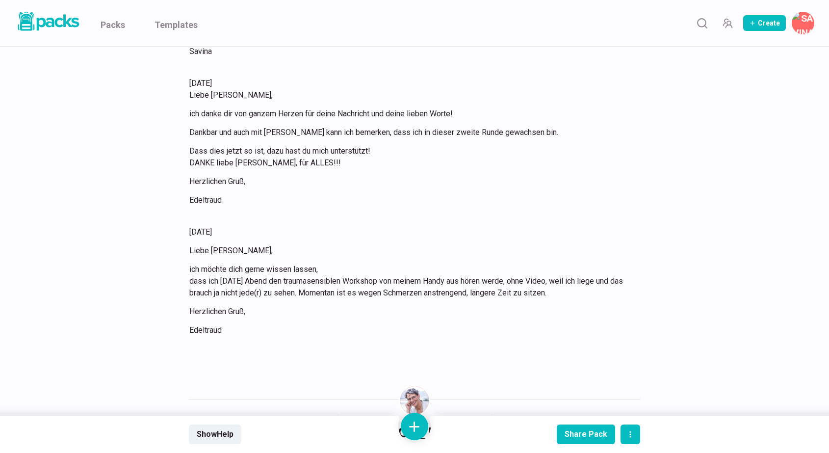
scroll to position [5350, 0]
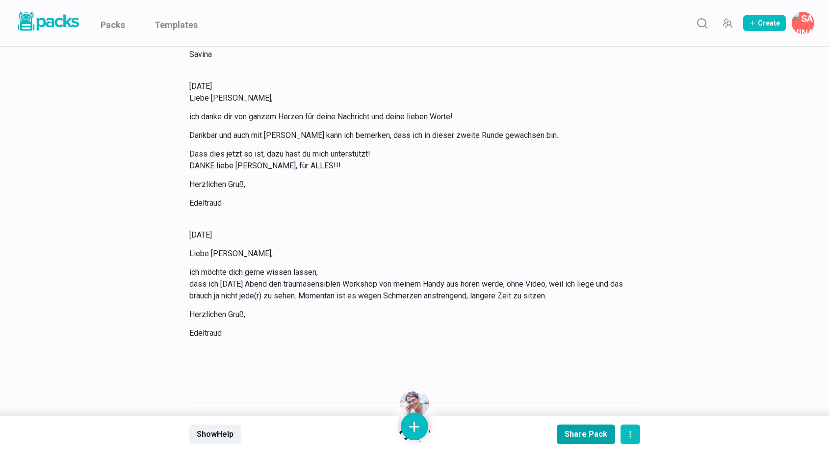
click at [594, 432] on div "Share Pack" at bounding box center [586, 433] width 43 height 9
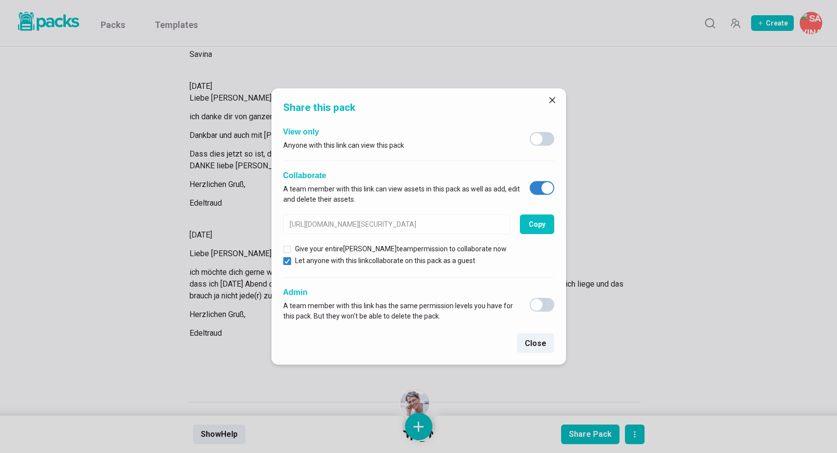
click at [550, 189] on span at bounding box center [547, 188] width 12 height 12
click at [529, 181] on input "checkbox" at bounding box center [529, 181] width 0 height 0
checkbox input "false"
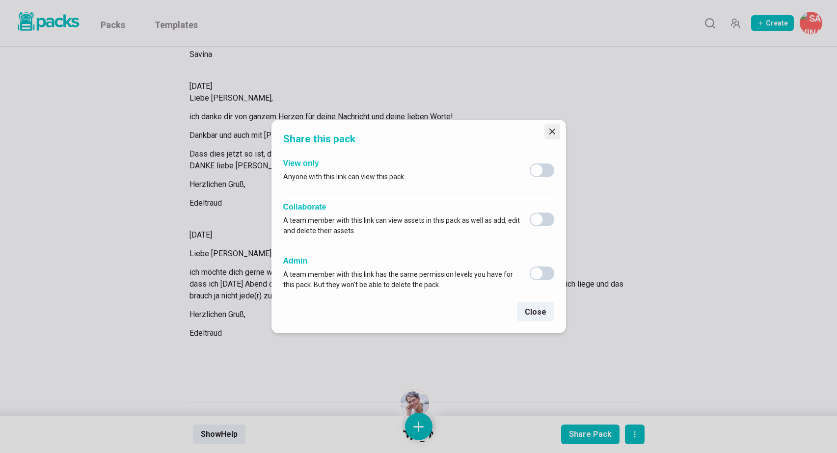
click at [554, 131] on icon "Close" at bounding box center [552, 132] width 6 height 6
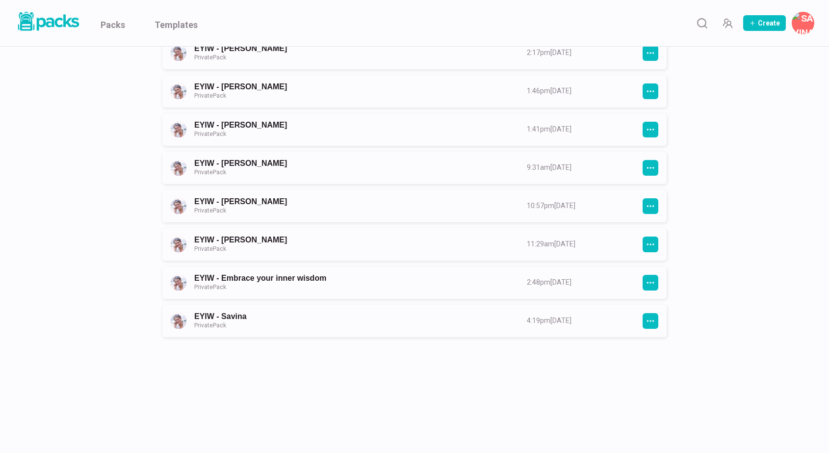
scroll to position [1048, 0]
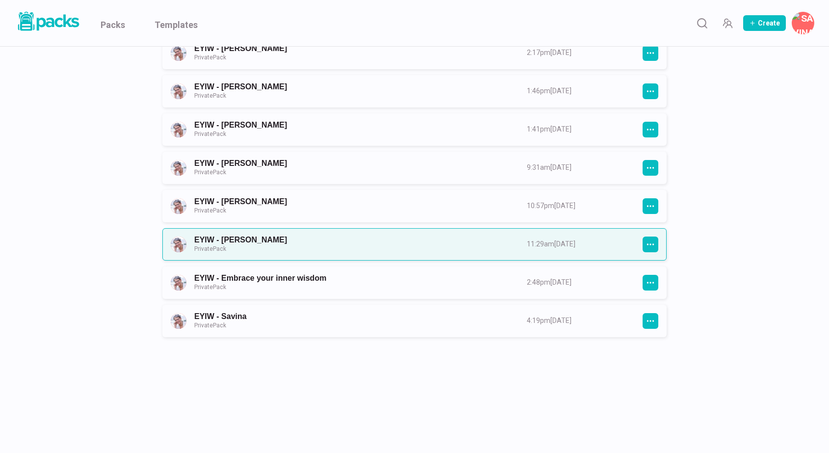
click at [380, 251] on link "EYIW - [PERSON_NAME] Private Pack" at bounding box center [351, 244] width 315 height 18
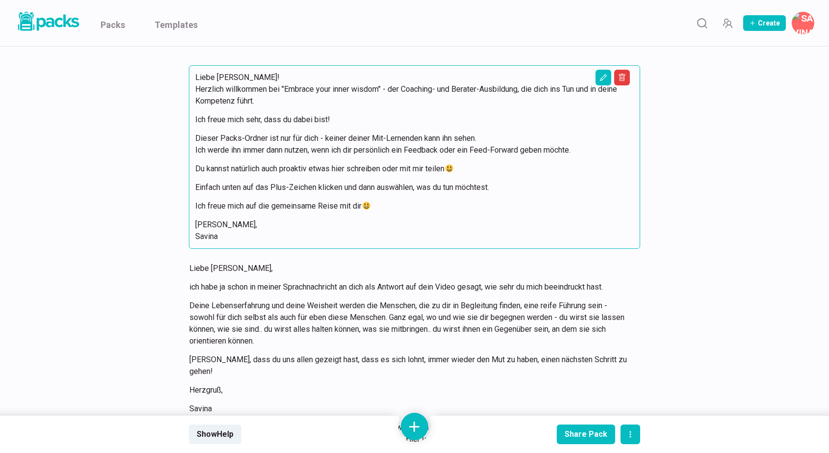
scroll to position [128, 0]
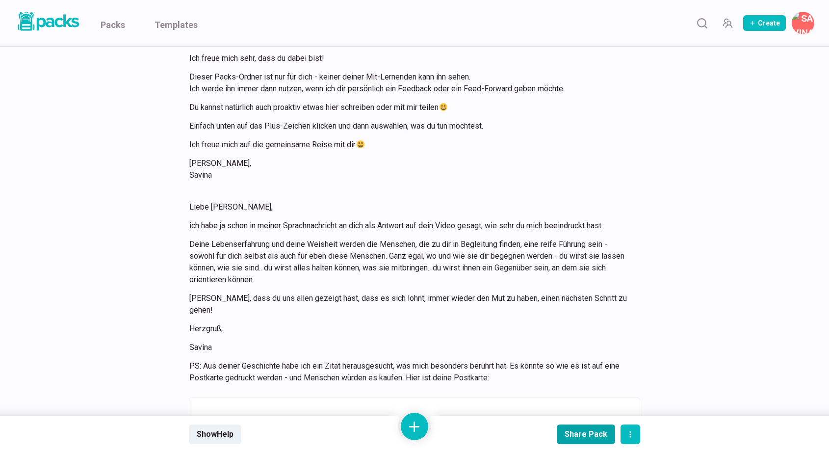
click at [577, 429] on div "Share Pack" at bounding box center [586, 433] width 43 height 9
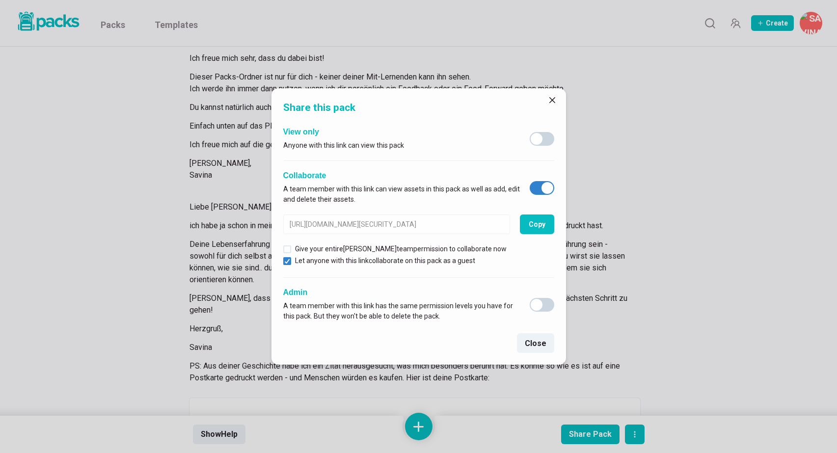
click at [546, 185] on span at bounding box center [547, 188] width 12 height 12
click at [529, 181] on input "checkbox" at bounding box center [529, 181] width 0 height 0
checkbox input "false"
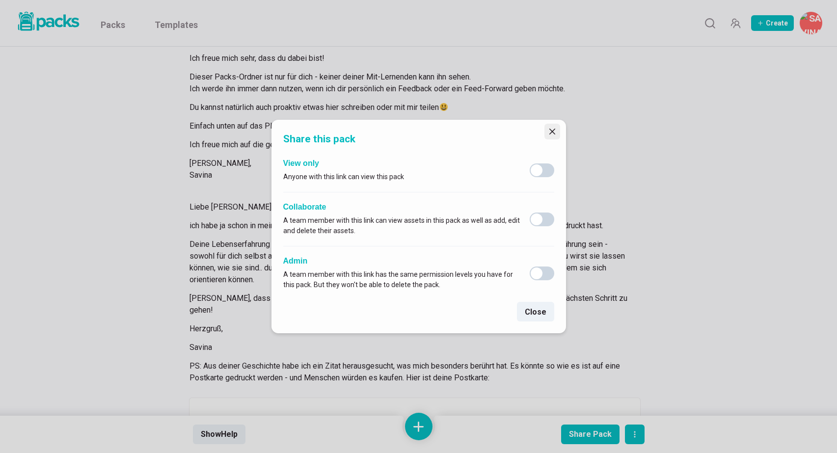
click at [551, 132] on icon "Close" at bounding box center [552, 132] width 6 height 6
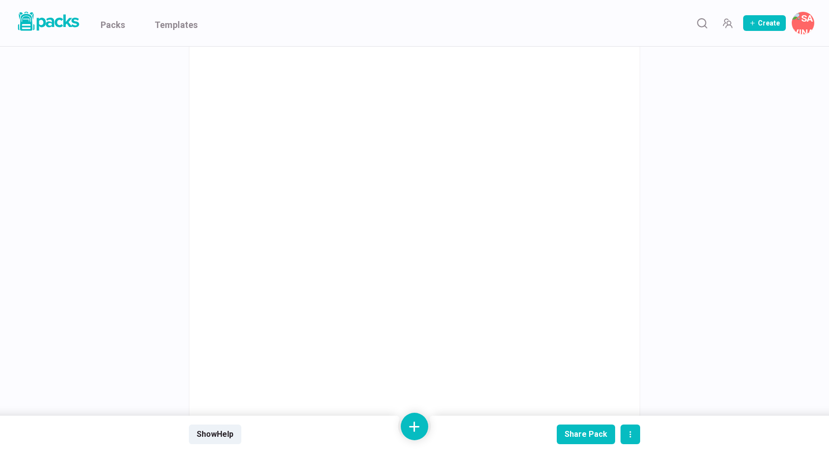
scroll to position [598, 0]
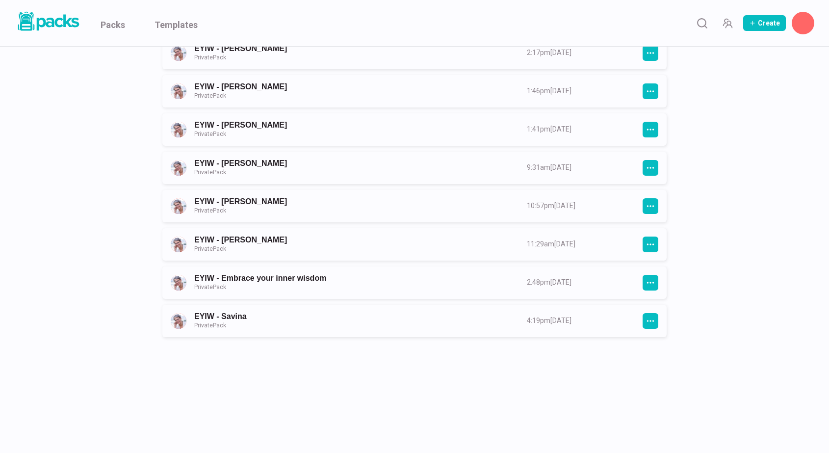
scroll to position [1048, 0]
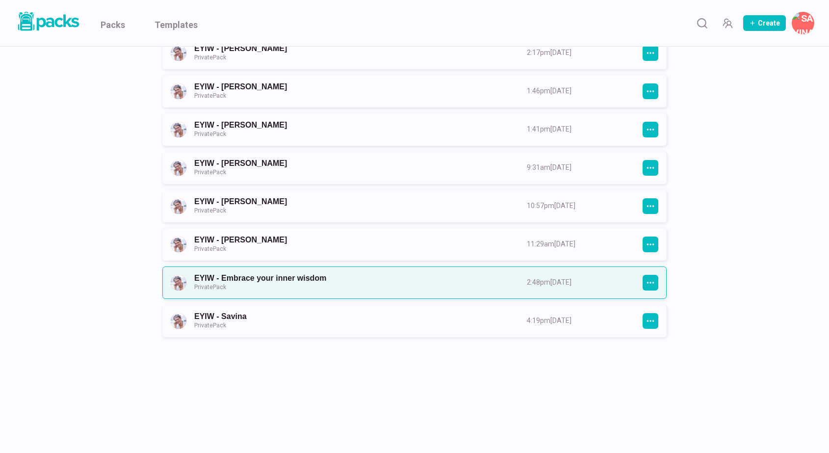
click at [371, 286] on link "EYIW - Embrace your inner wisdom Private Pack" at bounding box center [351, 282] width 315 height 18
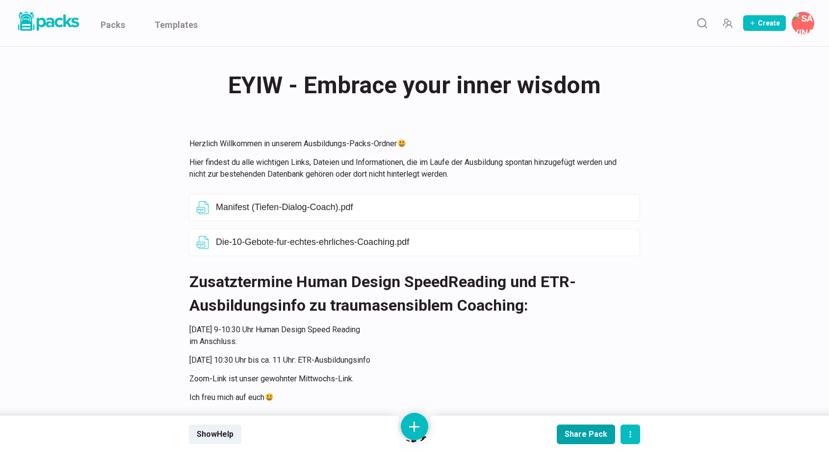
click at [577, 430] on div "Share Pack" at bounding box center [586, 433] width 43 height 9
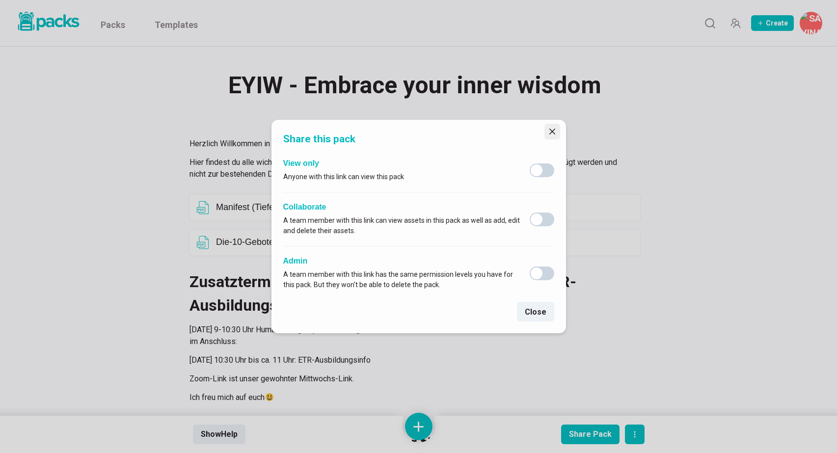
click at [550, 132] on icon "Close" at bounding box center [552, 132] width 6 height 6
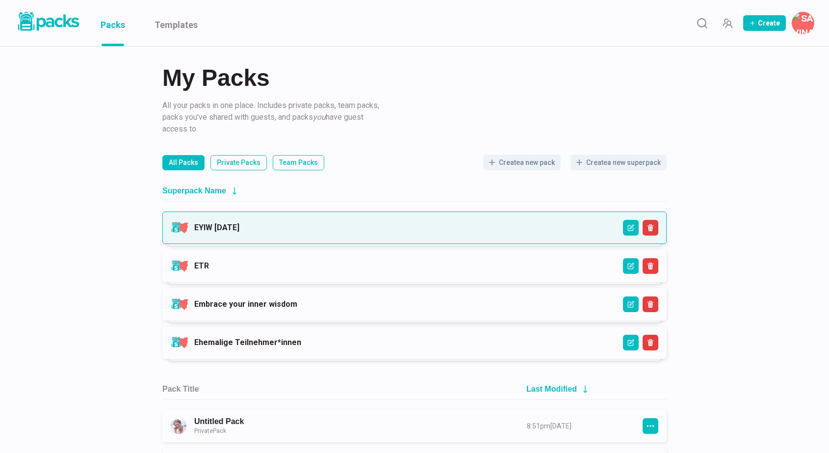
drag, startPoint x: 412, startPoint y: 231, endPoint x: 390, endPoint y: 223, distance: 24.1
click at [239, 223] on link "EYIW [DATE]" at bounding box center [216, 227] width 45 height 9
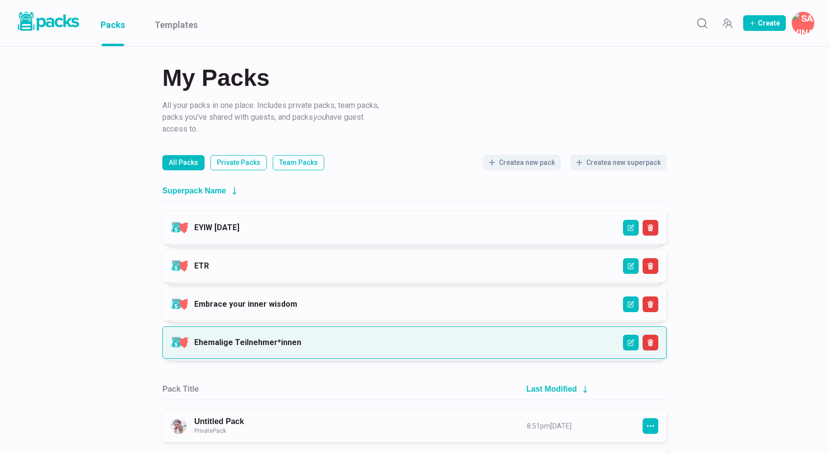
click at [266, 346] on link "Ehemalige Teilnehmer*innen" at bounding box center [247, 342] width 107 height 9
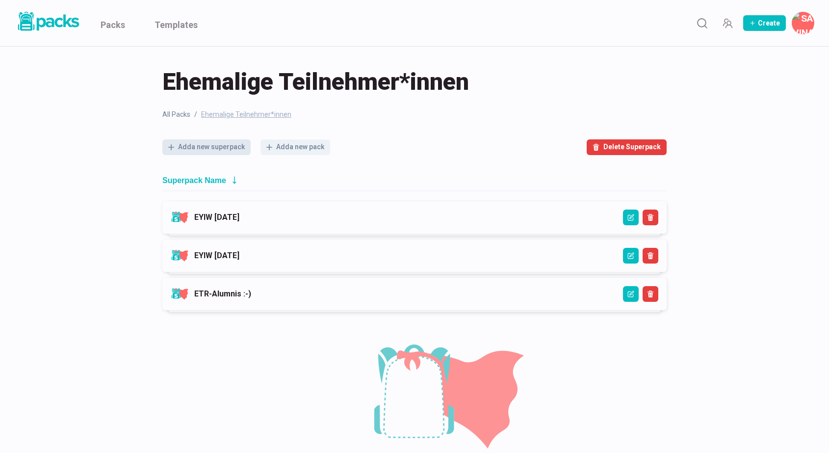
click at [234, 143] on button "Add a new superpack" at bounding box center [206, 147] width 88 height 16
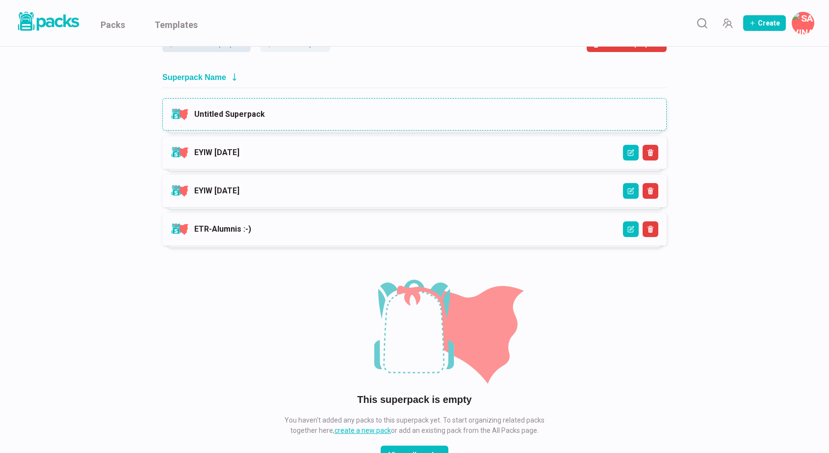
scroll to position [104, 0]
type input "EYIW [DATE]"
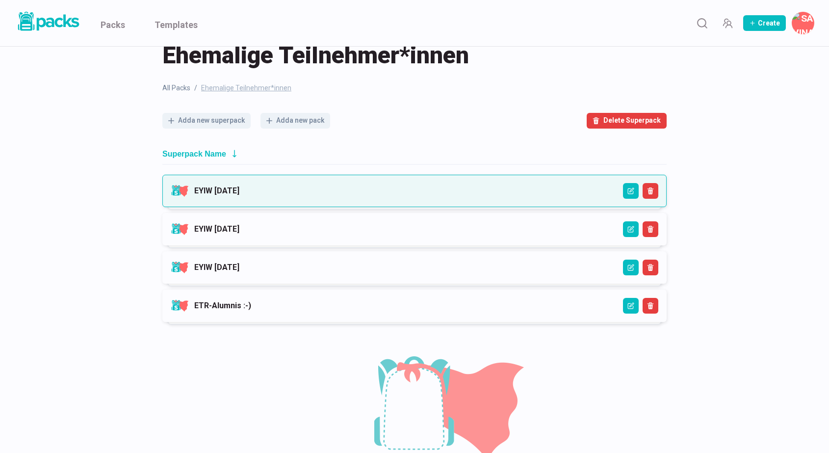
scroll to position [18, 0]
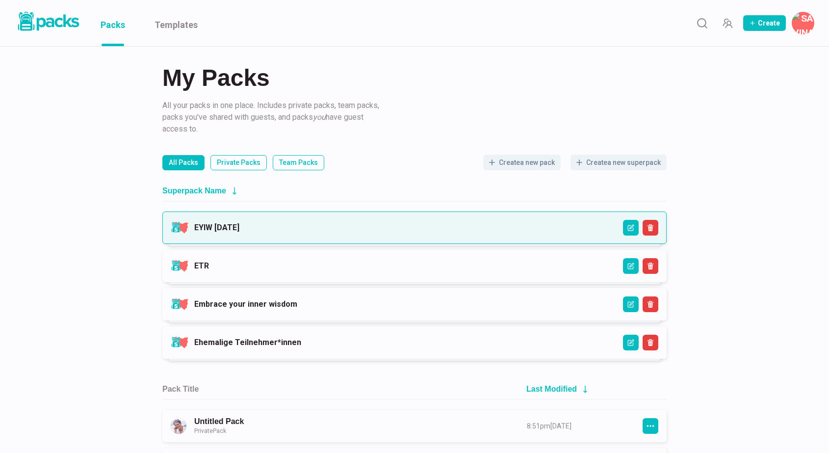
click at [239, 227] on link "EYIW [DATE]" at bounding box center [216, 227] width 45 height 9
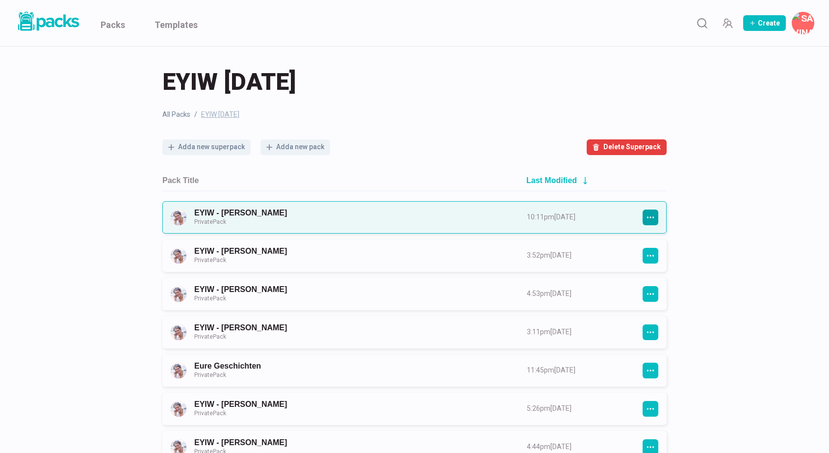
click at [650, 220] on icon "button" at bounding box center [650, 217] width 9 height 9
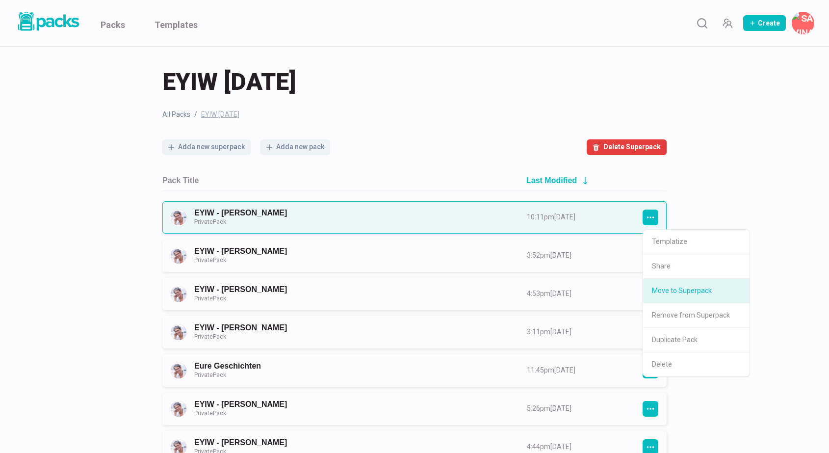
click at [673, 284] on button "Move to Superpack" at bounding box center [696, 291] width 106 height 25
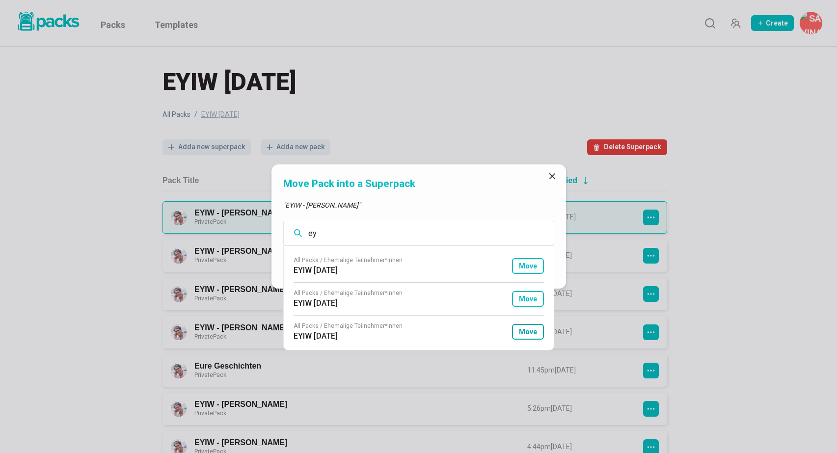
type input "ey"
click at [527, 329] on button "Move" at bounding box center [528, 332] width 32 height 16
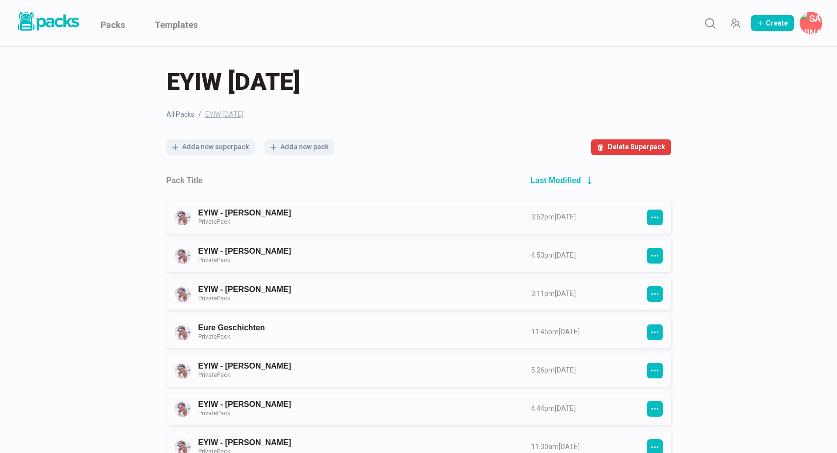
scroll to position [1010, 0]
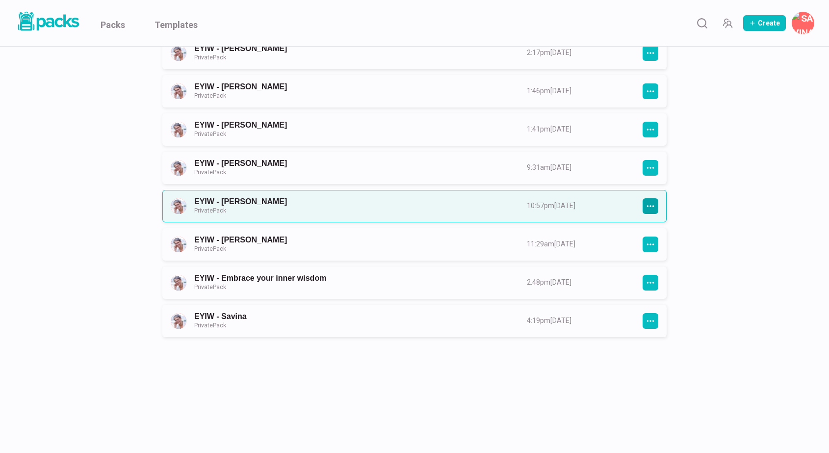
click at [656, 199] on button "button" at bounding box center [651, 206] width 16 height 16
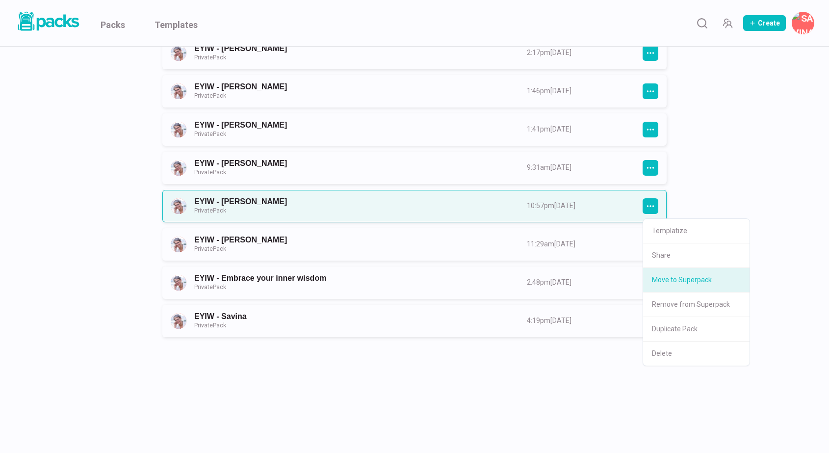
click at [672, 279] on button "Move to Superpack" at bounding box center [696, 280] width 106 height 25
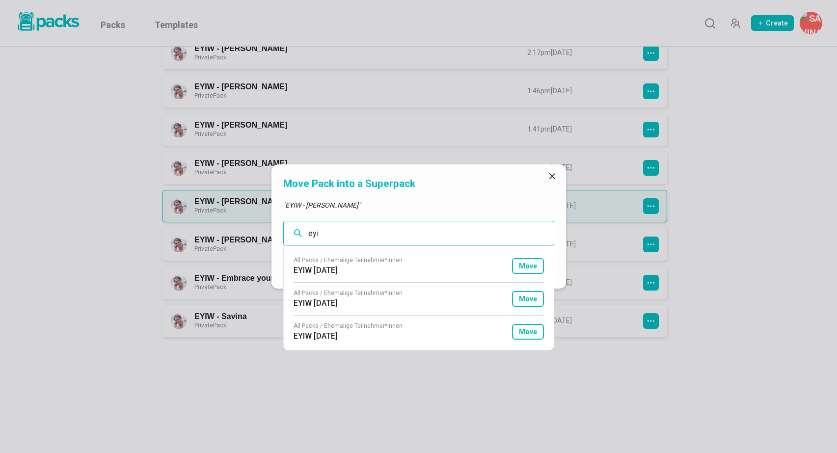
click at [371, 231] on input "eyi" at bounding box center [418, 233] width 271 height 25
type input "eyi"
click at [533, 327] on button "Move" at bounding box center [528, 332] width 32 height 16
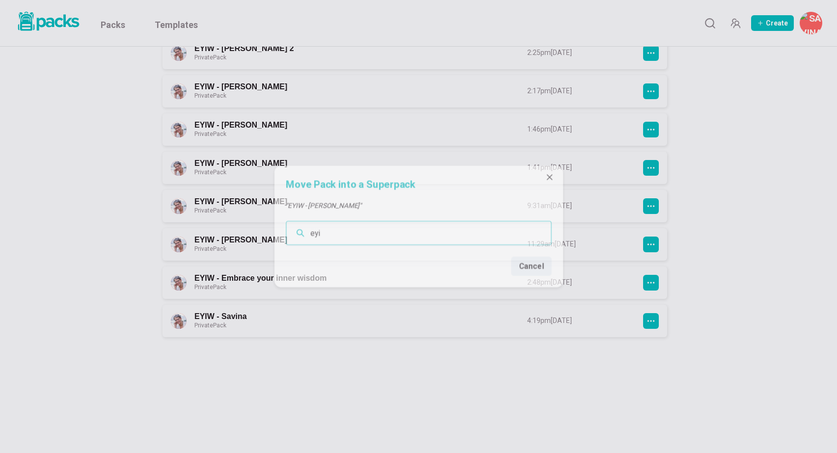
scroll to position [970, 0]
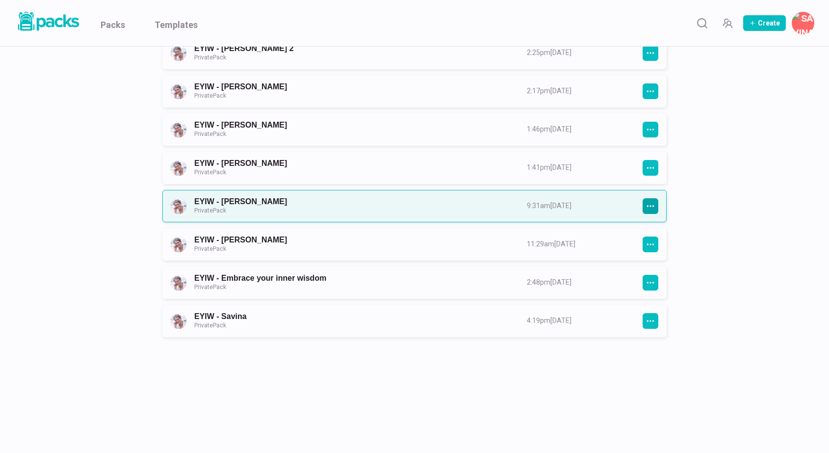
click at [652, 202] on icon "button" at bounding box center [650, 206] width 9 height 9
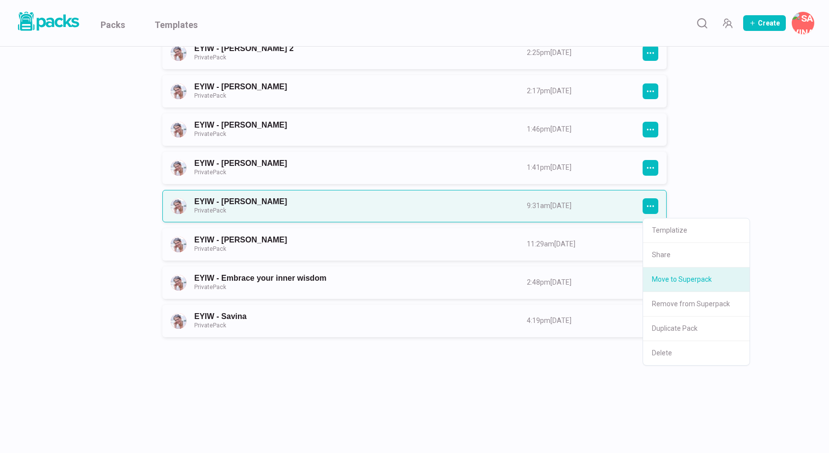
click at [674, 274] on button "Move to Superpack" at bounding box center [696, 279] width 106 height 25
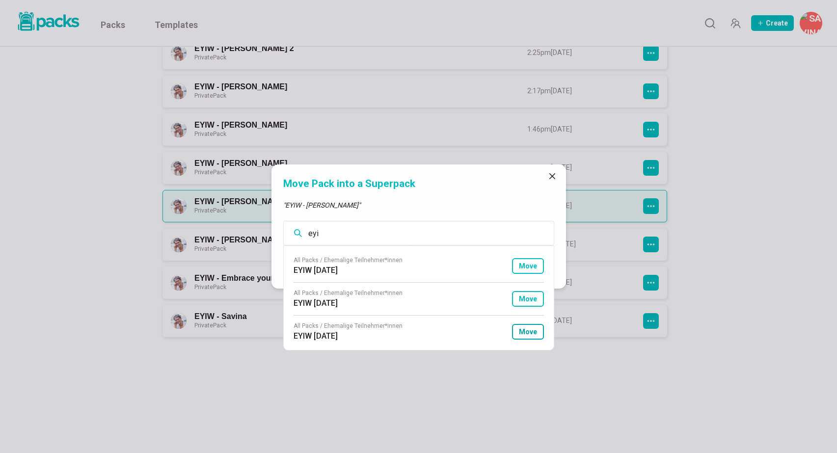
type input "eyi"
click at [526, 328] on button "Move" at bounding box center [528, 332] width 32 height 16
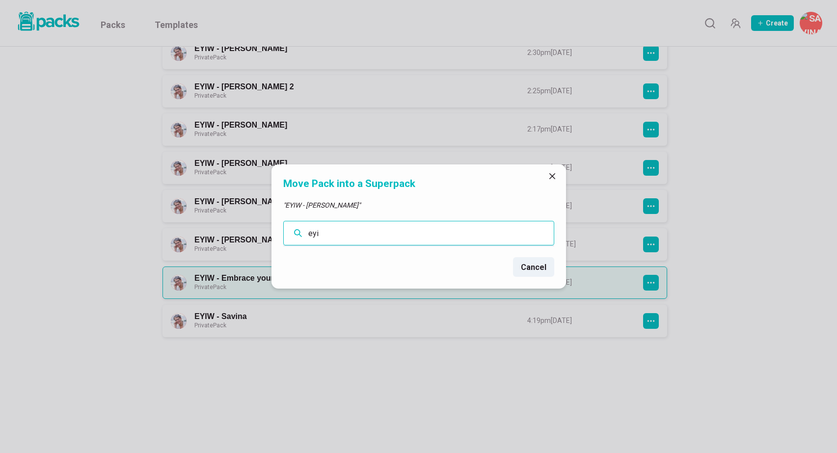
scroll to position [932, 0]
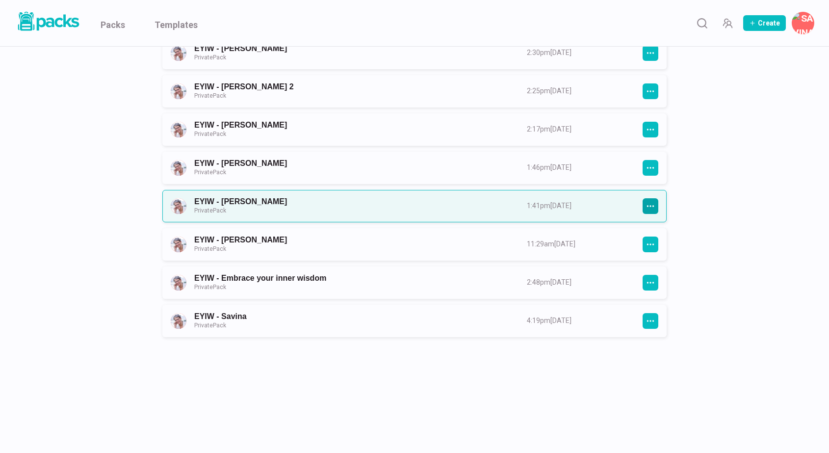
click at [651, 206] on icon "button" at bounding box center [650, 206] width 9 height 9
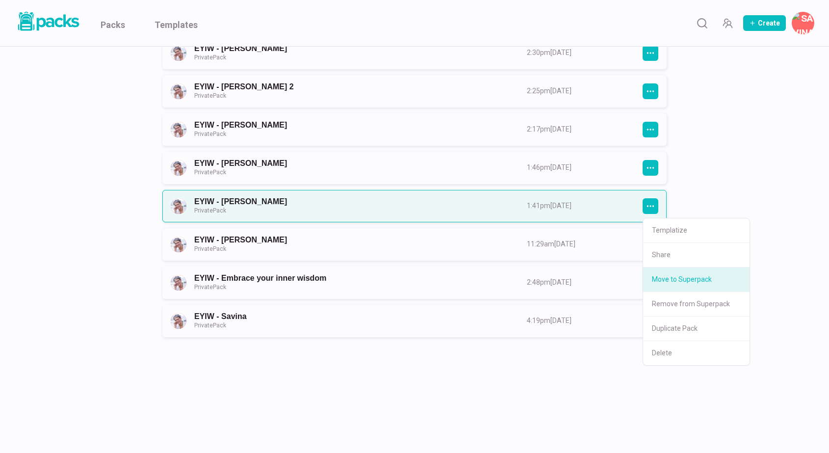
click at [668, 282] on button "Move to Superpack" at bounding box center [696, 279] width 106 height 25
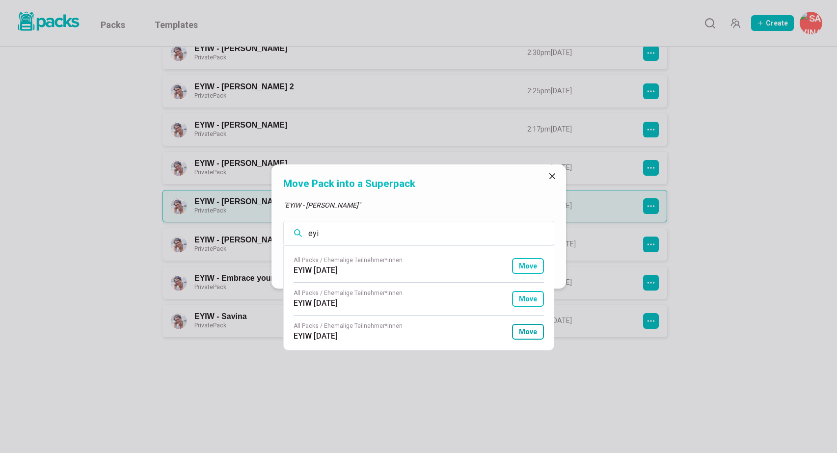
type input "eyi"
click at [527, 332] on button "Move" at bounding box center [528, 332] width 32 height 16
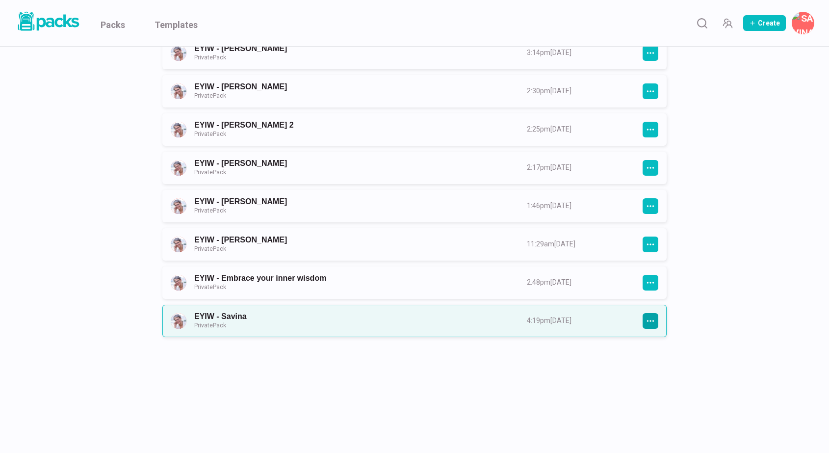
click at [657, 320] on button "button" at bounding box center [651, 321] width 16 height 16
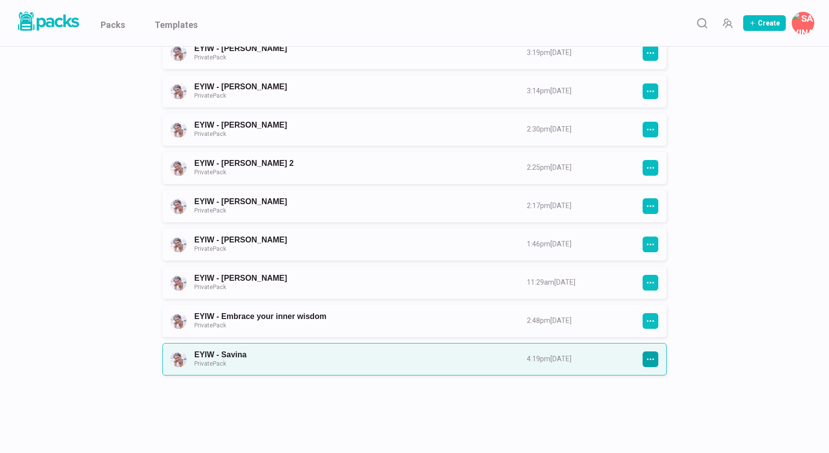
scroll to position [856, 0]
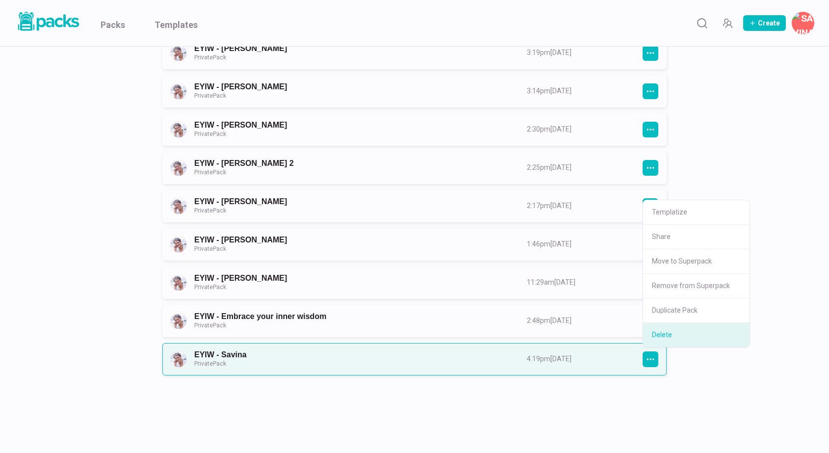
click at [660, 333] on button "Delete" at bounding box center [696, 335] width 106 height 24
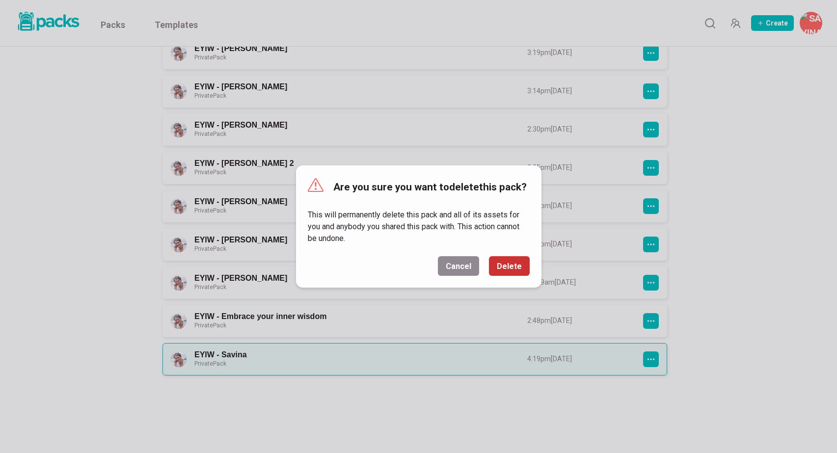
click at [507, 269] on button "Delete" at bounding box center [509, 266] width 41 height 20
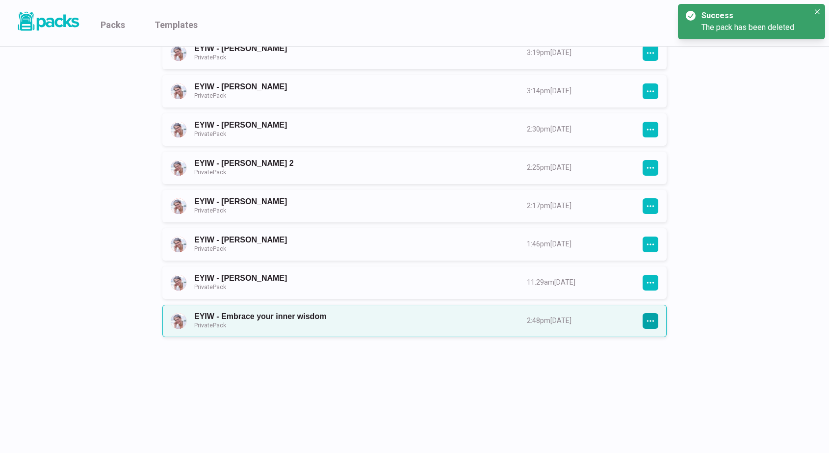
click at [652, 322] on icon "button" at bounding box center [650, 320] width 9 height 9
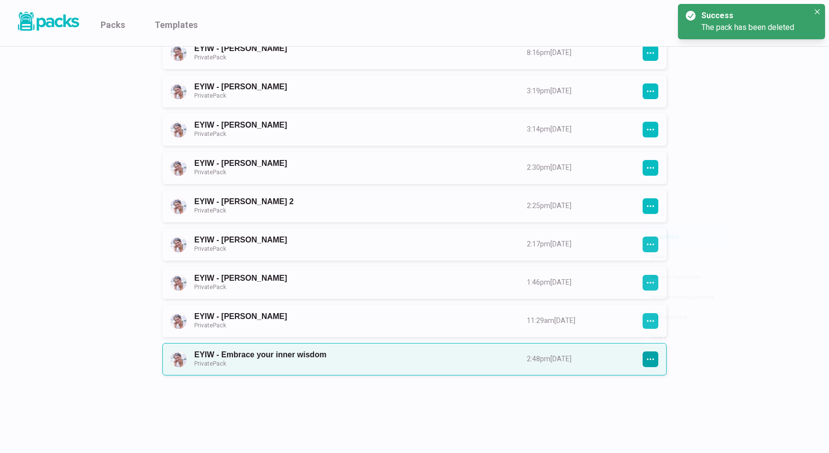
scroll to position [816, 0]
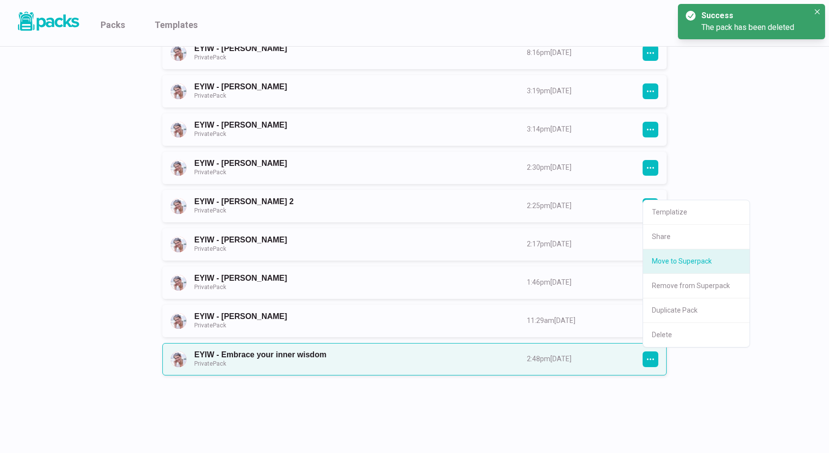
click at [664, 266] on button "Move to Superpack" at bounding box center [696, 261] width 106 height 25
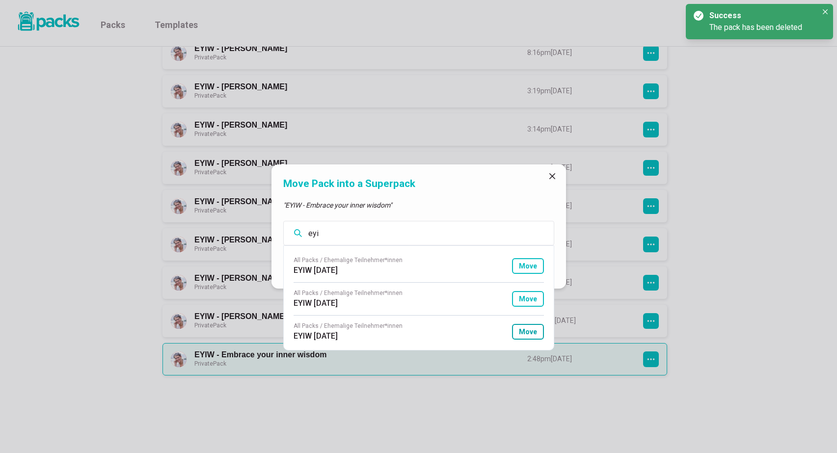
type input "eyi"
click at [534, 333] on button "Move" at bounding box center [528, 332] width 32 height 16
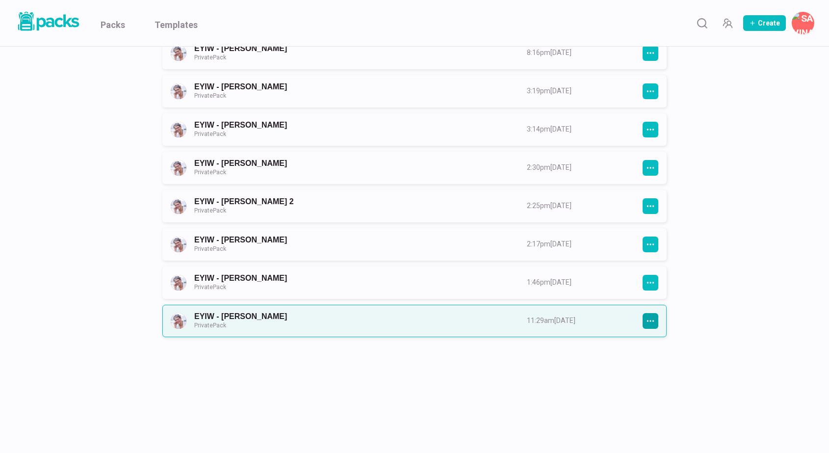
click at [653, 322] on icon "button" at bounding box center [650, 320] width 9 height 9
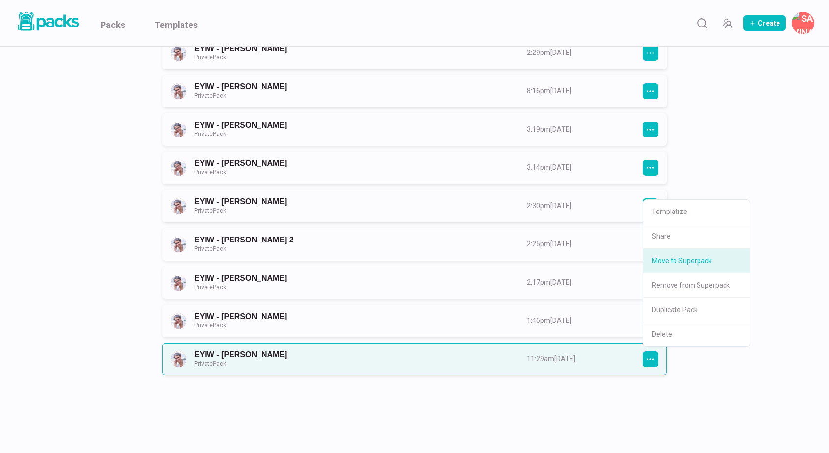
click at [661, 268] on button "Move to Superpack" at bounding box center [696, 261] width 106 height 25
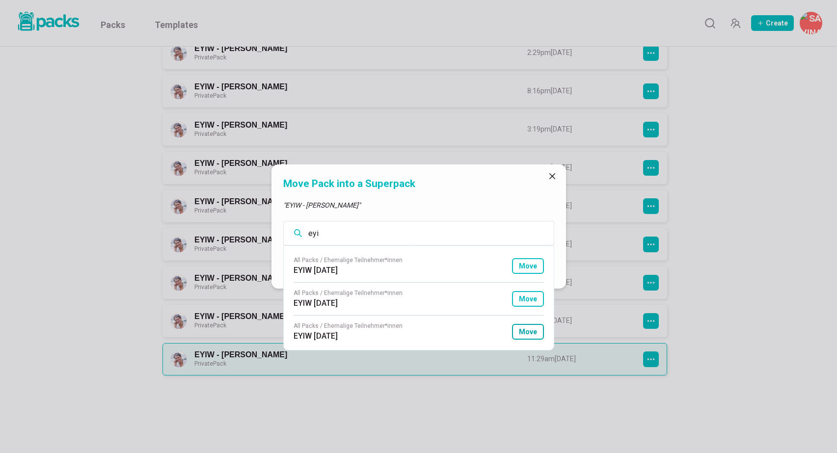
type input "eyi"
click at [523, 327] on button "Move" at bounding box center [528, 332] width 32 height 16
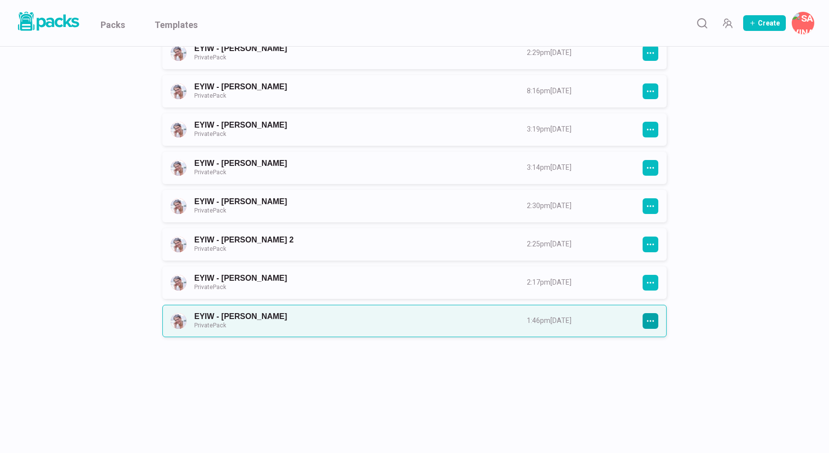
click at [654, 322] on icon "button" at bounding box center [650, 320] width 9 height 9
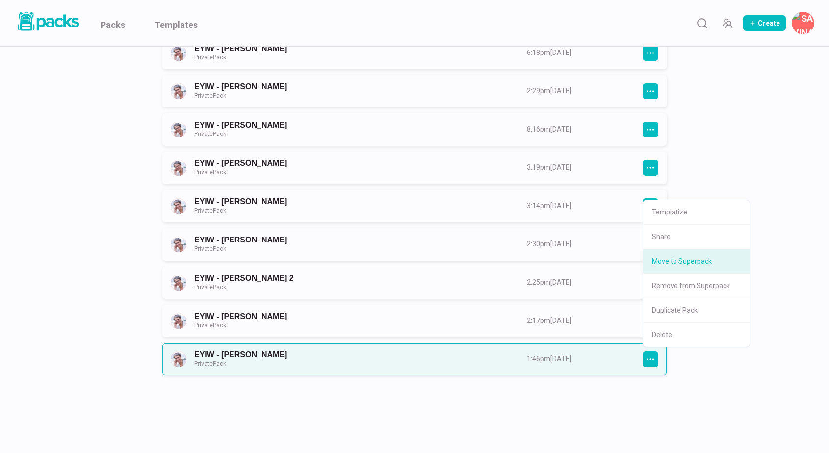
click at [666, 261] on button "Move to Superpack" at bounding box center [696, 261] width 106 height 25
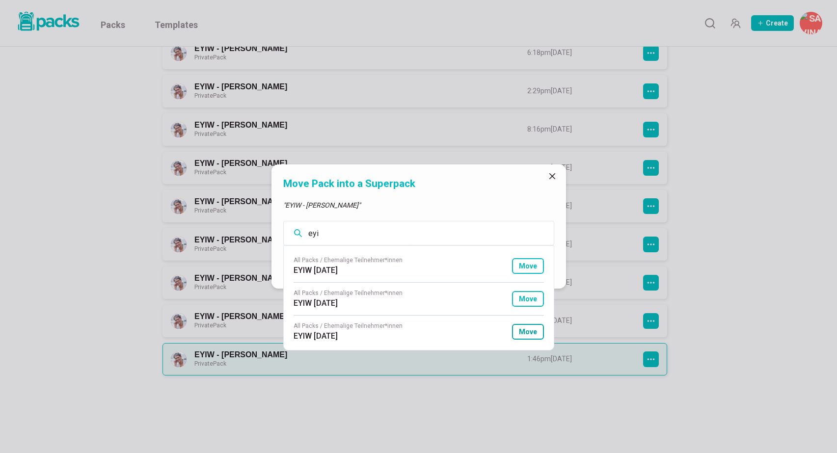
type input "eyi"
click at [532, 334] on button "Move" at bounding box center [528, 332] width 32 height 16
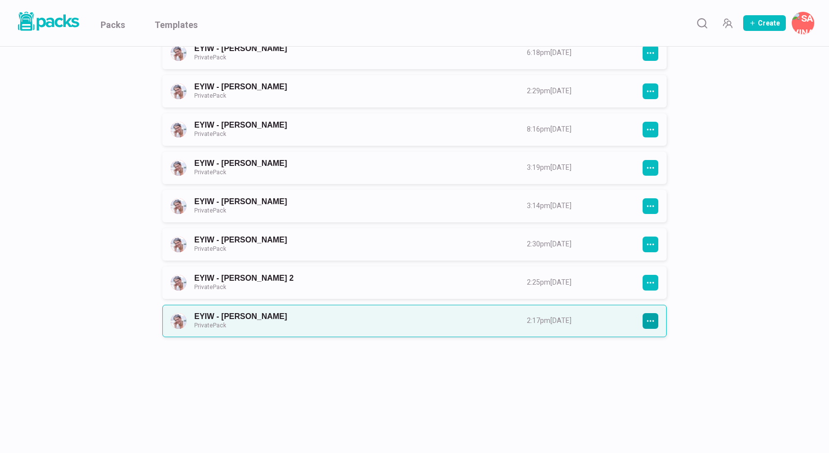
click at [651, 321] on icon "button" at bounding box center [650, 320] width 7 height 1
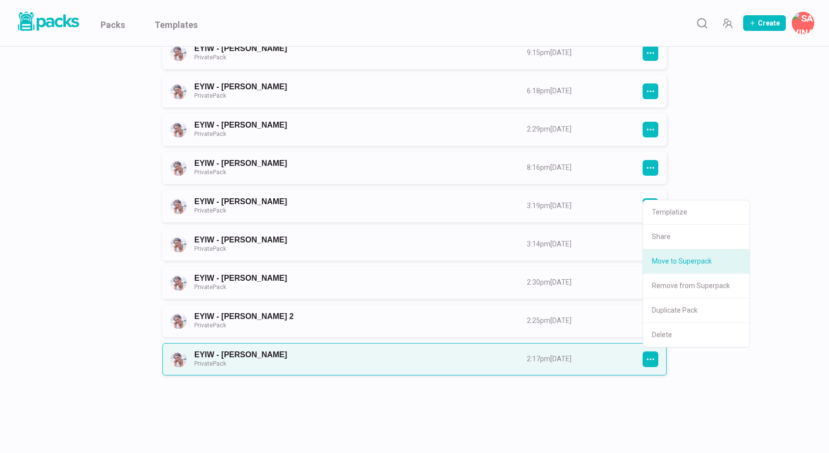
click at [671, 258] on button "Move to Superpack" at bounding box center [696, 261] width 106 height 25
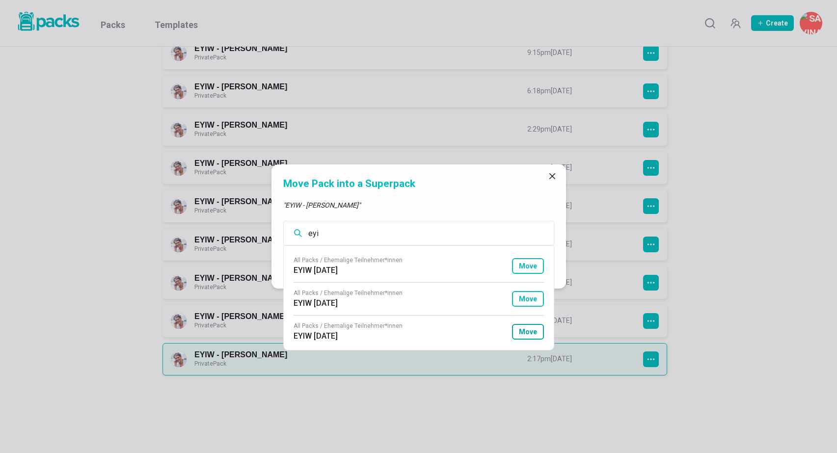
type input "eyi"
click at [535, 331] on button "Move" at bounding box center [528, 332] width 32 height 16
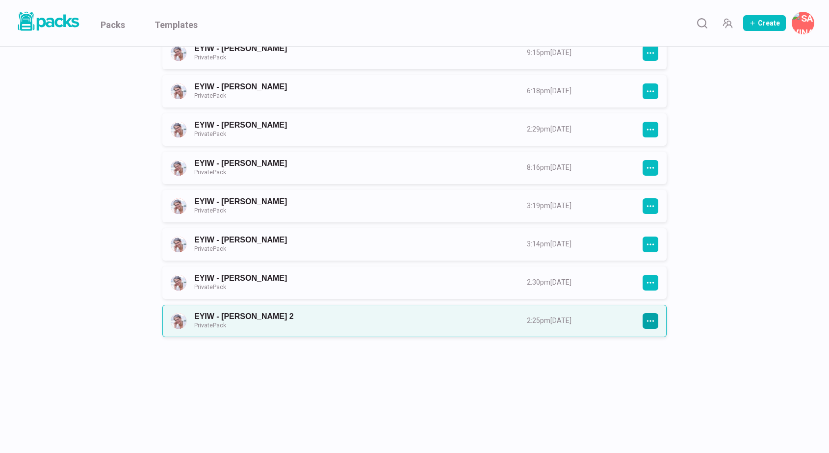
click at [654, 319] on icon "button" at bounding box center [650, 320] width 9 height 9
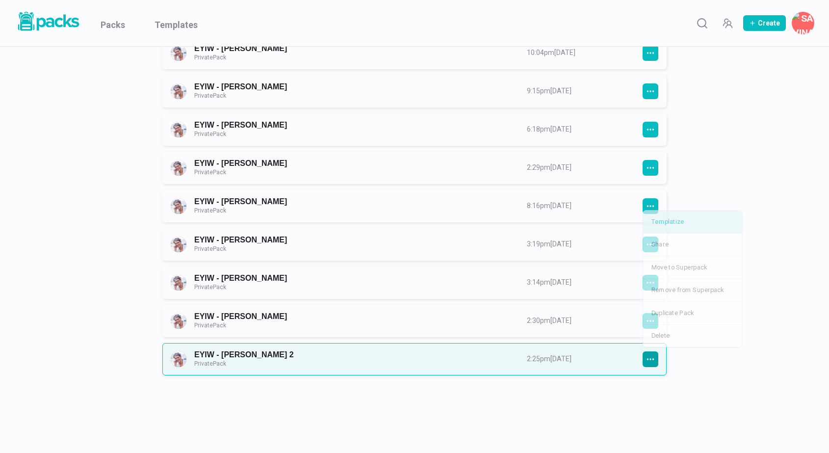
scroll to position [663, 0]
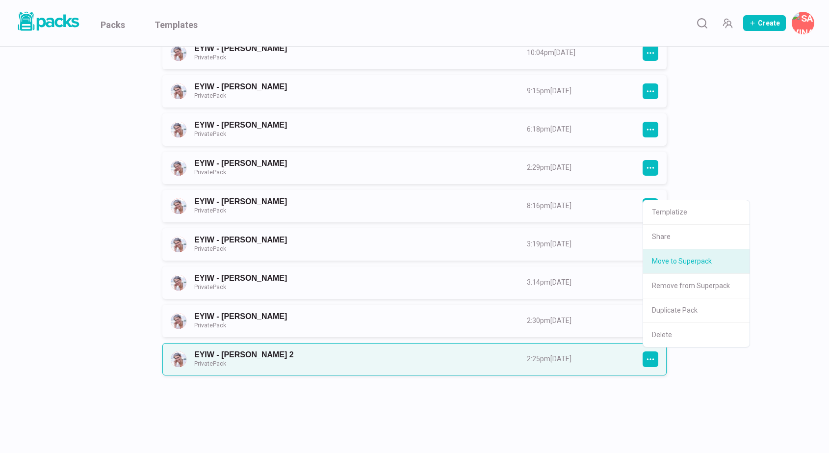
click at [666, 261] on button "Move to Superpack" at bounding box center [696, 261] width 106 height 25
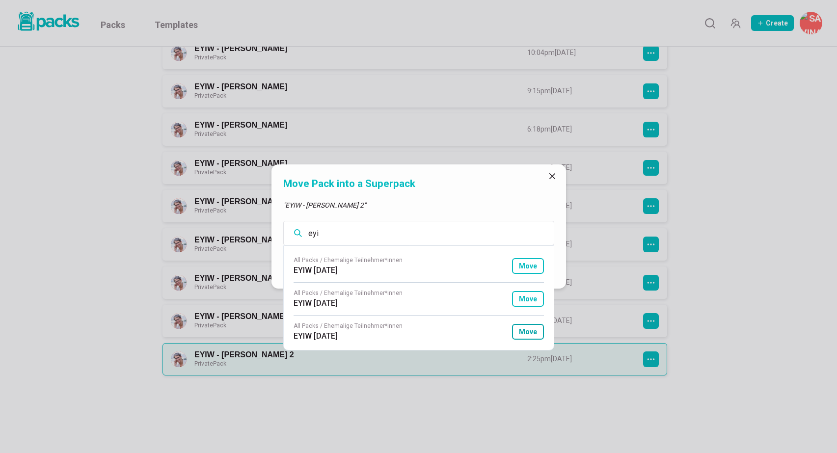
type input "eyi"
click at [532, 334] on button "Move" at bounding box center [528, 332] width 32 height 16
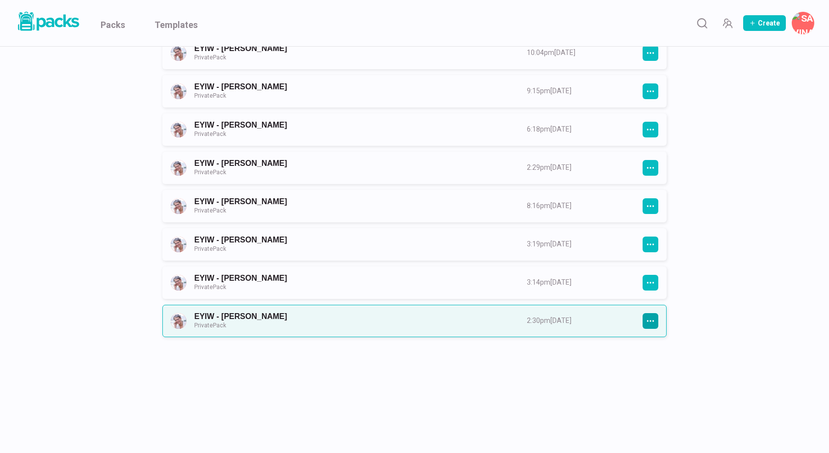
click at [656, 315] on button "button" at bounding box center [651, 321] width 16 height 16
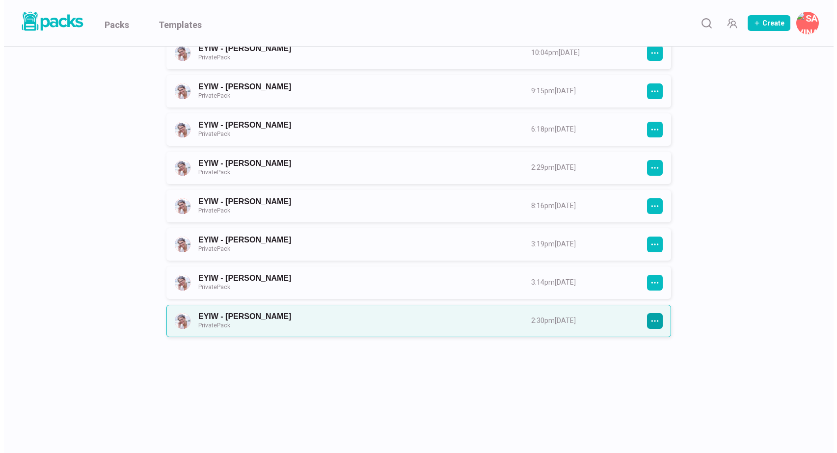
scroll to position [625, 0]
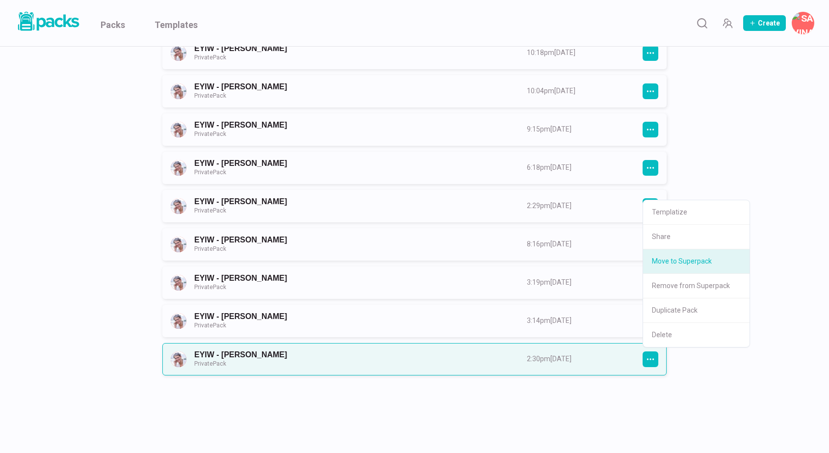
click at [661, 261] on button "Move to Superpack" at bounding box center [696, 261] width 106 height 25
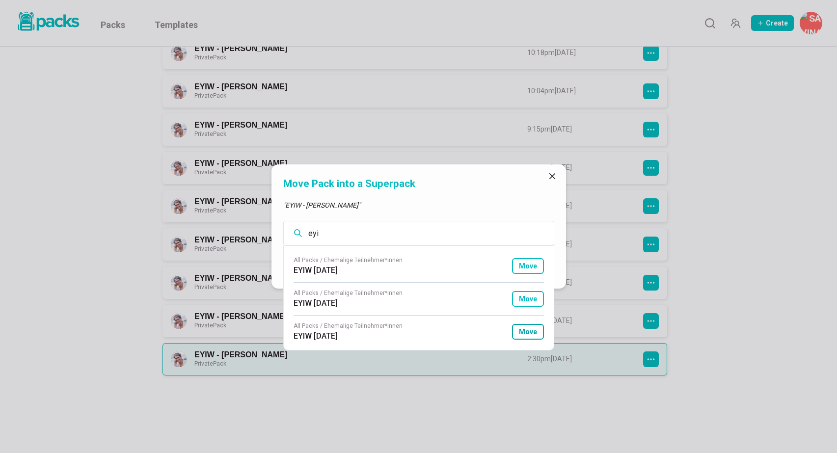
type input "eyi"
click at [523, 330] on button "Move" at bounding box center [528, 332] width 32 height 16
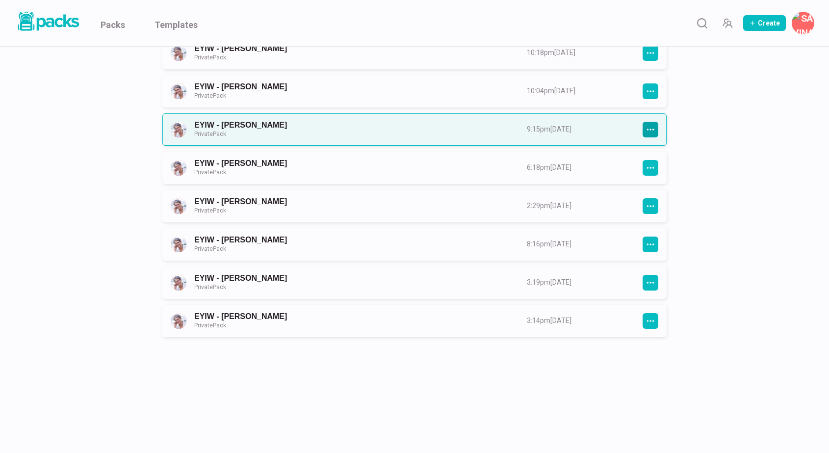
click at [654, 129] on icon "button" at bounding box center [650, 129] width 9 height 9
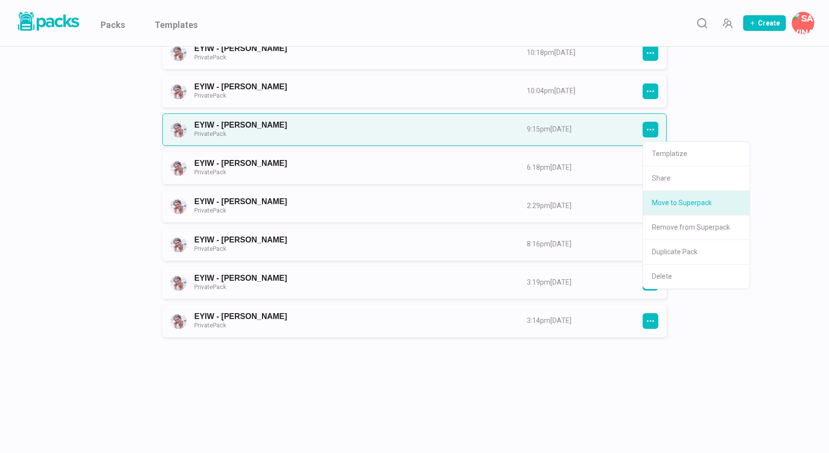
click at [673, 202] on button "Move to Superpack" at bounding box center [696, 203] width 106 height 25
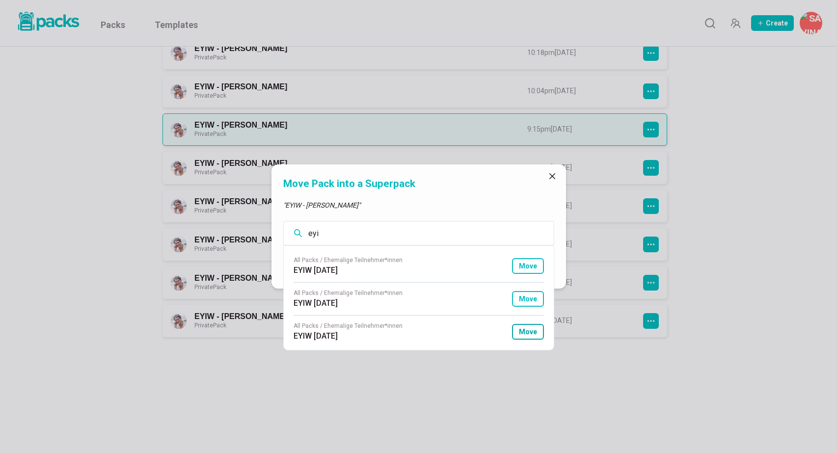
type input "eyi"
click at [535, 332] on button "Move" at bounding box center [528, 332] width 32 height 16
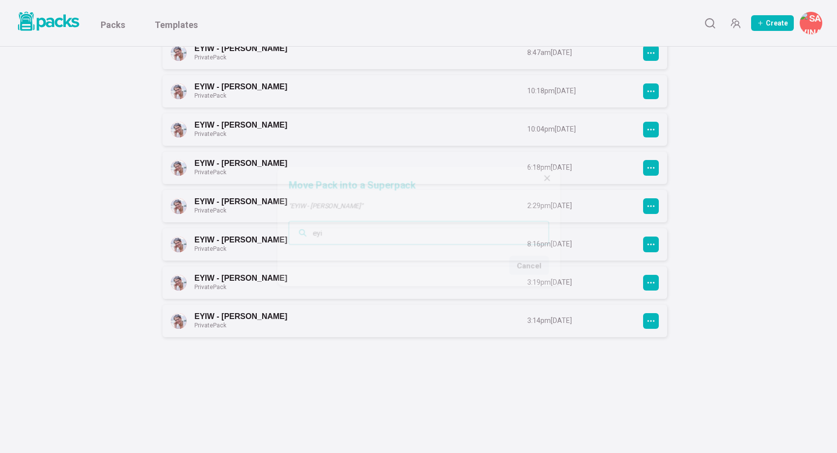
scroll to position [587, 0]
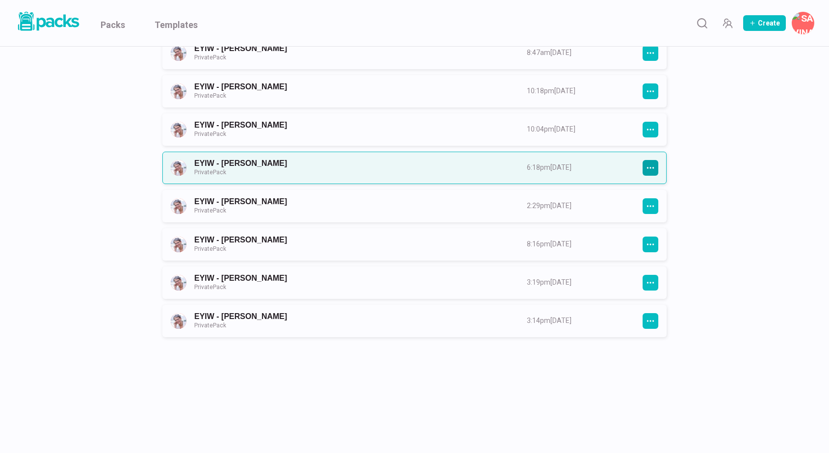
click at [651, 172] on icon "button" at bounding box center [650, 167] width 9 height 9
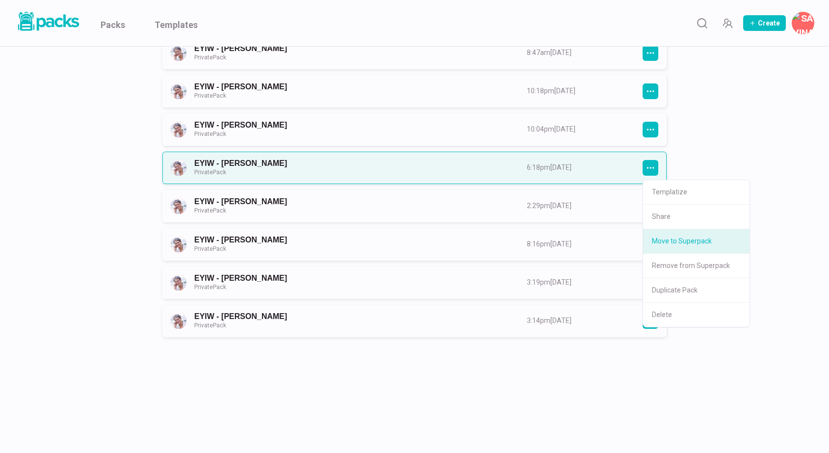
click at [675, 237] on button "Move to Superpack" at bounding box center [696, 241] width 106 height 25
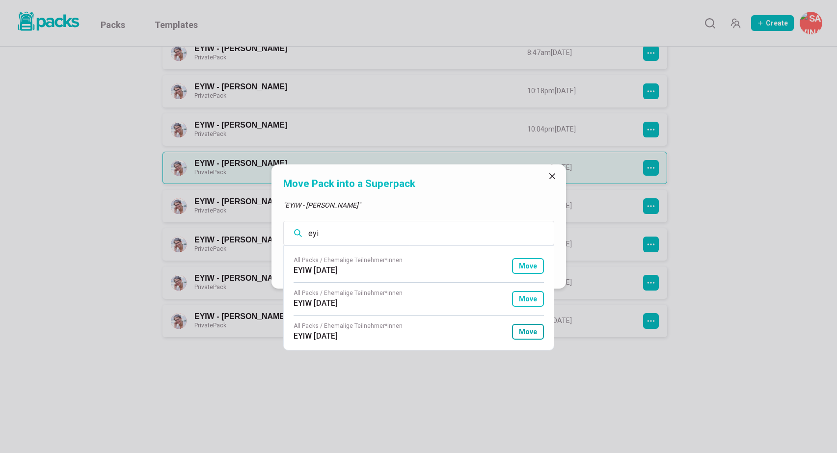
type input "eyi"
click at [531, 335] on button "Move" at bounding box center [528, 332] width 32 height 16
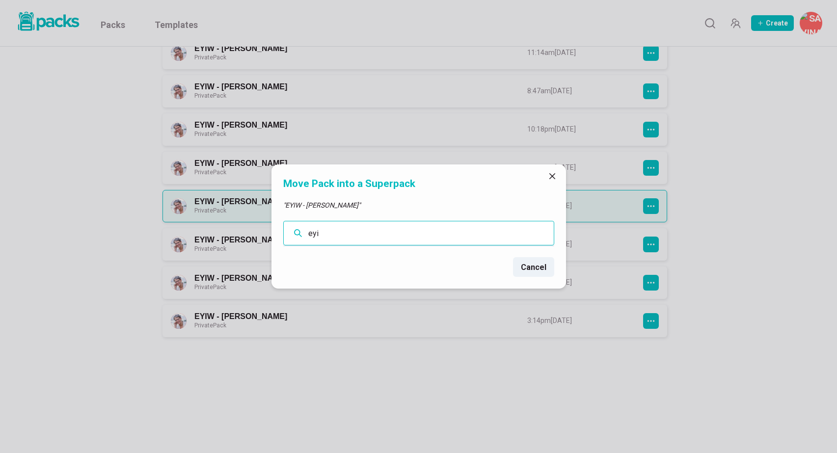
scroll to position [549, 0]
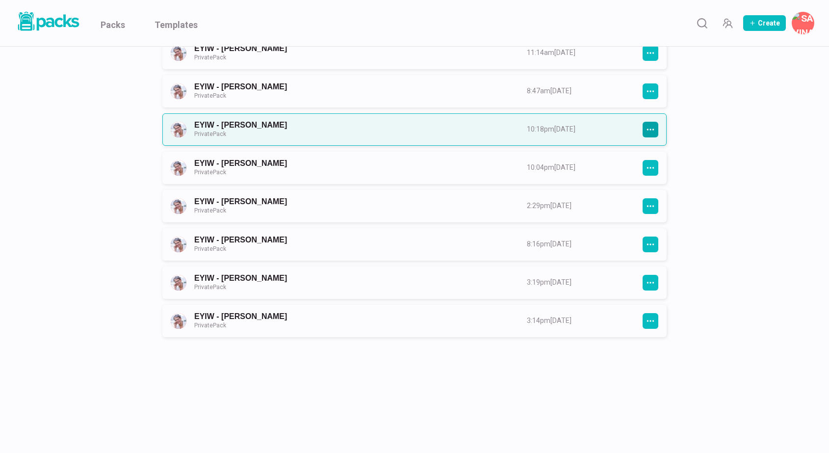
click at [650, 131] on icon "button" at bounding box center [650, 129] width 9 height 9
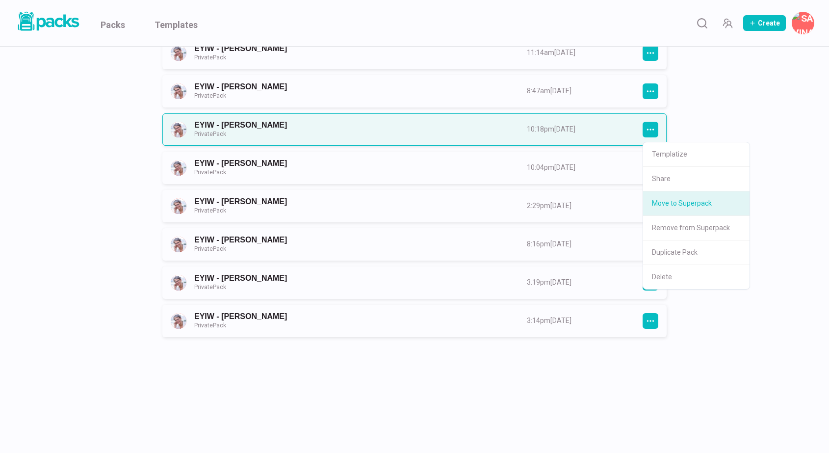
click at [658, 202] on button "Move to Superpack" at bounding box center [696, 203] width 106 height 25
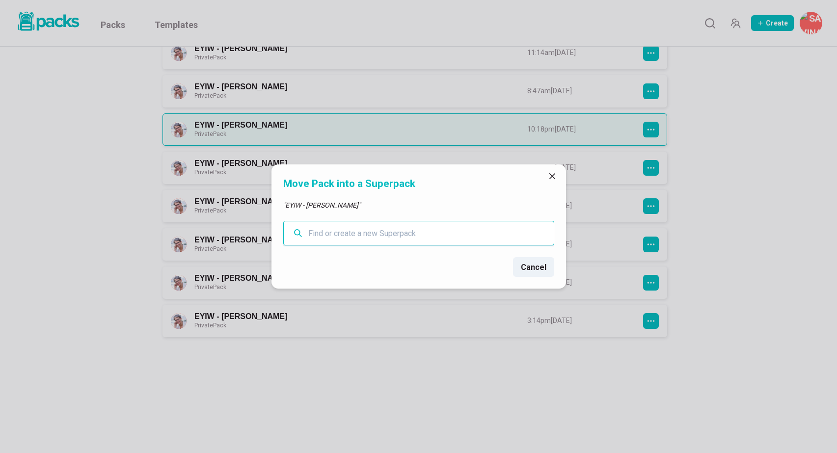
click at [514, 228] on input "text" at bounding box center [418, 233] width 271 height 25
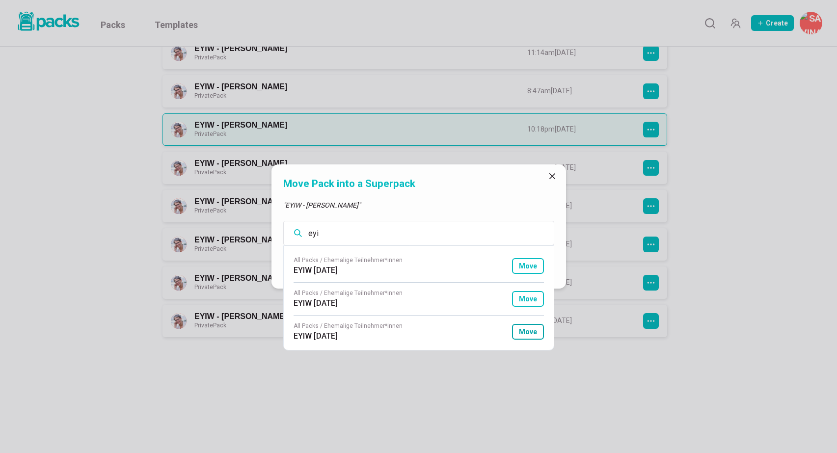
type input "eyi"
click at [525, 331] on button "Move" at bounding box center [528, 332] width 32 height 16
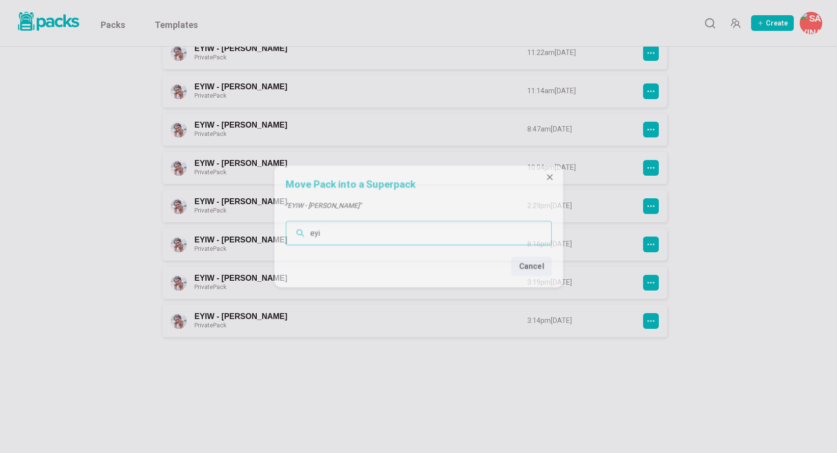
scroll to position [509, 0]
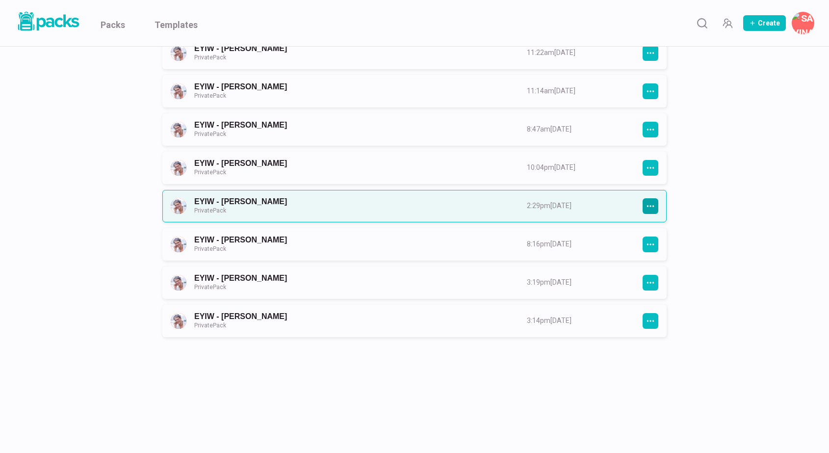
click at [654, 209] on icon "button" at bounding box center [650, 206] width 9 height 9
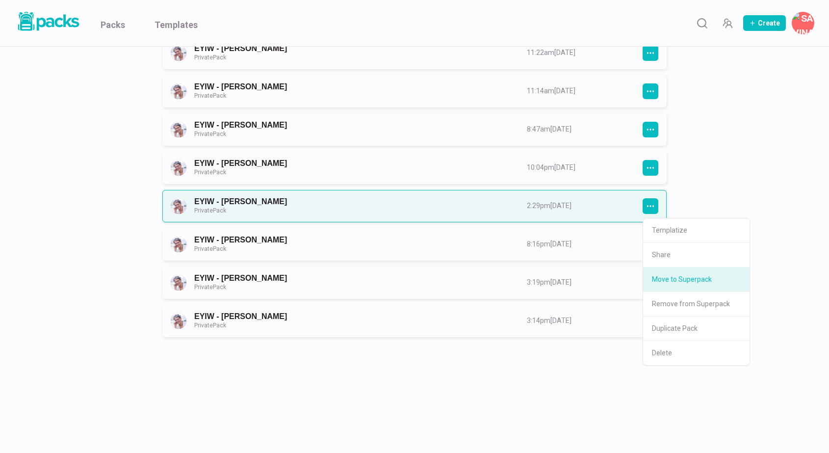
click at [664, 282] on button "Move to Superpack" at bounding box center [696, 279] width 106 height 25
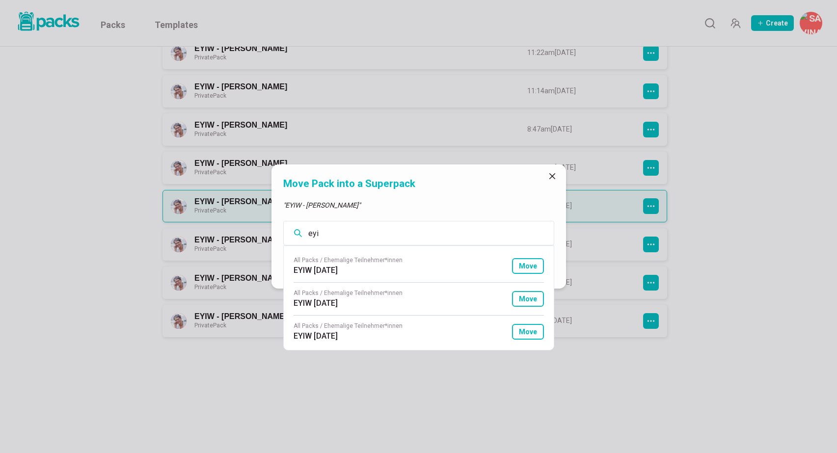
type input "eyi"
click at [534, 332] on button "Move" at bounding box center [528, 332] width 32 height 16
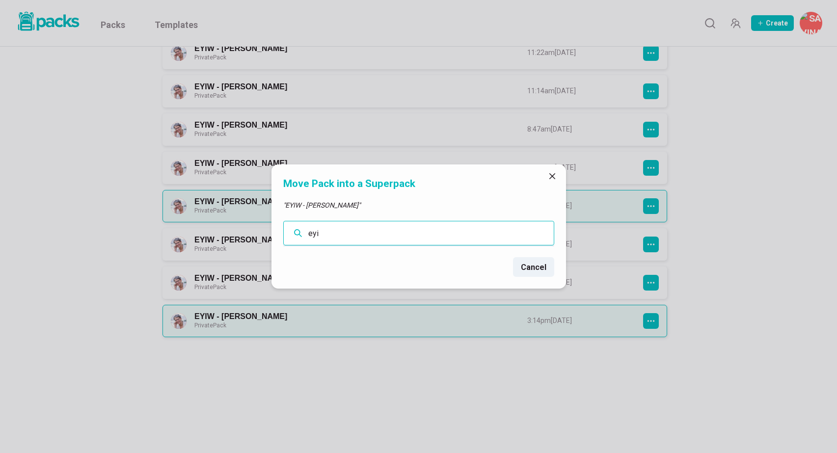
scroll to position [471, 0]
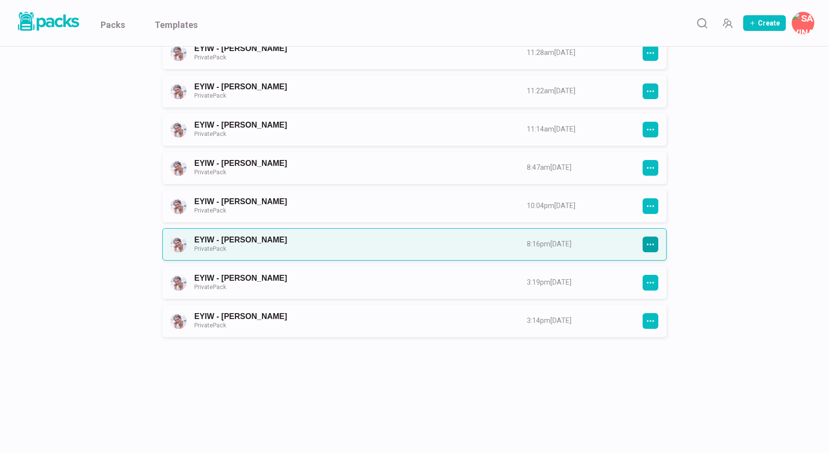
click at [651, 244] on icon "button" at bounding box center [650, 243] width 7 height 1
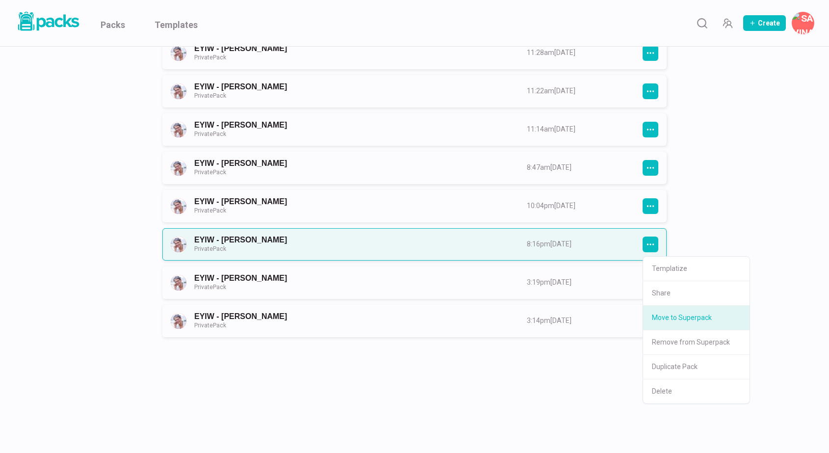
click at [664, 319] on button "Move to Superpack" at bounding box center [696, 318] width 106 height 25
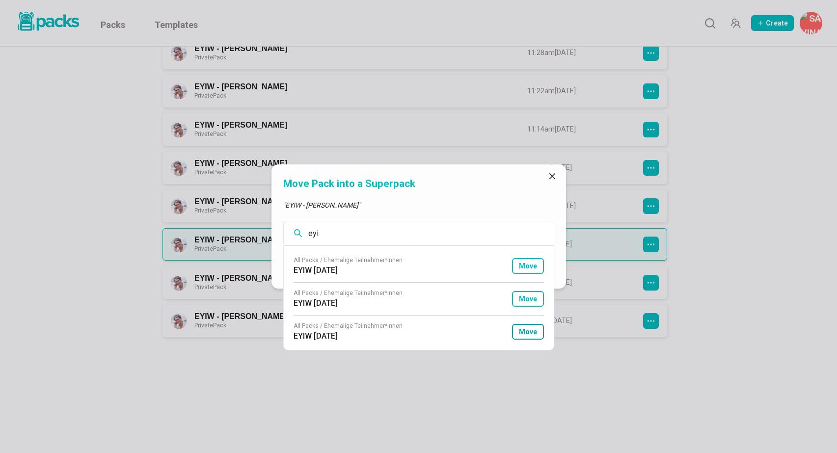
type input "eyi"
click at [533, 332] on button "Move" at bounding box center [528, 332] width 32 height 16
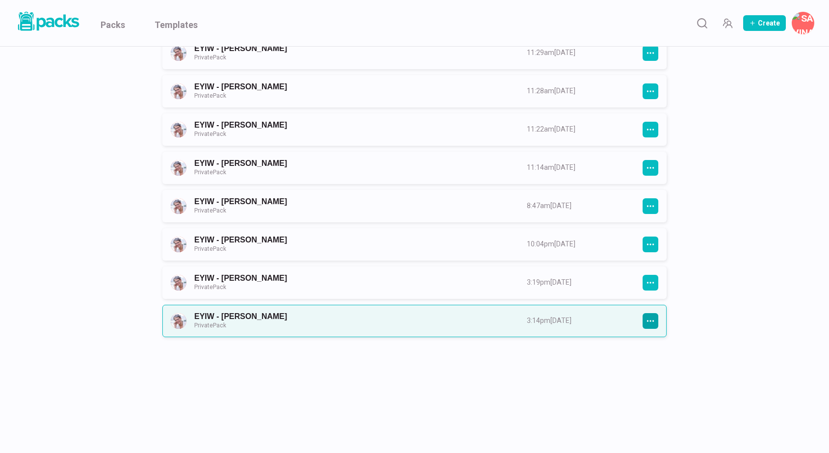
click at [651, 321] on icon "button" at bounding box center [650, 320] width 7 height 1
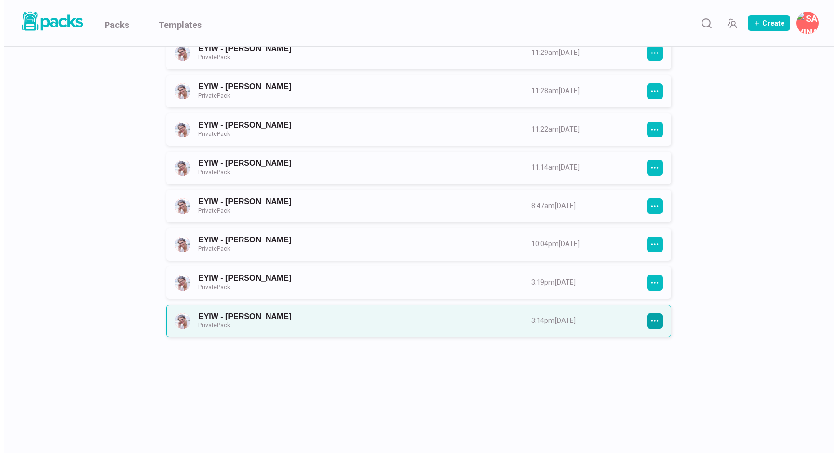
scroll to position [394, 0]
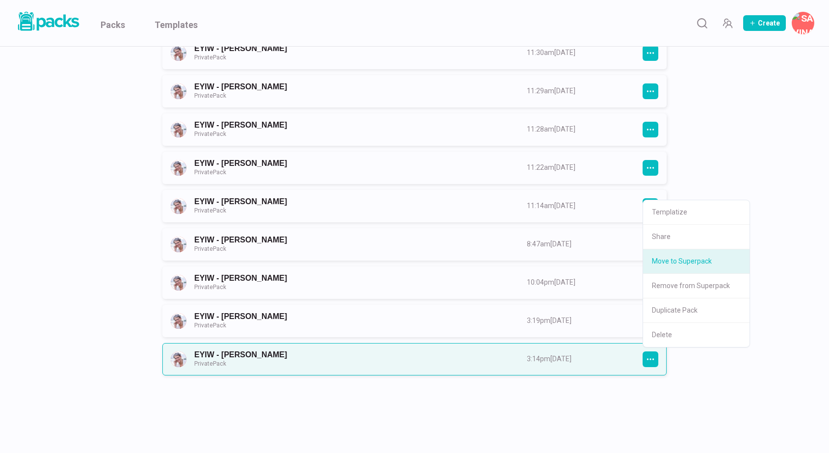
click at [659, 264] on button "Move to Superpack" at bounding box center [696, 261] width 106 height 25
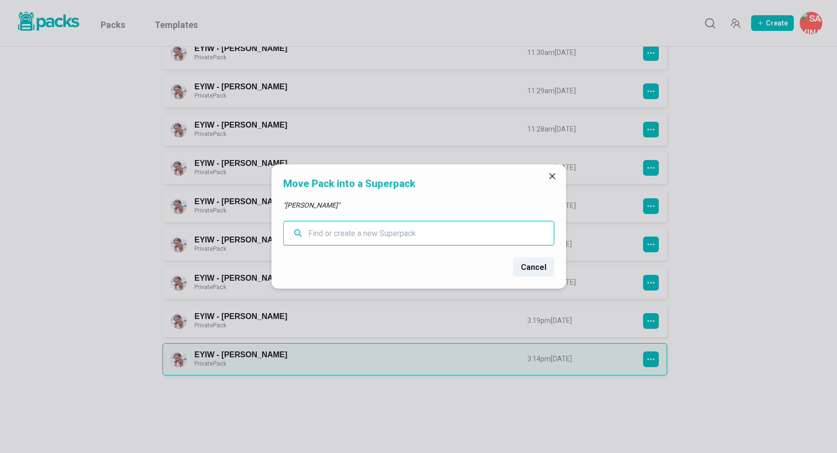
paste input "eyi"
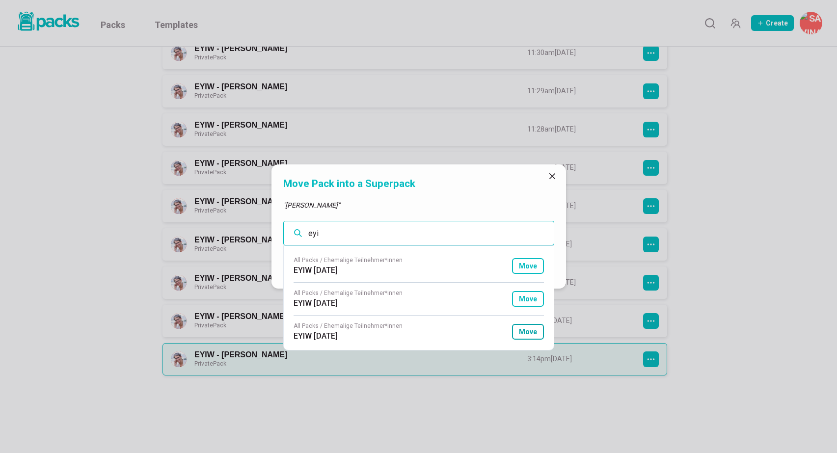
type input "eyi"
click at [528, 331] on button "Move" at bounding box center [528, 332] width 32 height 16
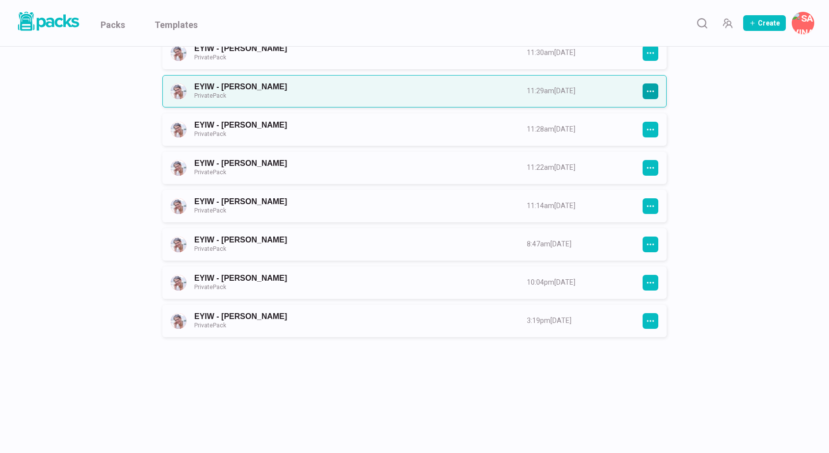
click at [649, 90] on icon "button" at bounding box center [650, 90] width 7 height 1
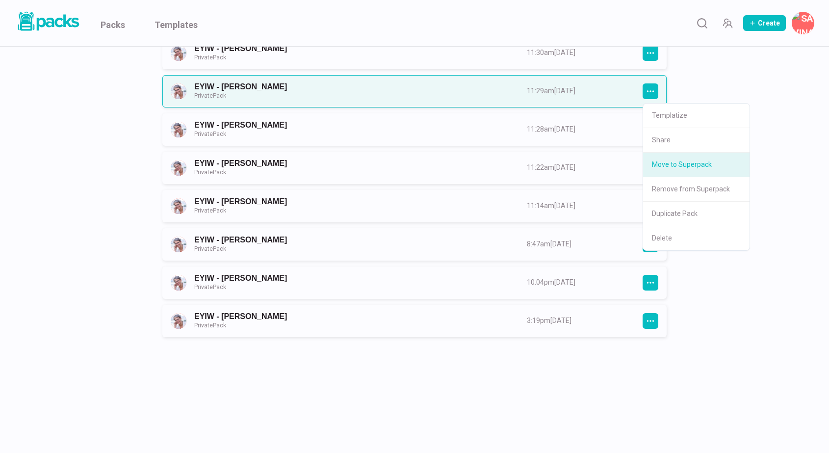
click at [659, 169] on button "Move to Superpack" at bounding box center [696, 165] width 106 height 25
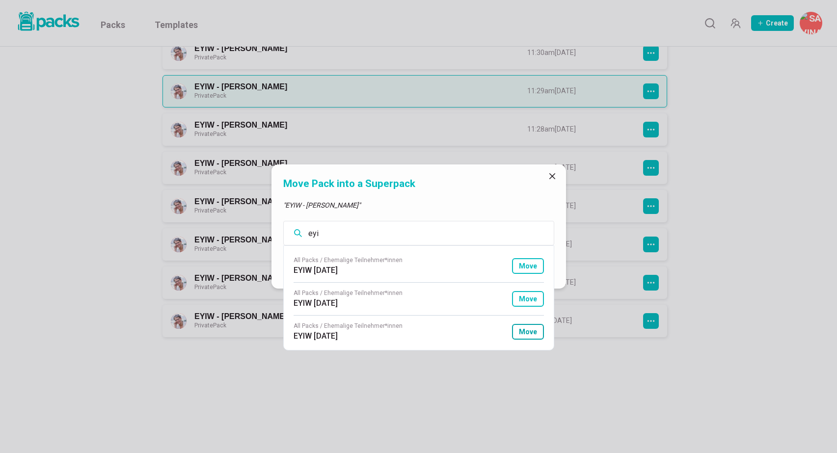
type input "eyi"
click at [528, 332] on button "Move" at bounding box center [528, 332] width 32 height 16
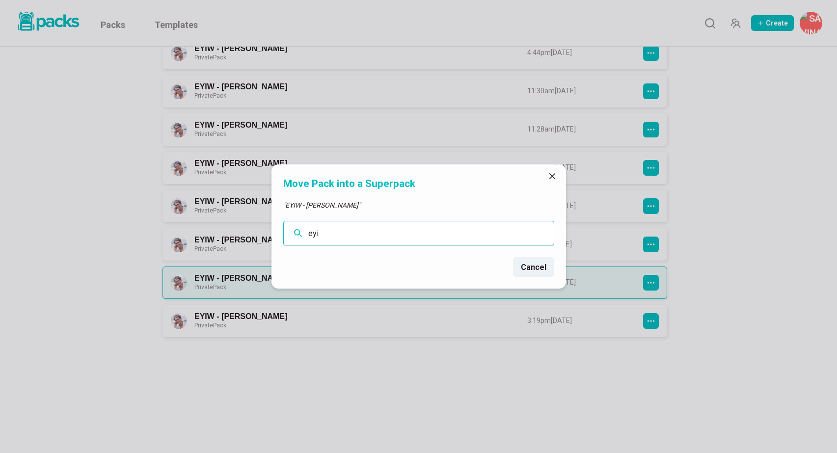
scroll to position [356, 0]
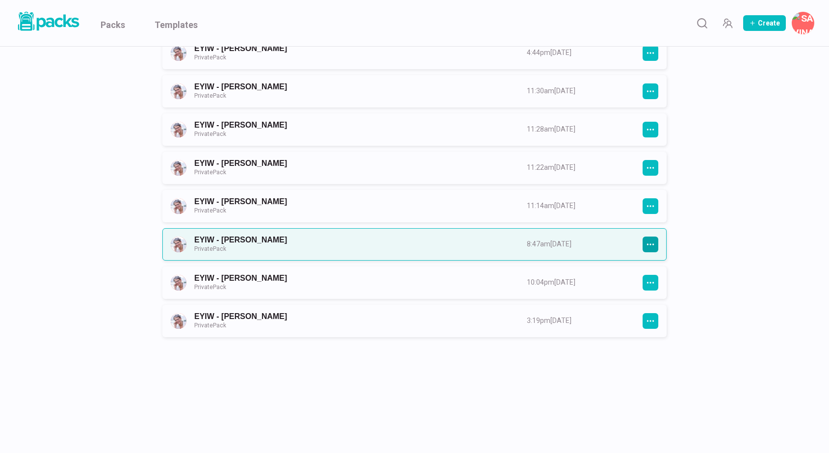
click at [646, 244] on icon "button" at bounding box center [650, 244] width 9 height 9
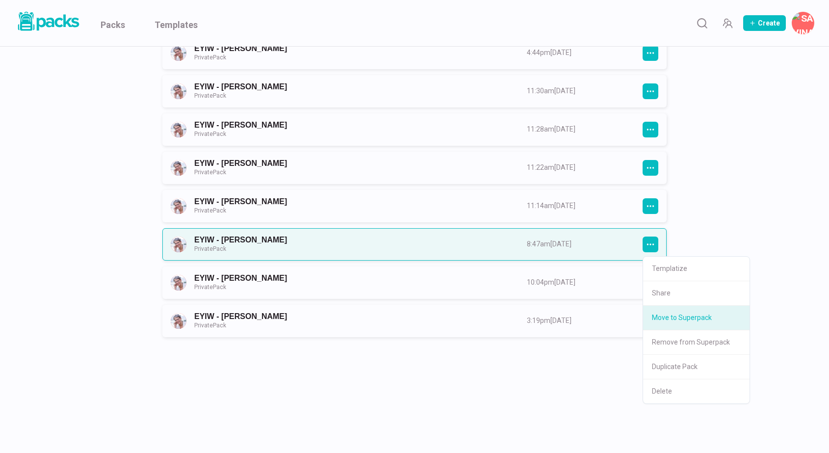
click at [675, 315] on button "Move to Superpack" at bounding box center [696, 318] width 106 height 25
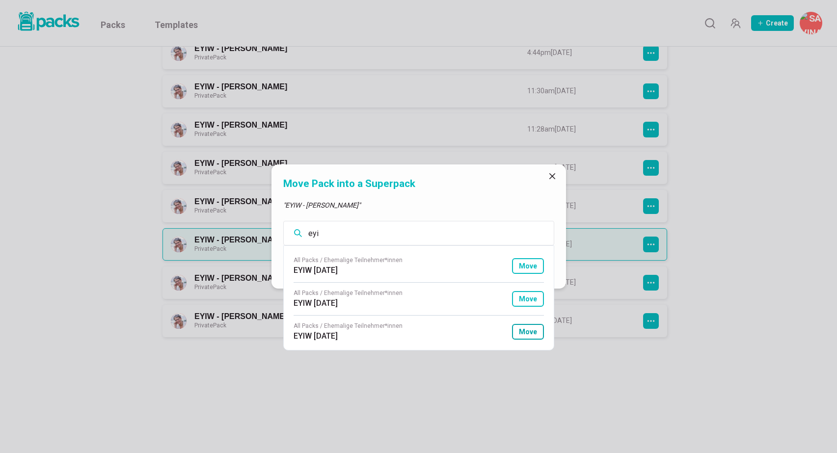
type input "eyi"
click at [530, 330] on button "Move" at bounding box center [528, 332] width 32 height 16
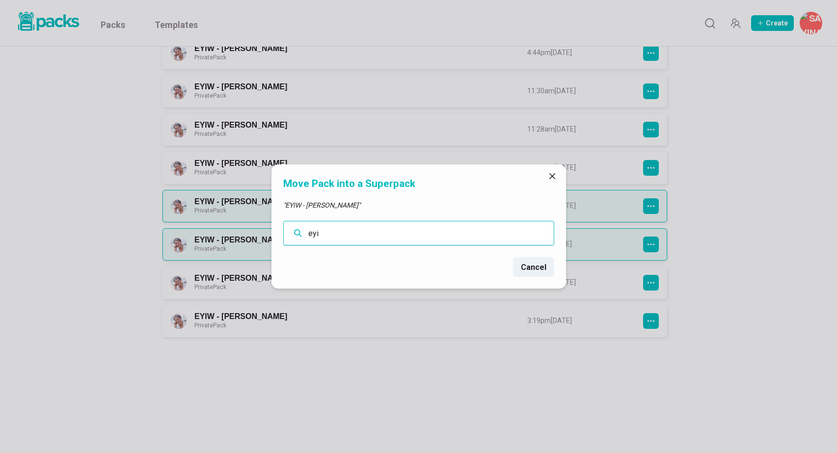
scroll to position [318, 0]
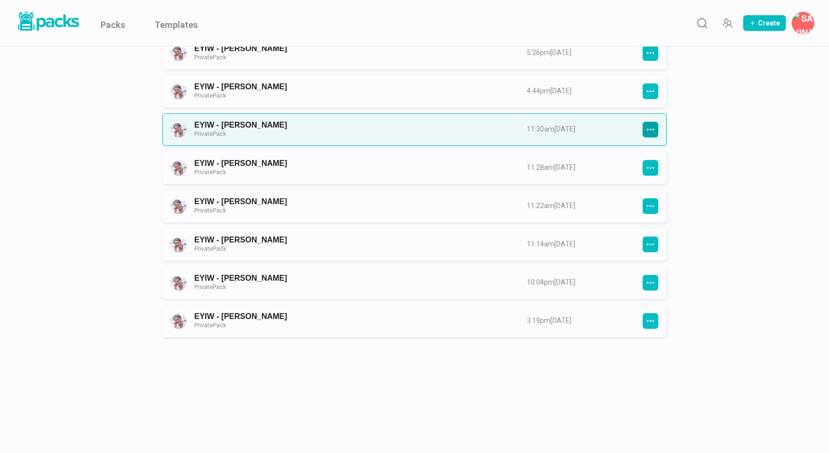
click at [654, 125] on icon "button" at bounding box center [650, 129] width 9 height 9
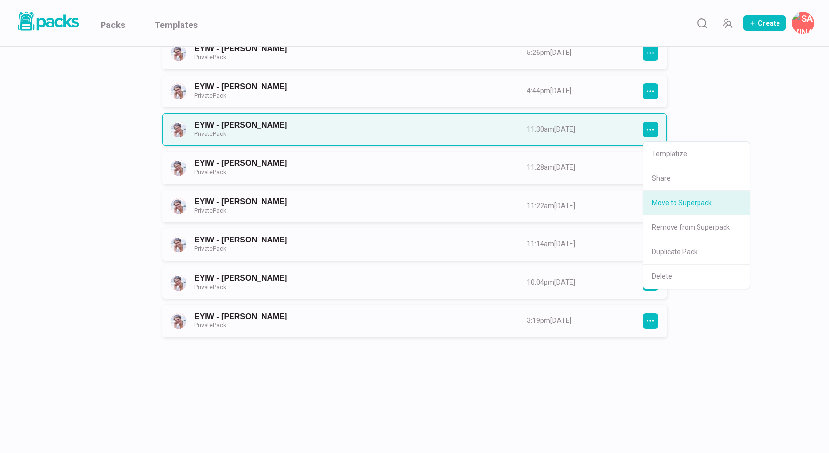
click at [677, 206] on button "Move to Superpack" at bounding box center [696, 203] width 106 height 25
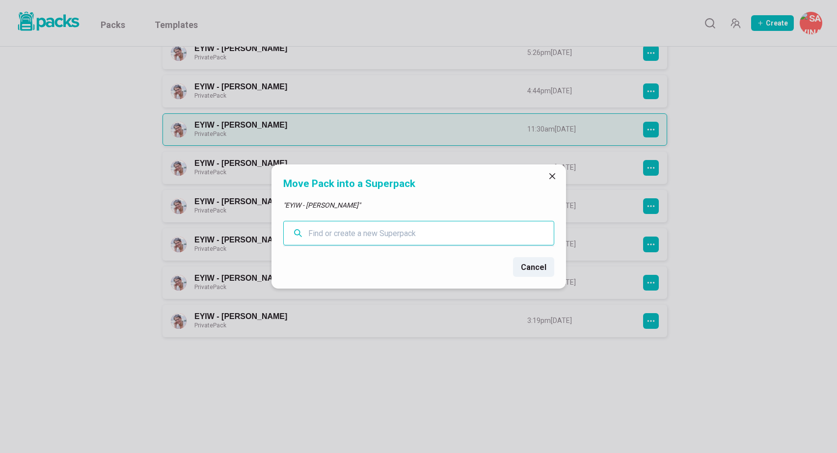
paste input "eyi"
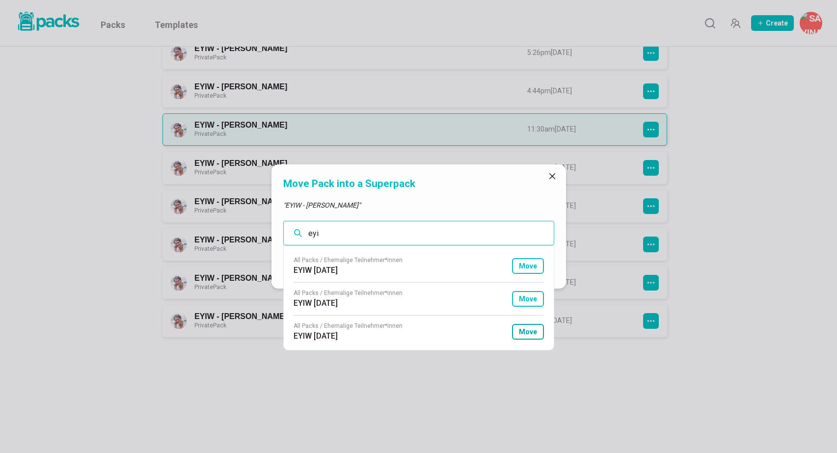
type input "eyi"
click at [527, 332] on button "Move" at bounding box center [528, 332] width 32 height 16
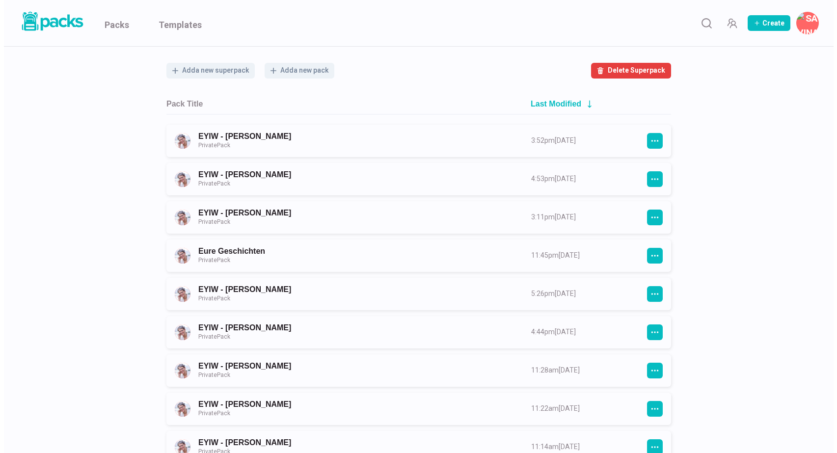
scroll to position [62, 0]
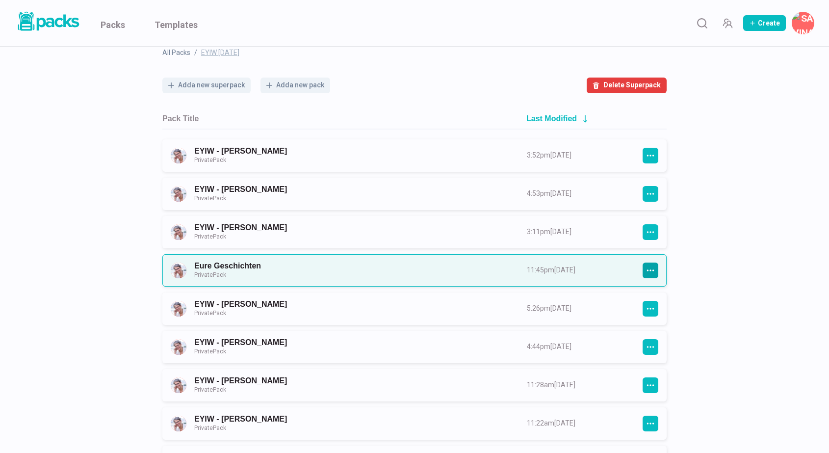
click at [652, 271] on icon "button" at bounding box center [650, 270] width 9 height 9
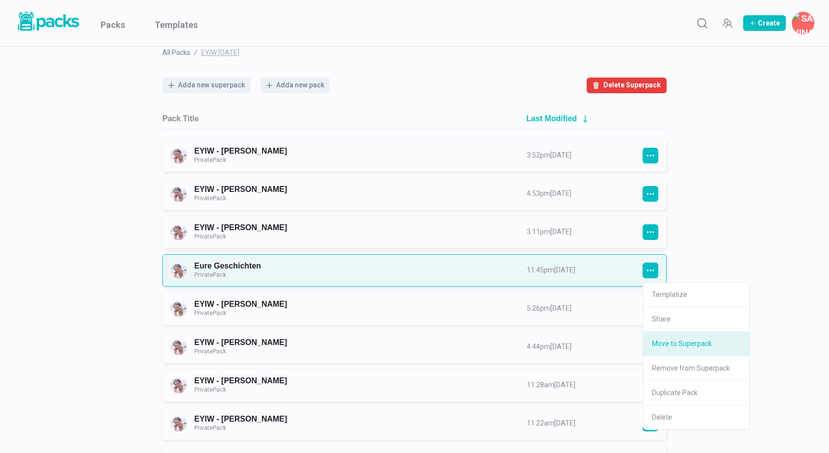
click at [673, 339] on button "Move to Superpack" at bounding box center [696, 344] width 106 height 25
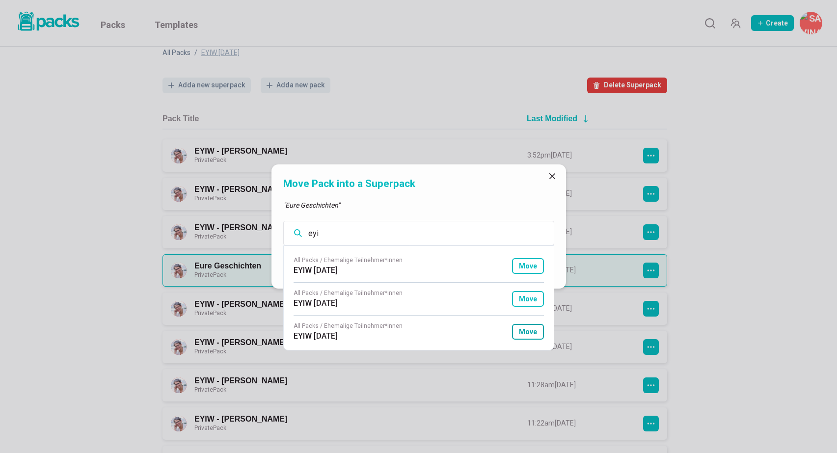
type input "eyi"
click at [528, 331] on button "Move" at bounding box center [528, 332] width 32 height 16
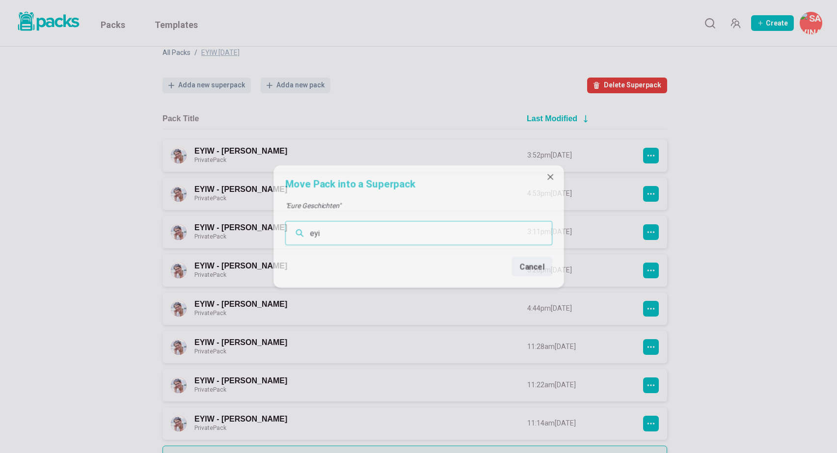
scroll to position [241, 0]
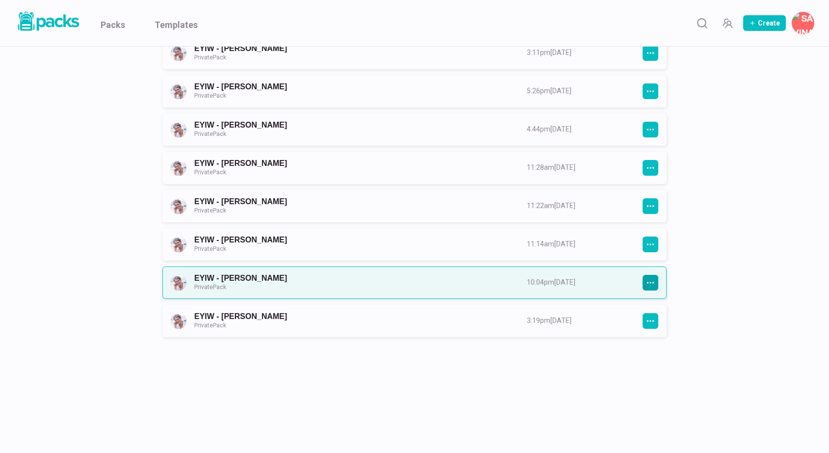
click at [649, 282] on icon "button" at bounding box center [650, 282] width 9 height 9
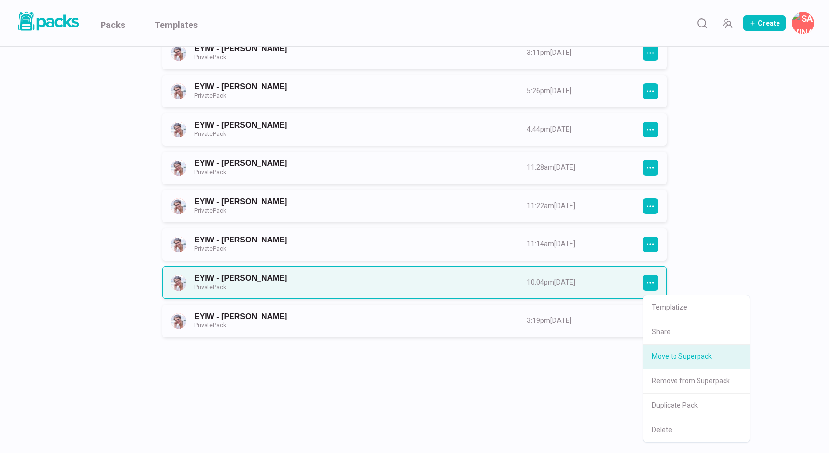
click at [675, 352] on button "Move to Superpack" at bounding box center [696, 356] width 106 height 25
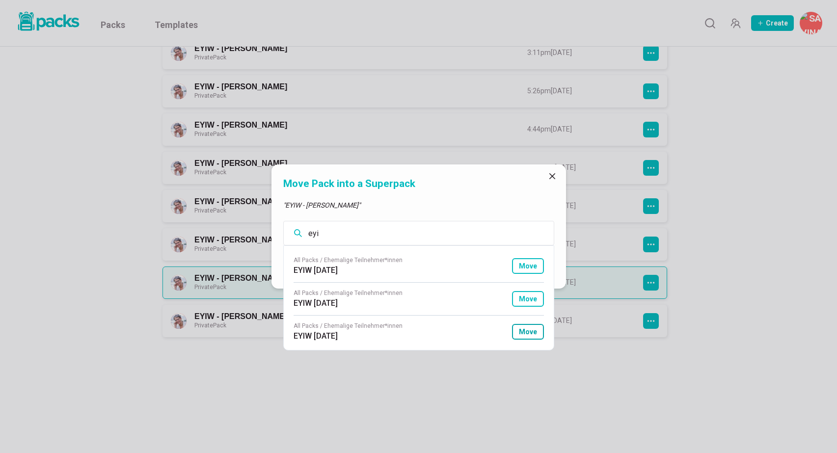
type input "eyi"
click at [538, 332] on button "Move" at bounding box center [528, 332] width 32 height 16
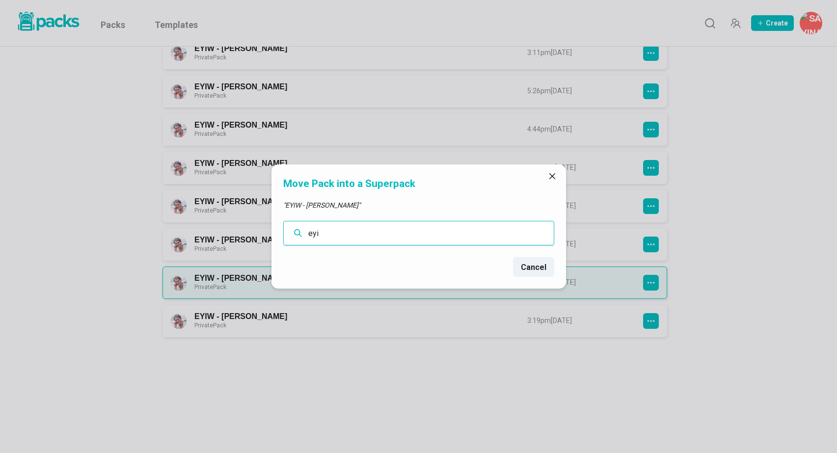
scroll to position [202, 0]
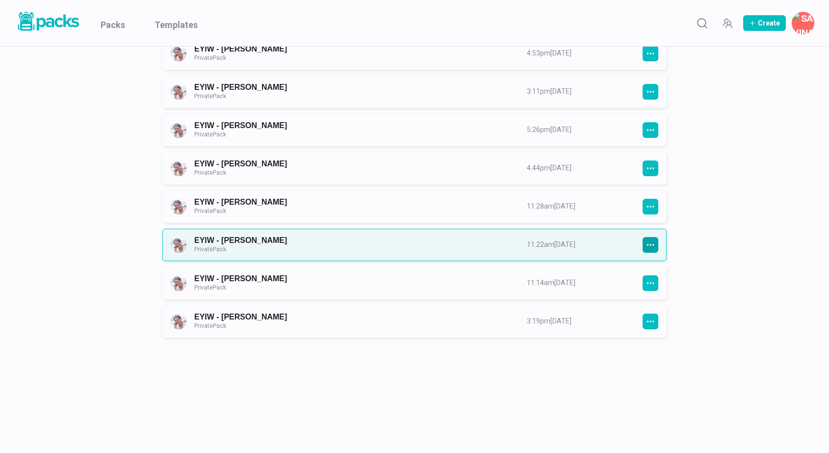
click at [652, 244] on icon "button" at bounding box center [650, 244] width 9 height 9
click at [678, 314] on button "Move to Superpack" at bounding box center [696, 318] width 106 height 25
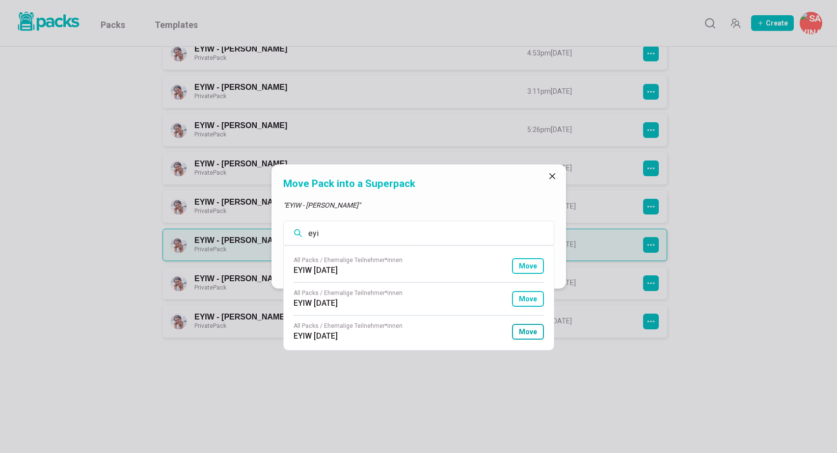
type input "eyi"
click at [533, 331] on button "Move" at bounding box center [528, 332] width 32 height 16
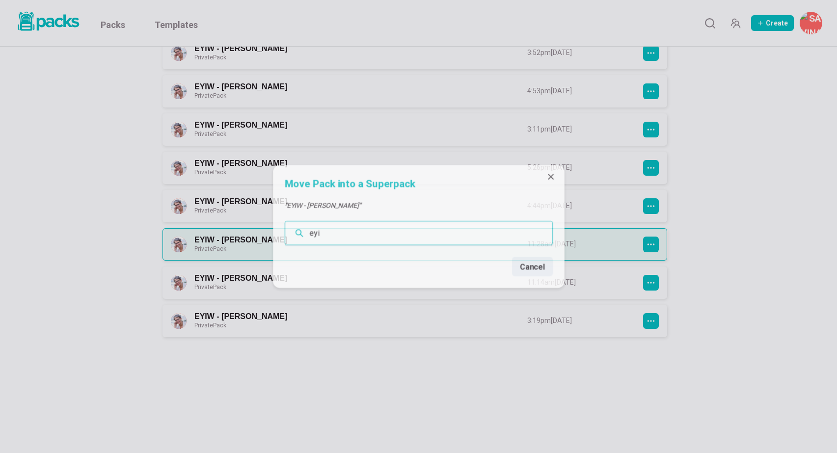
scroll to position [164, 0]
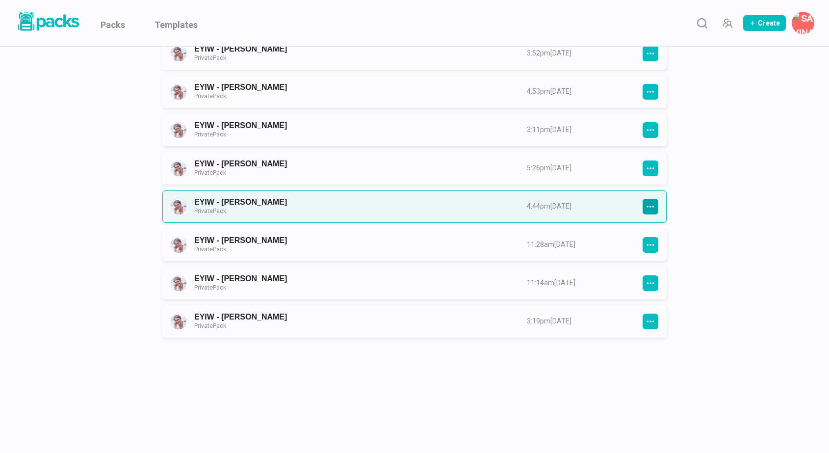
click at [654, 206] on icon "button" at bounding box center [650, 206] width 9 height 9
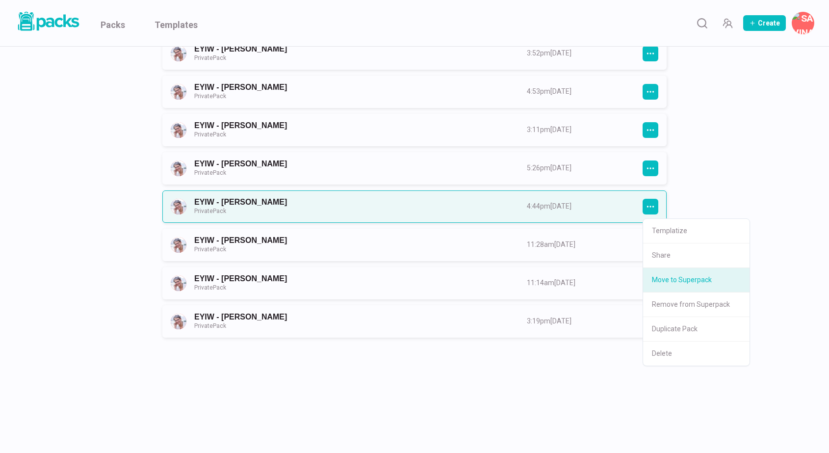
click at [675, 277] on button "Move to Superpack" at bounding box center [696, 280] width 106 height 25
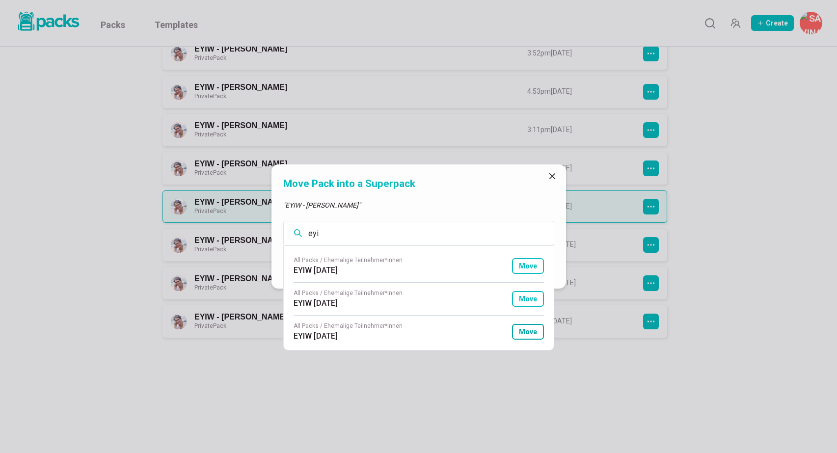
type input "eyi"
click at [530, 332] on button "Move" at bounding box center [528, 332] width 32 height 16
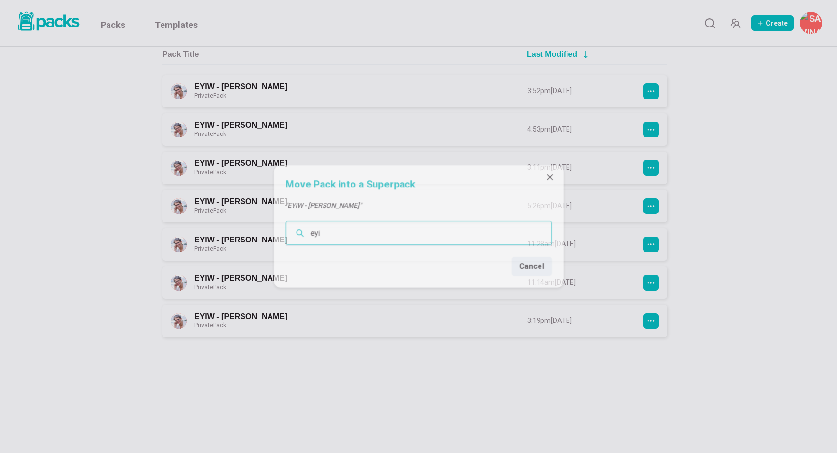
scroll to position [126, 0]
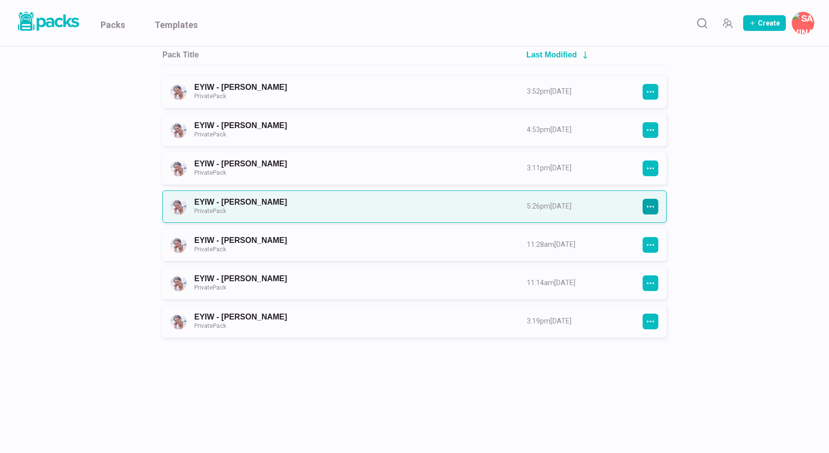
click at [651, 208] on icon "button" at bounding box center [650, 206] width 9 height 9
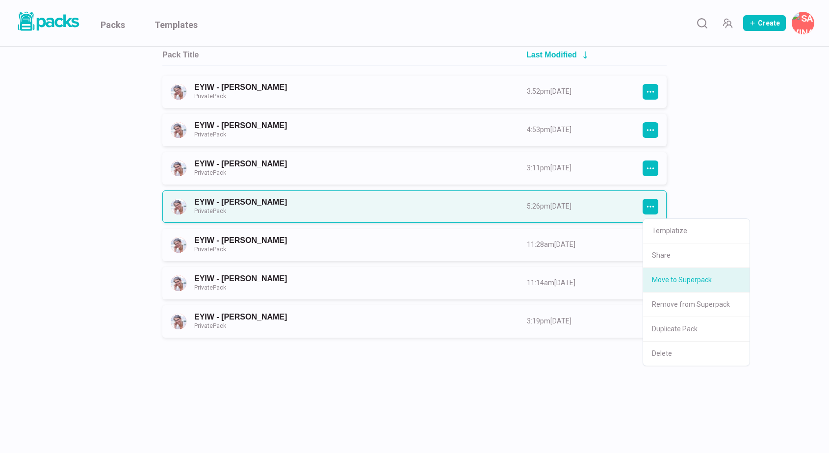
click at [670, 278] on button "Move to Superpack" at bounding box center [696, 280] width 106 height 25
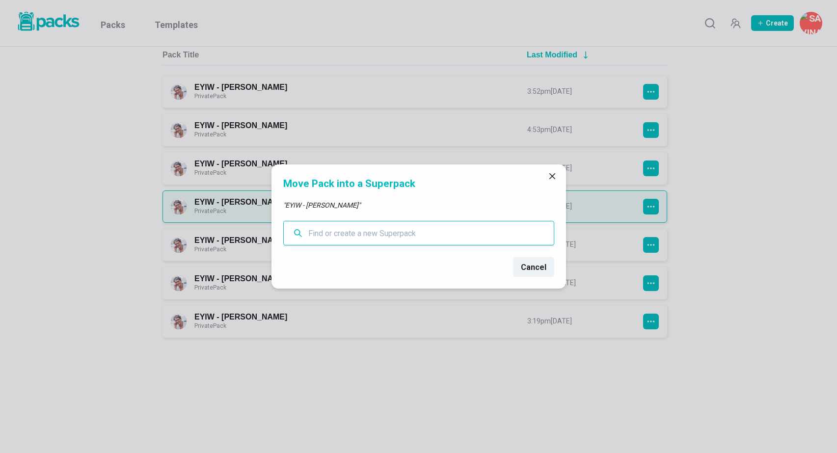
paste input "eyi"
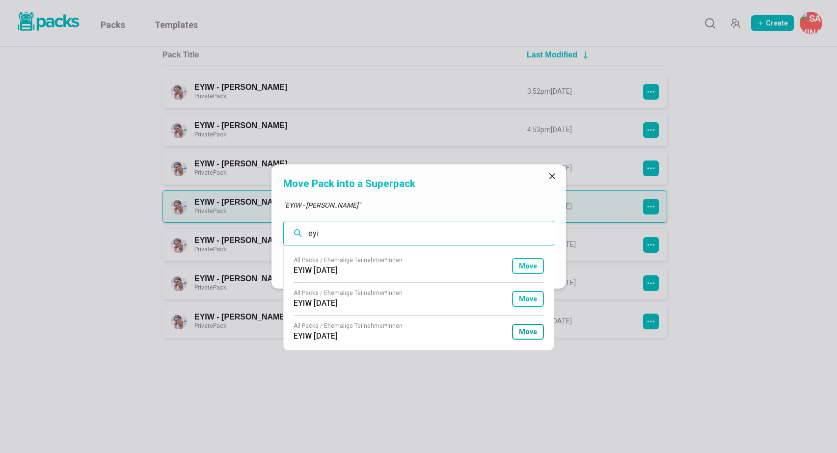
type input "eyi"
click at [532, 329] on button "Move" at bounding box center [528, 332] width 32 height 16
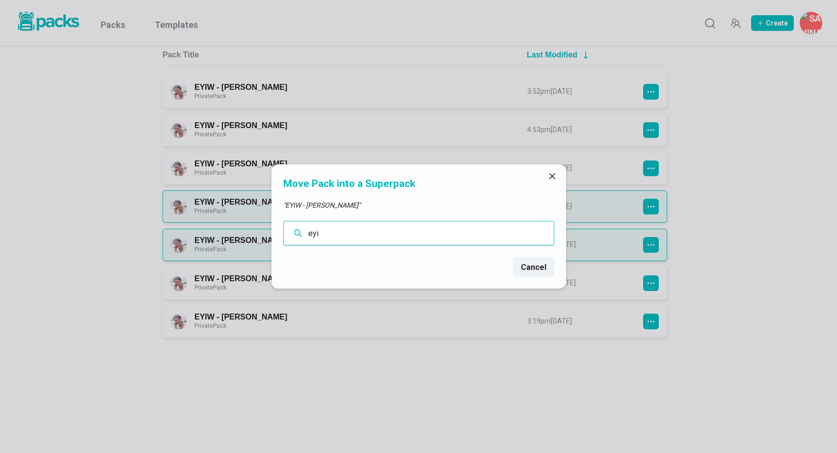
scroll to position [87, 0]
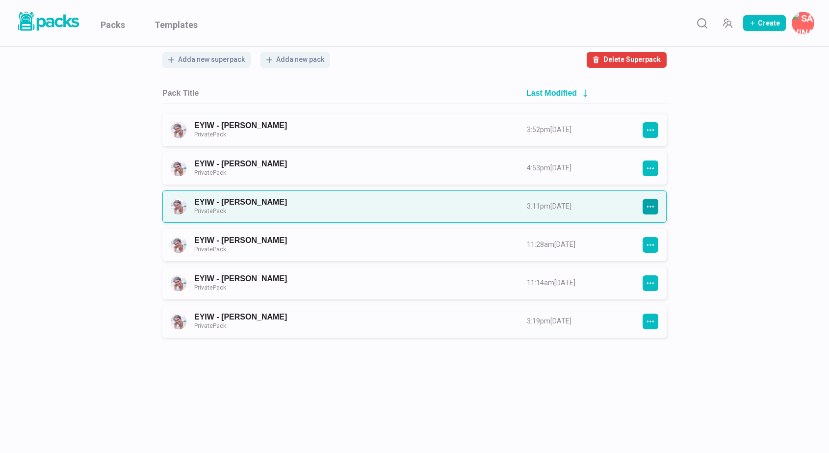
click at [656, 208] on button "button" at bounding box center [651, 207] width 16 height 16
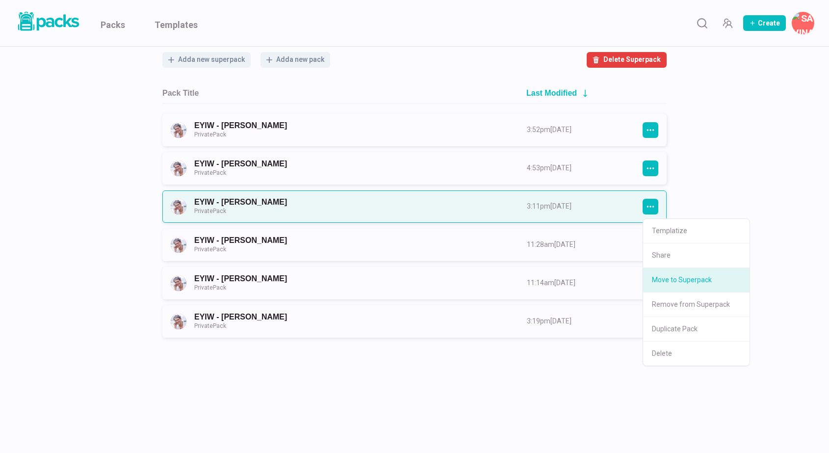
click at [668, 279] on button "Move to Superpack" at bounding box center [696, 280] width 106 height 25
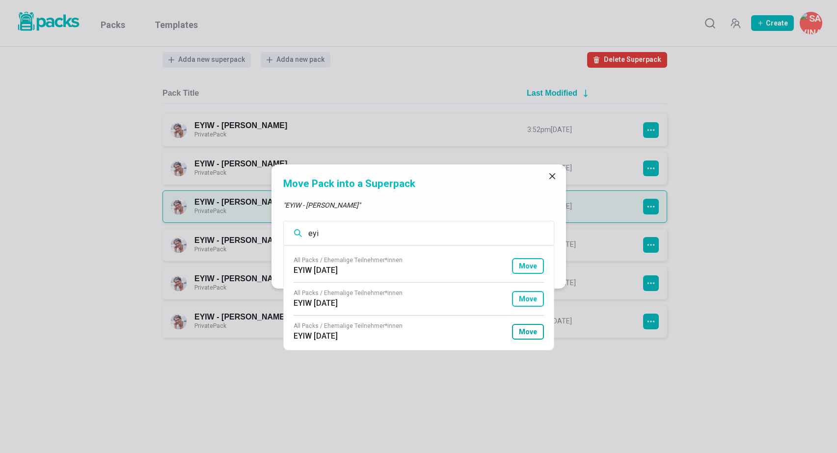
type input "eyi"
click at [538, 329] on button "Move" at bounding box center [528, 332] width 32 height 16
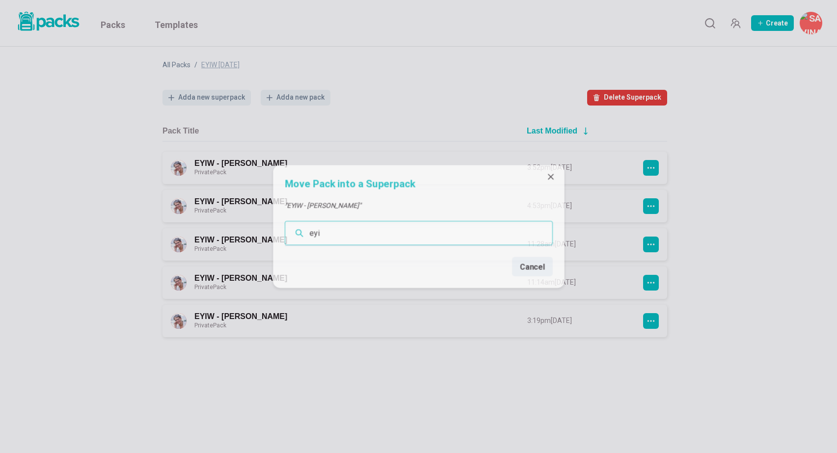
scroll to position [49, 0]
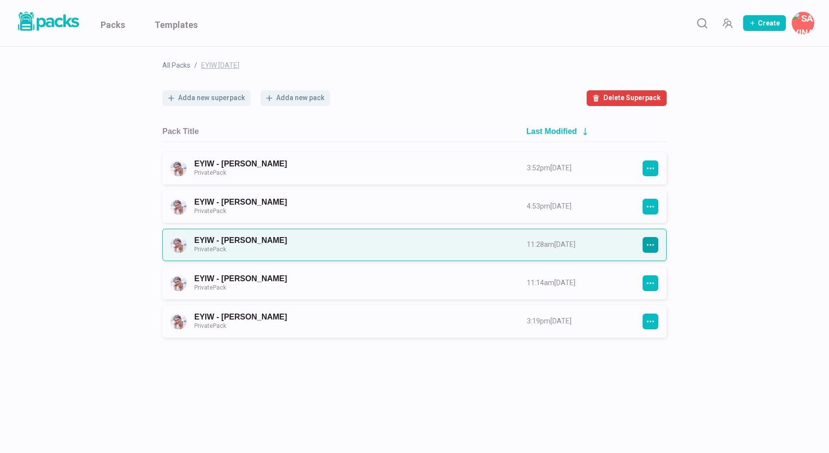
click at [656, 240] on button "button" at bounding box center [651, 245] width 16 height 16
click at [667, 315] on button "Move to Superpack" at bounding box center [696, 318] width 106 height 25
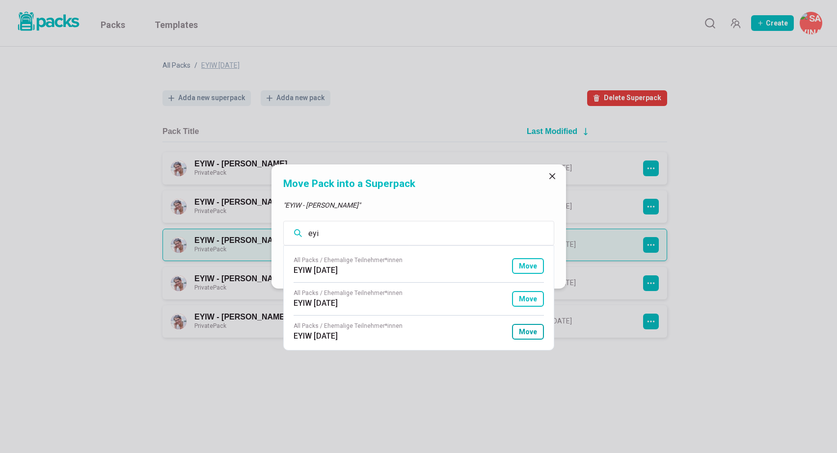
type input "eyi"
click at [538, 328] on button "Move" at bounding box center [528, 332] width 32 height 16
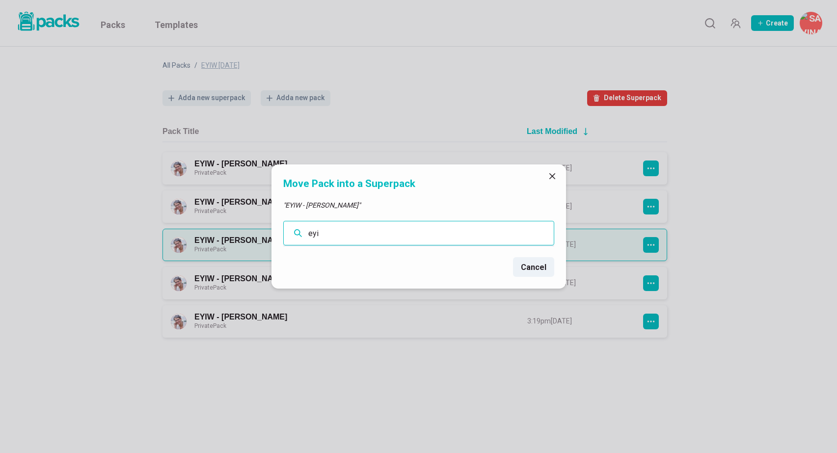
scroll to position [11, 0]
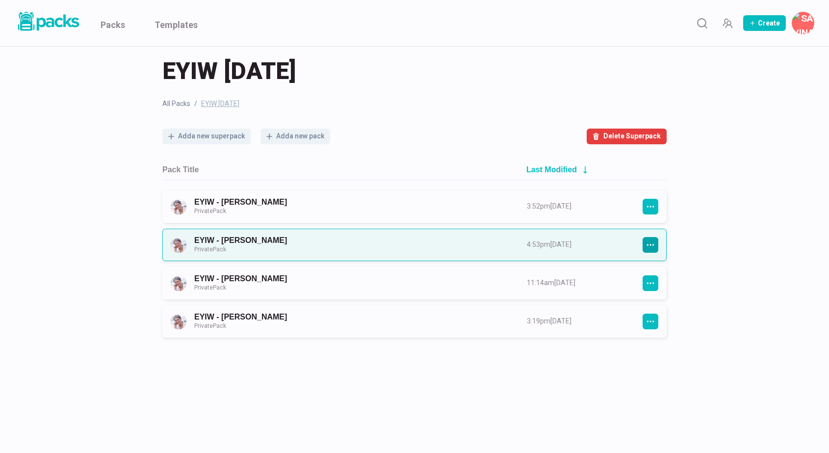
click at [645, 247] on button "button" at bounding box center [651, 245] width 16 height 16
click at [668, 316] on button "Move to Superpack" at bounding box center [696, 318] width 106 height 25
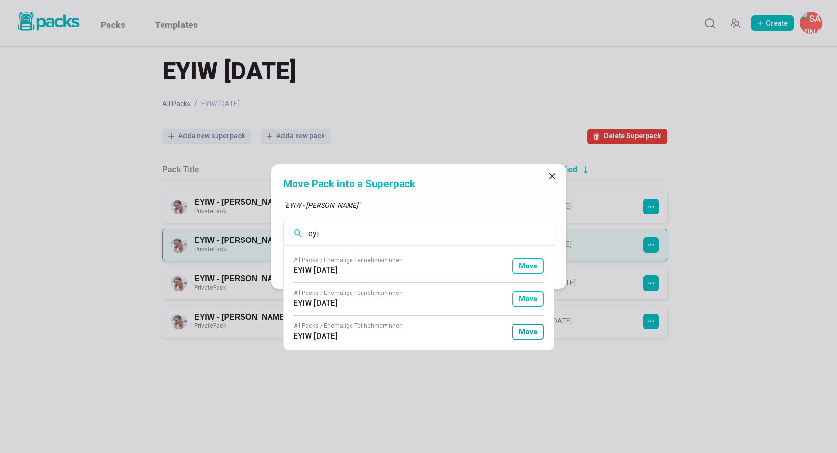
type input "eyi"
click at [536, 330] on button "Move" at bounding box center [528, 332] width 32 height 16
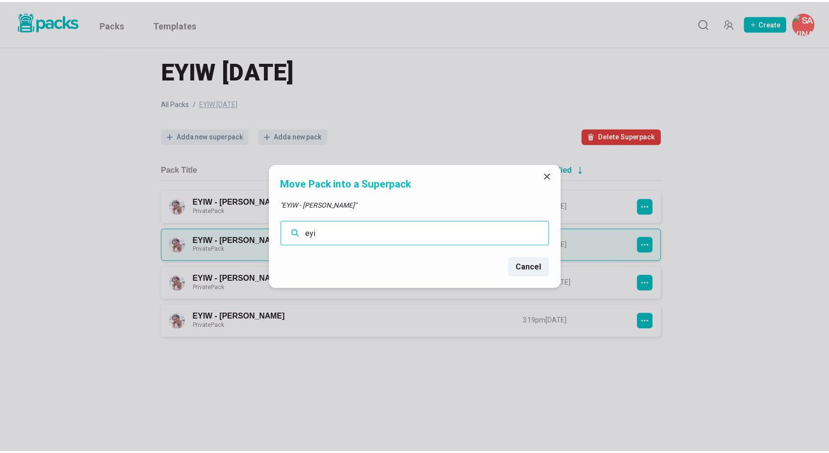
scroll to position [0, 0]
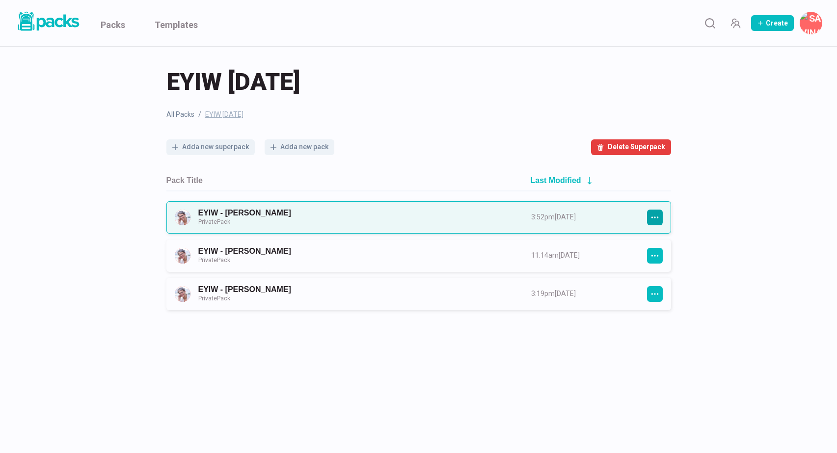
click at [658, 216] on icon "button" at bounding box center [654, 217] width 9 height 9
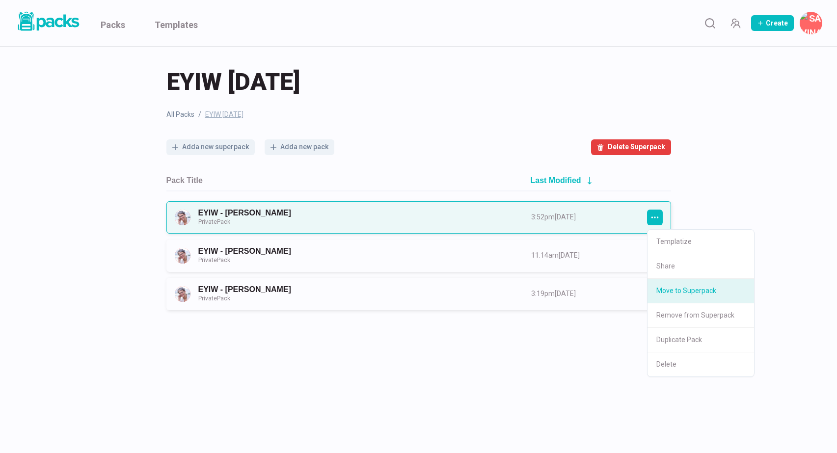
click at [679, 293] on button "Move to Superpack" at bounding box center [700, 291] width 106 height 25
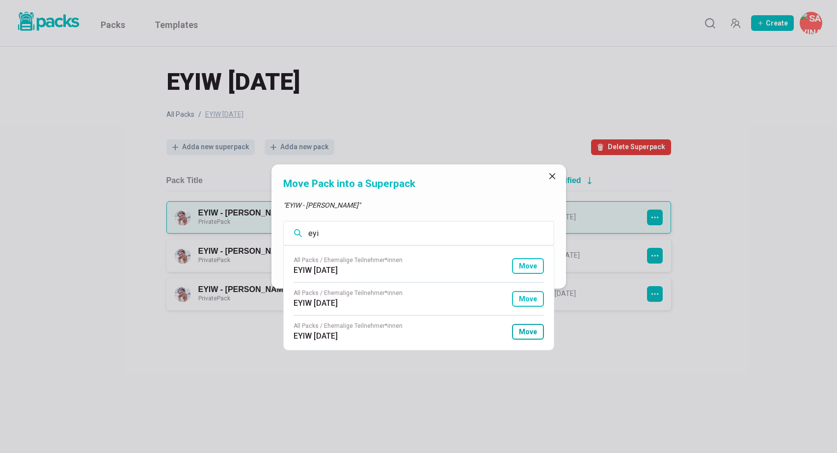
type input "eyi"
click at [535, 330] on button "Move" at bounding box center [528, 332] width 32 height 16
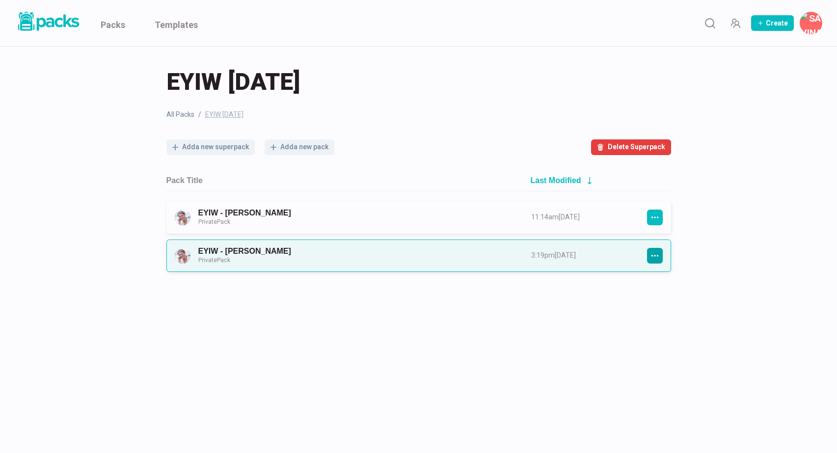
click at [658, 258] on icon "button" at bounding box center [654, 255] width 9 height 9
click at [673, 325] on button "Move to Superpack" at bounding box center [700, 329] width 106 height 25
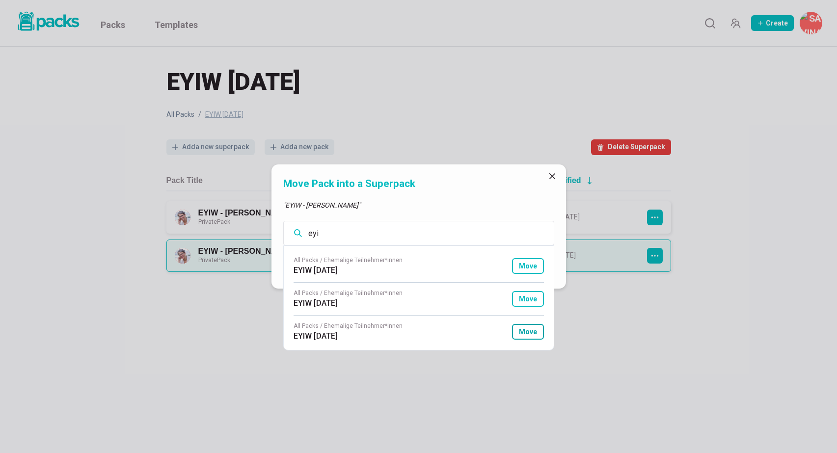
type input "eyi"
click at [532, 330] on button "Move" at bounding box center [528, 332] width 32 height 16
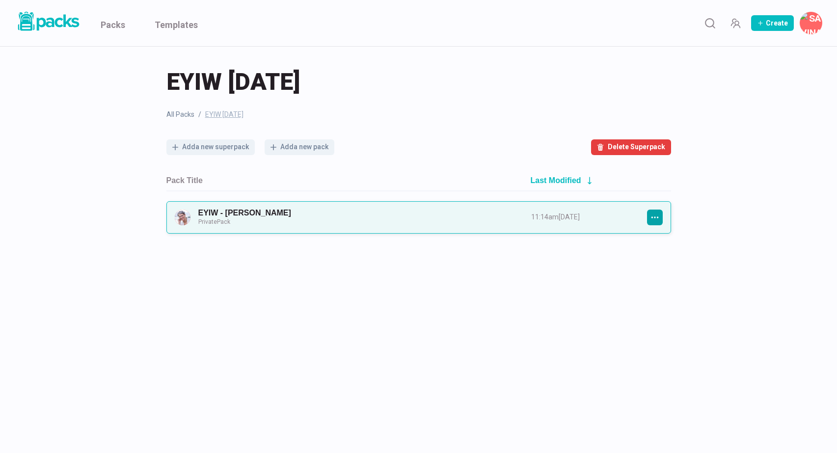
click at [654, 217] on icon "button" at bounding box center [654, 216] width 7 height 1
click at [677, 291] on button "Move to Superpack" at bounding box center [700, 291] width 106 height 25
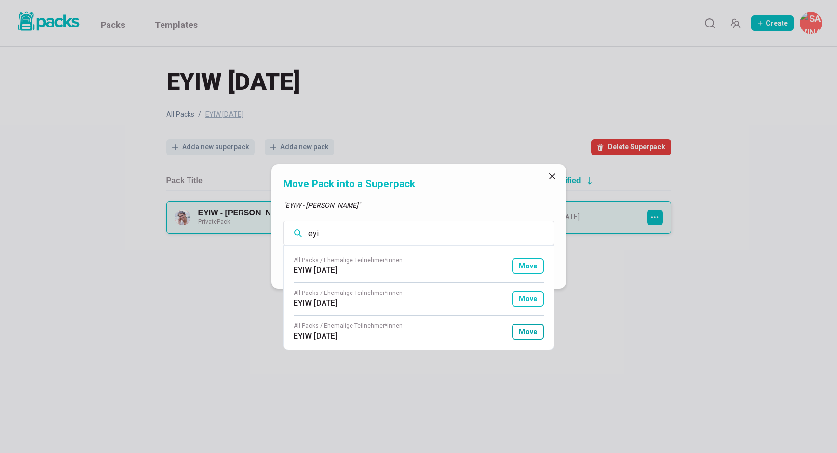
type input "eyi"
click at [534, 334] on button "Move" at bounding box center [528, 332] width 32 height 16
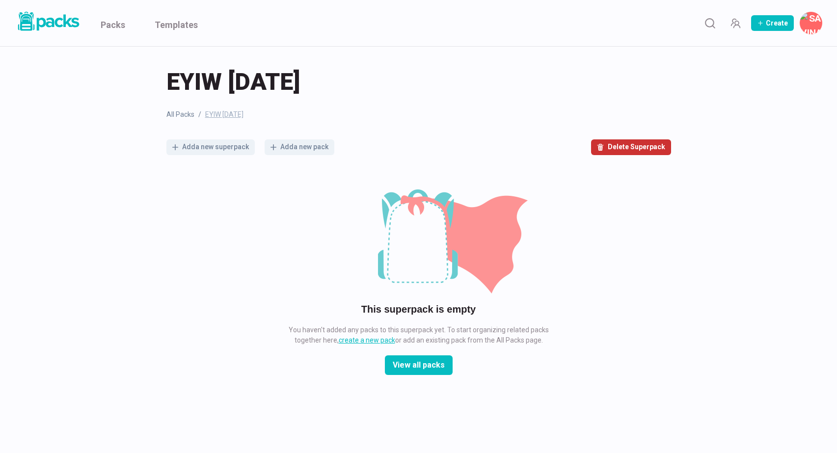
click at [629, 150] on button "Delete Superpack" at bounding box center [631, 147] width 80 height 16
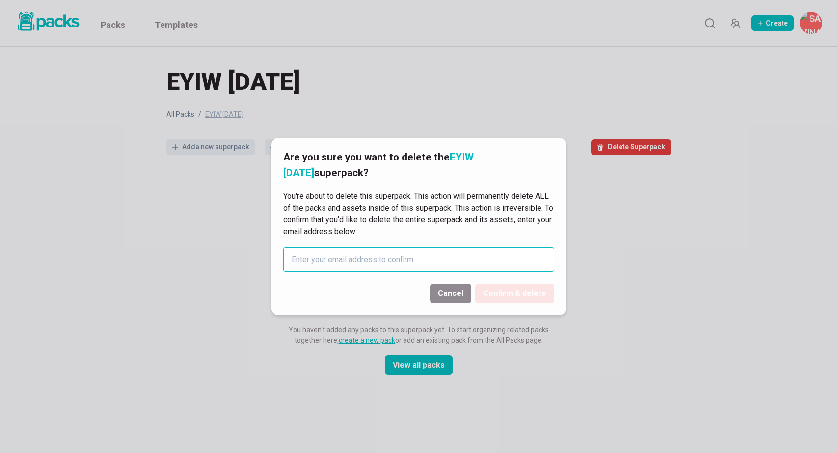
click at [480, 260] on input at bounding box center [418, 259] width 271 height 25
type input "bue"
type input "[EMAIL_ADDRESS][DOMAIN_NAME]"
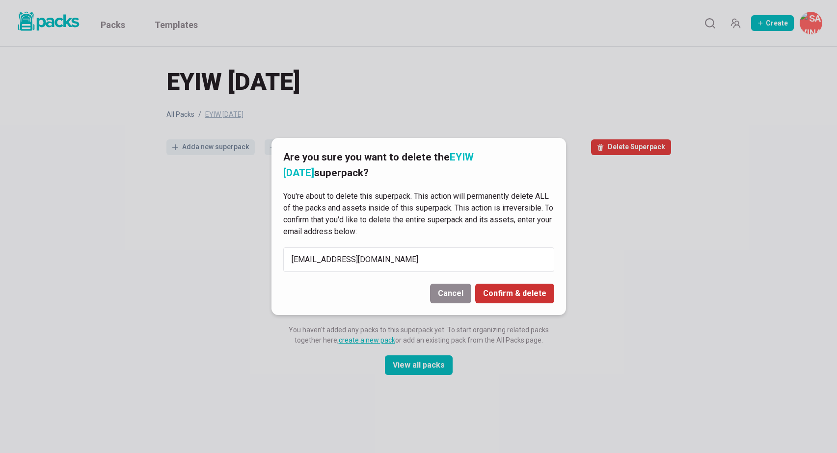
click at [515, 291] on button "Confirm & delete" at bounding box center [514, 294] width 79 height 20
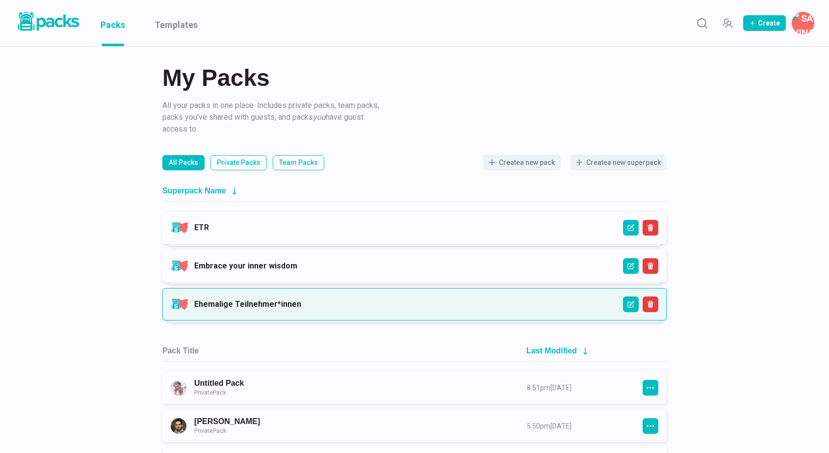
click at [301, 303] on link "Ehemalige Teilnehmer*innen" at bounding box center [247, 303] width 107 height 9
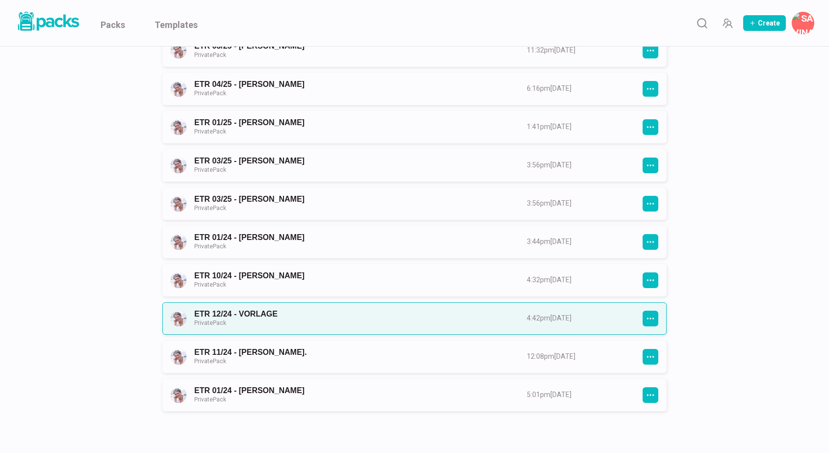
scroll to position [667, 0]
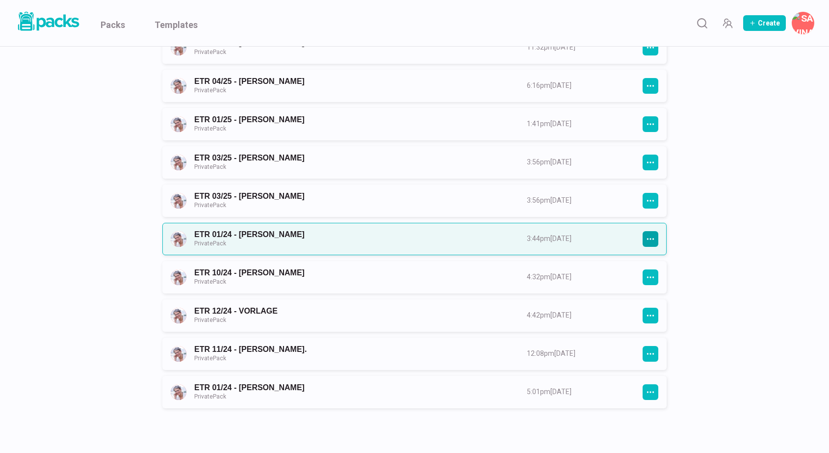
click at [654, 238] on icon "button" at bounding box center [650, 239] width 9 height 9
click at [509, 238] on link "ETR 01/24 - [PERSON_NAME] Private Pack" at bounding box center [351, 239] width 315 height 18
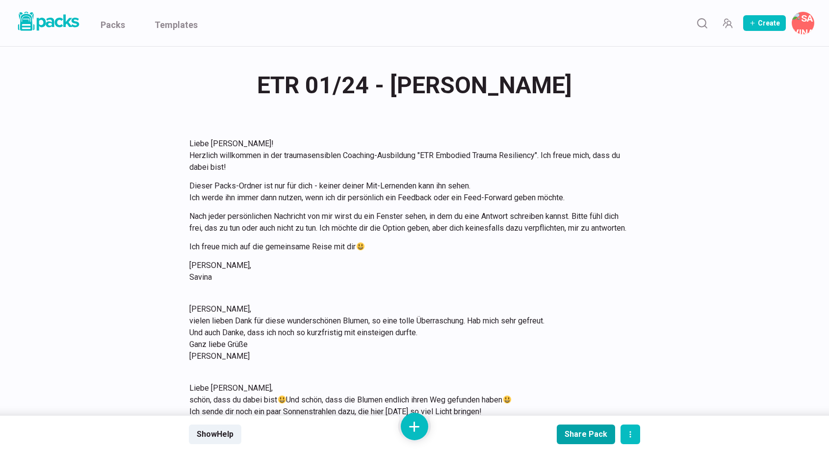
click at [601, 430] on div "Share Pack" at bounding box center [586, 433] width 43 height 9
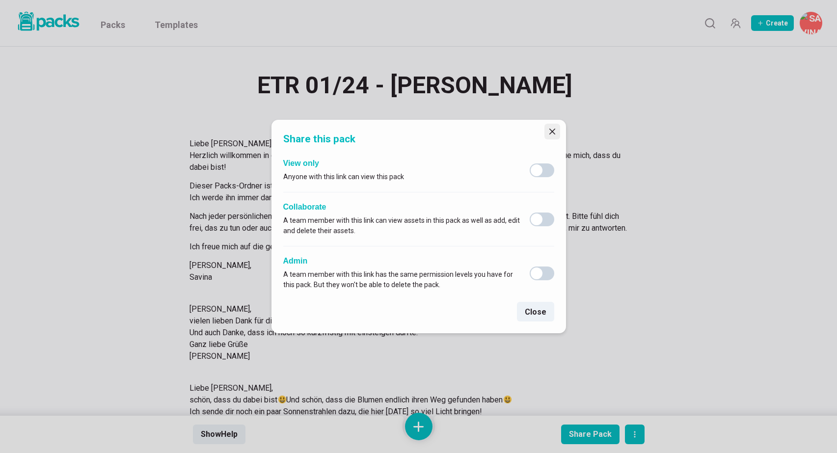
click at [553, 128] on button "Close" at bounding box center [552, 132] width 16 height 16
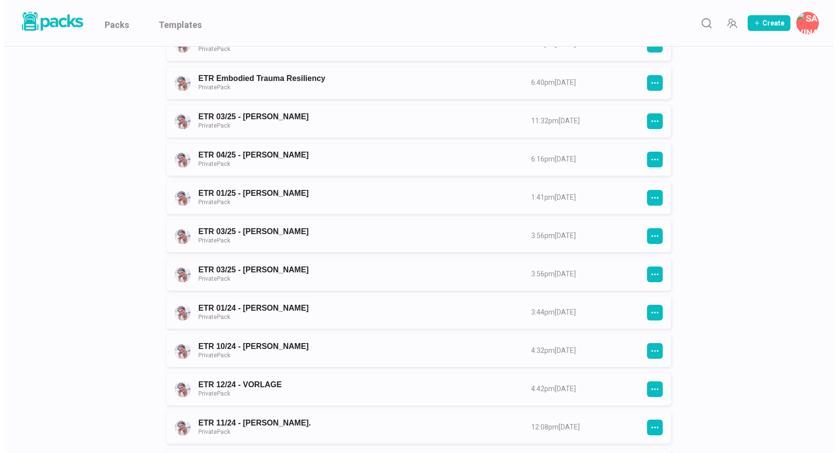
scroll to position [595, 0]
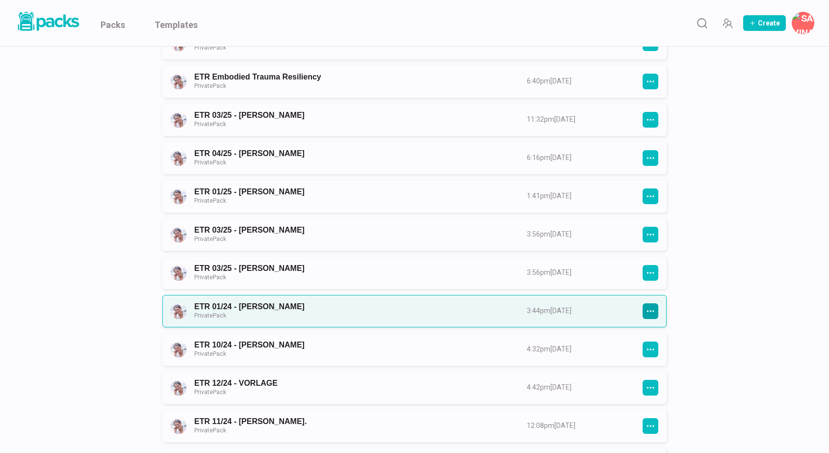
click at [652, 307] on button "button" at bounding box center [651, 311] width 16 height 16
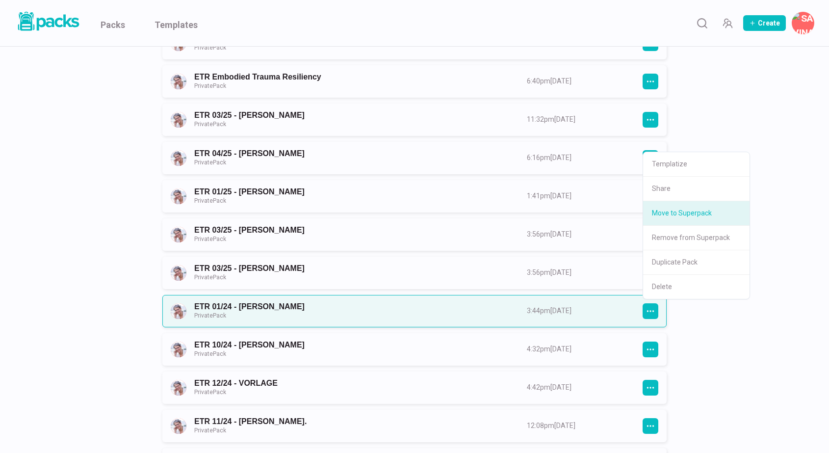
click at [681, 216] on button "Move to Superpack" at bounding box center [696, 213] width 106 height 25
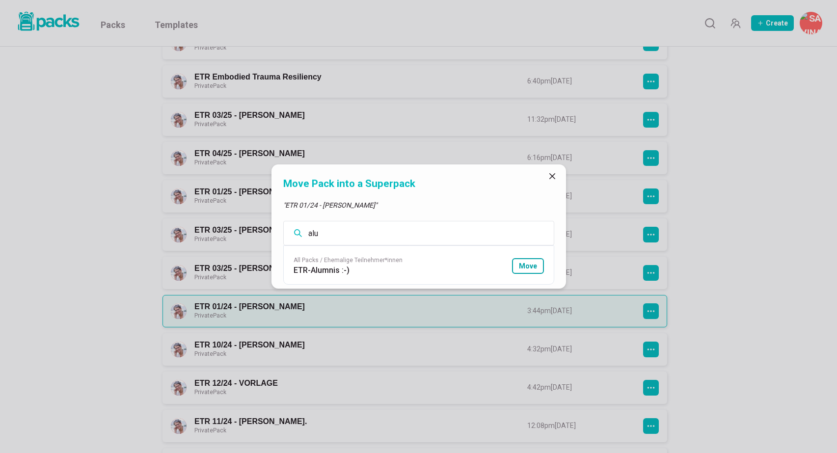
type input "alu"
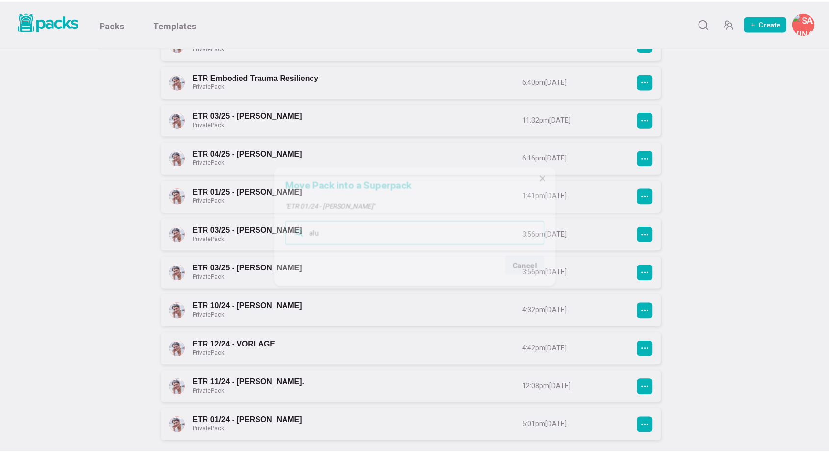
scroll to position [702, 0]
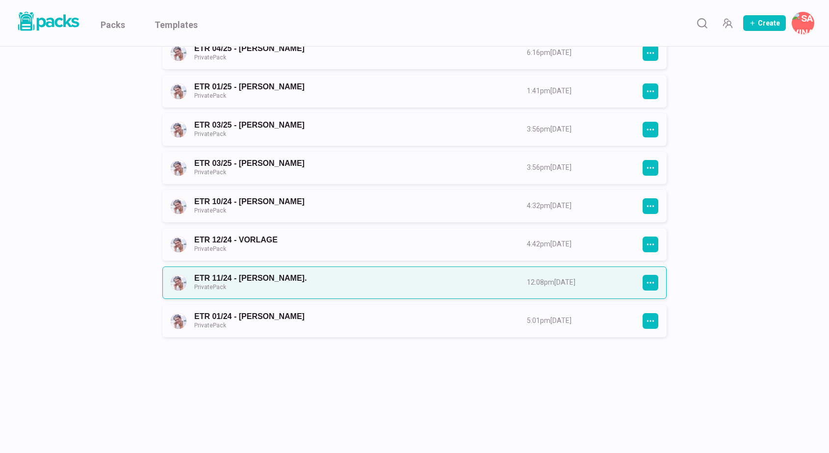
click at [509, 277] on link "ETR 11/24 - [PERSON_NAME]. Private Pack" at bounding box center [351, 282] width 315 height 18
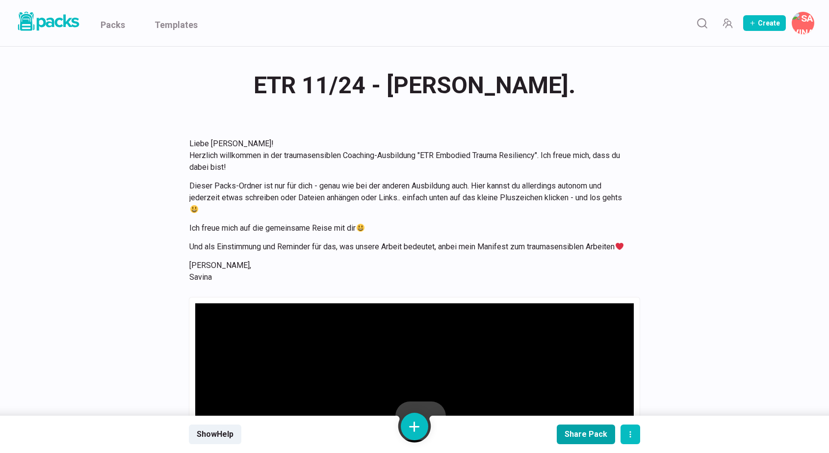
click at [590, 432] on div "Share Pack" at bounding box center [586, 433] width 43 height 9
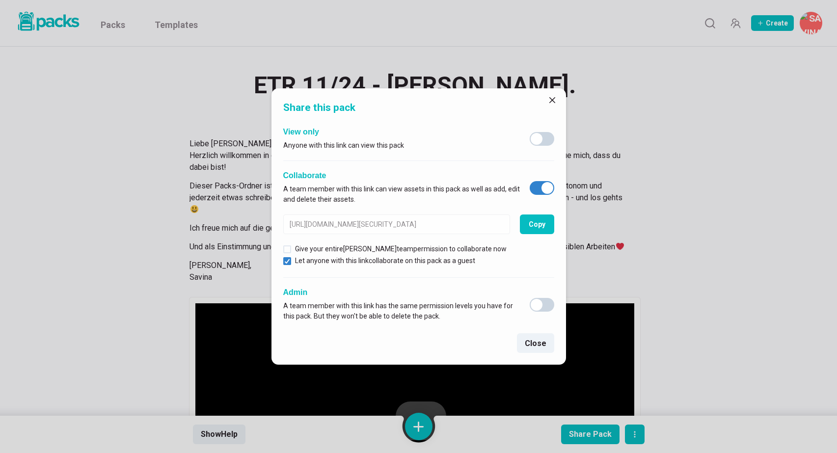
click at [545, 185] on span at bounding box center [547, 188] width 12 height 12
click at [529, 181] on input "checkbox" at bounding box center [529, 181] width 0 height 0
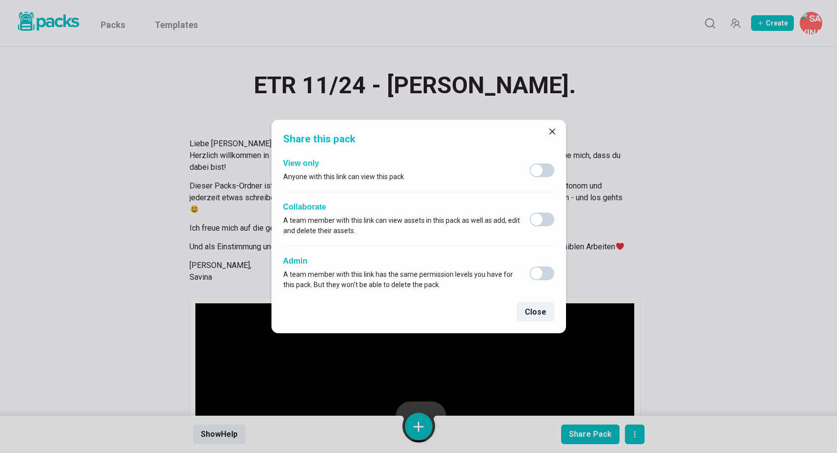
click at [541, 217] on span at bounding box center [536, 219] width 12 height 12
click at [529, 212] on input "checkbox" at bounding box center [529, 212] width 0 height 0
checkbox input "true"
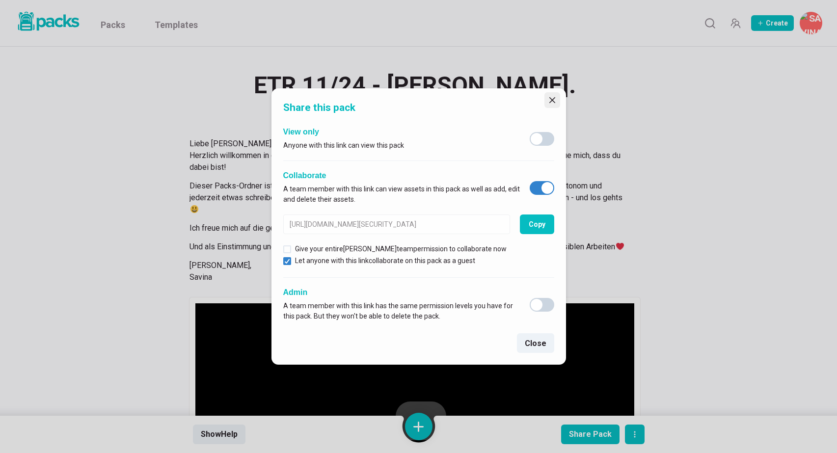
click at [553, 103] on icon "Close" at bounding box center [552, 100] width 6 height 6
